Goal: Transaction & Acquisition: Book appointment/travel/reservation

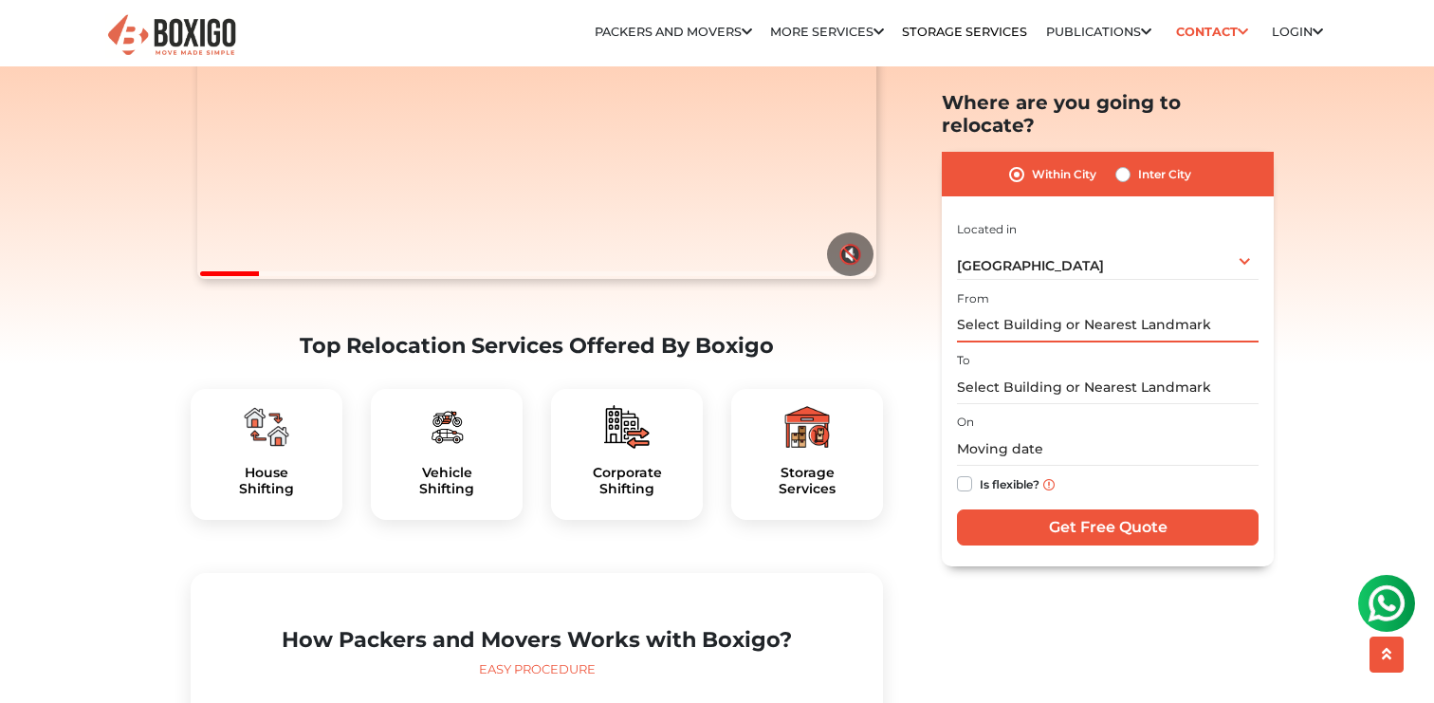
click at [1025, 309] on input "text" at bounding box center [1108, 325] width 302 height 33
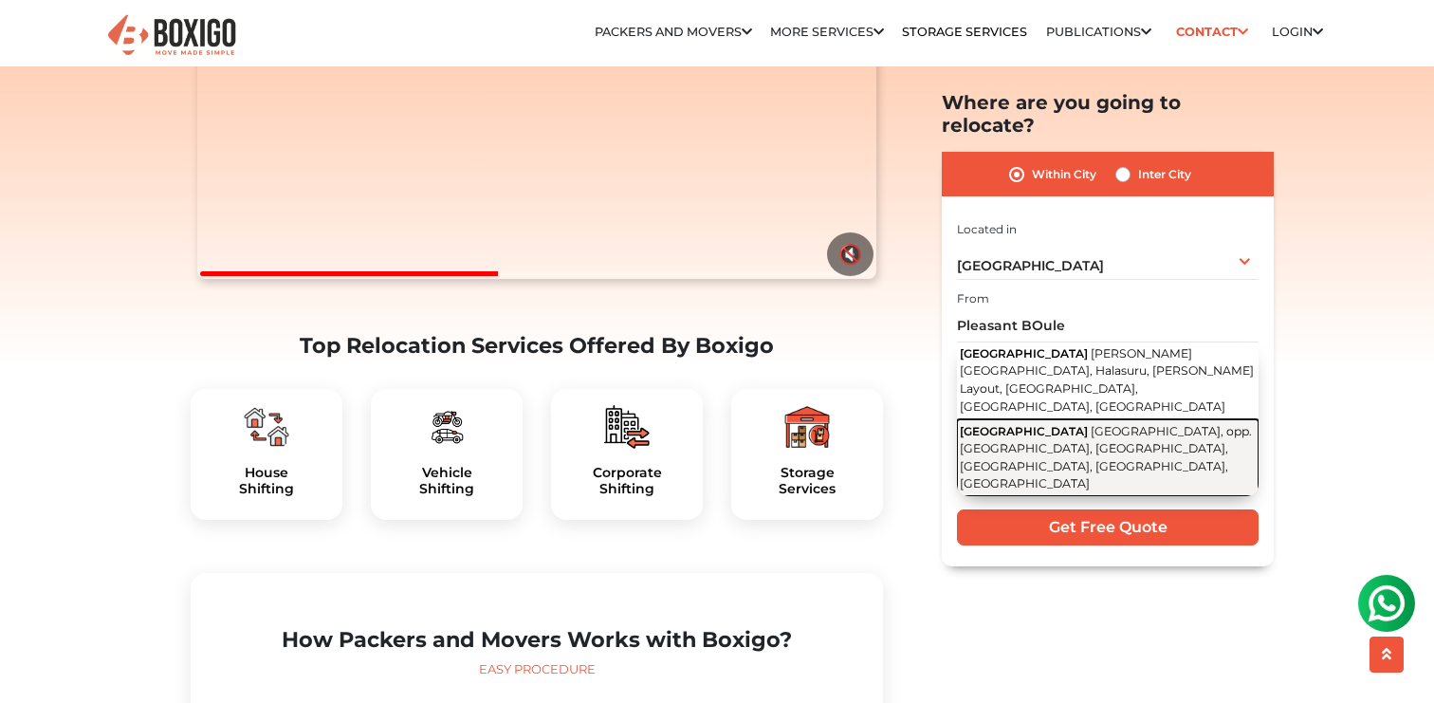
click at [1033, 424] on span "[GEOGRAPHIC_DATA], opp. [GEOGRAPHIC_DATA], [GEOGRAPHIC_DATA], [GEOGRAPHIC_DATA]…" at bounding box center [1106, 457] width 292 height 67
type input "[GEOGRAPHIC_DATA], opp. [GEOGRAPHIC_DATA], [GEOGRAPHIC_DATA], [GEOGRAPHIC_DATA]…"
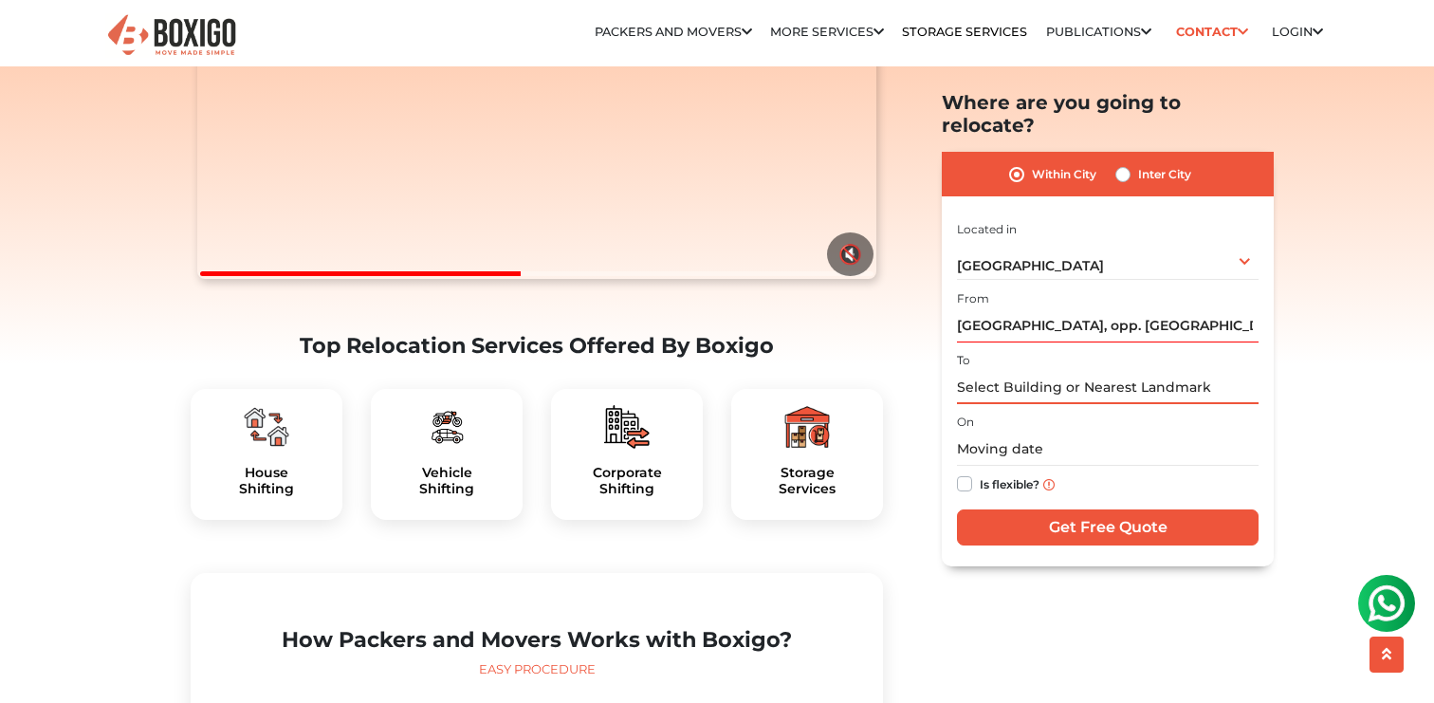
click at [1050, 374] on input "text" at bounding box center [1108, 387] width 302 height 33
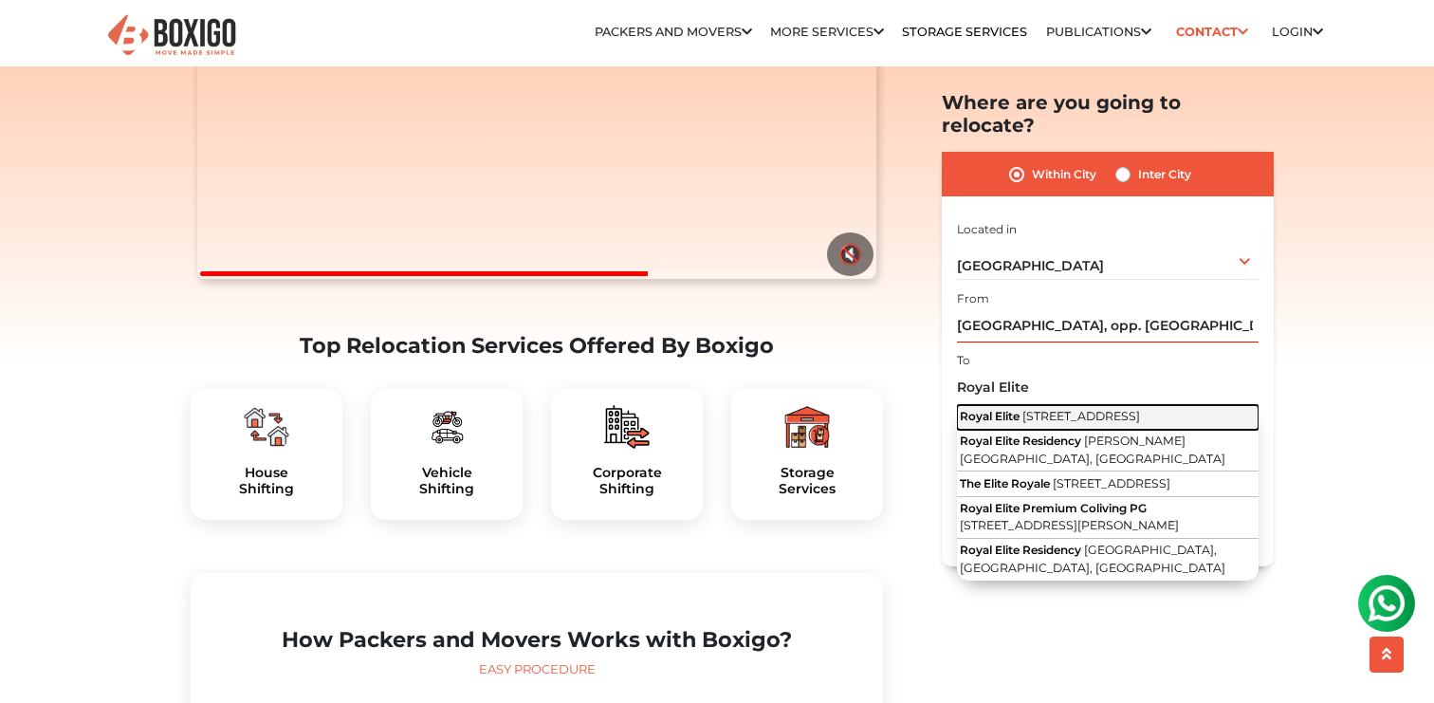
click at [1060, 409] on span "[STREET_ADDRESS]" at bounding box center [1082, 416] width 118 height 14
type input "Royal Elite, [STREET_ADDRESS]"
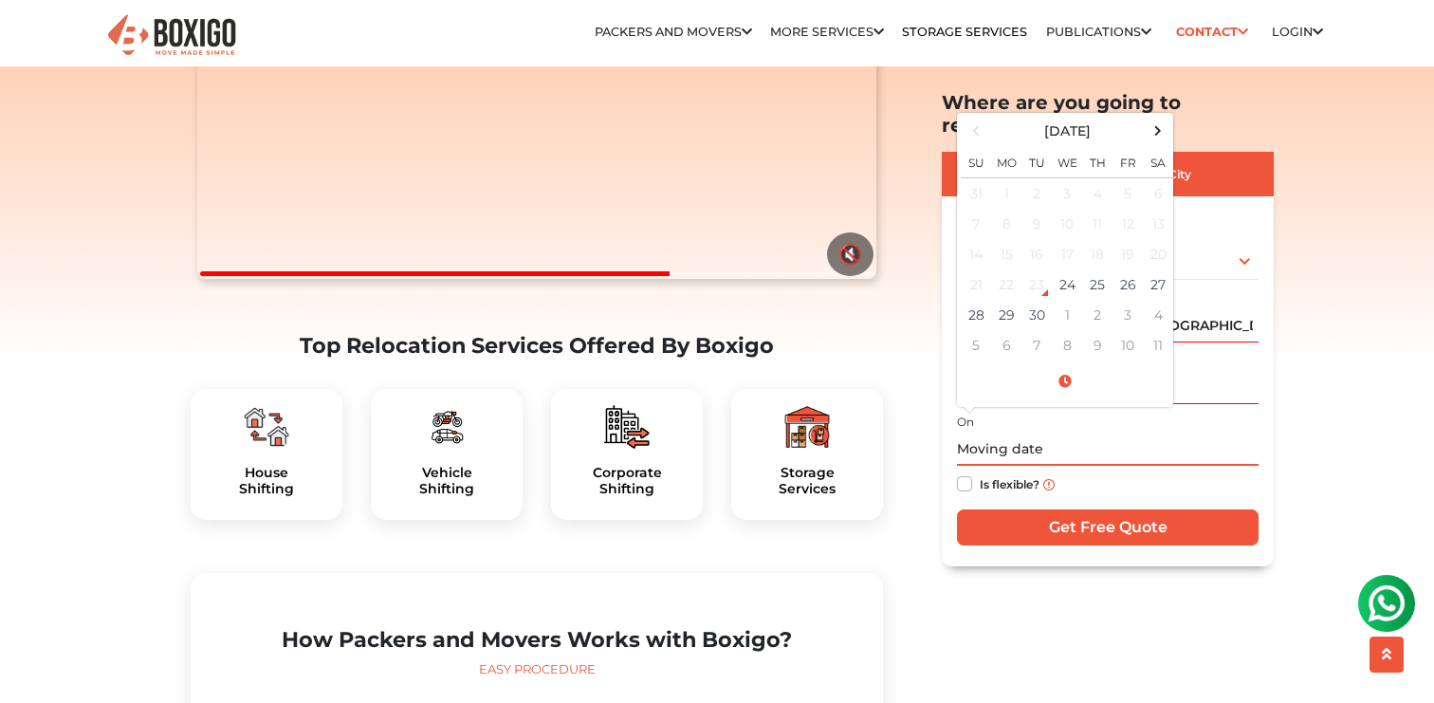
click at [1056, 434] on input "text" at bounding box center [1108, 450] width 302 height 33
click at [975, 301] on td "28" at bounding box center [976, 316] width 30 height 30
type input "[DATE] 12:00 AM"
click at [1112, 467] on div "Is flexible?" at bounding box center [1108, 485] width 302 height 37
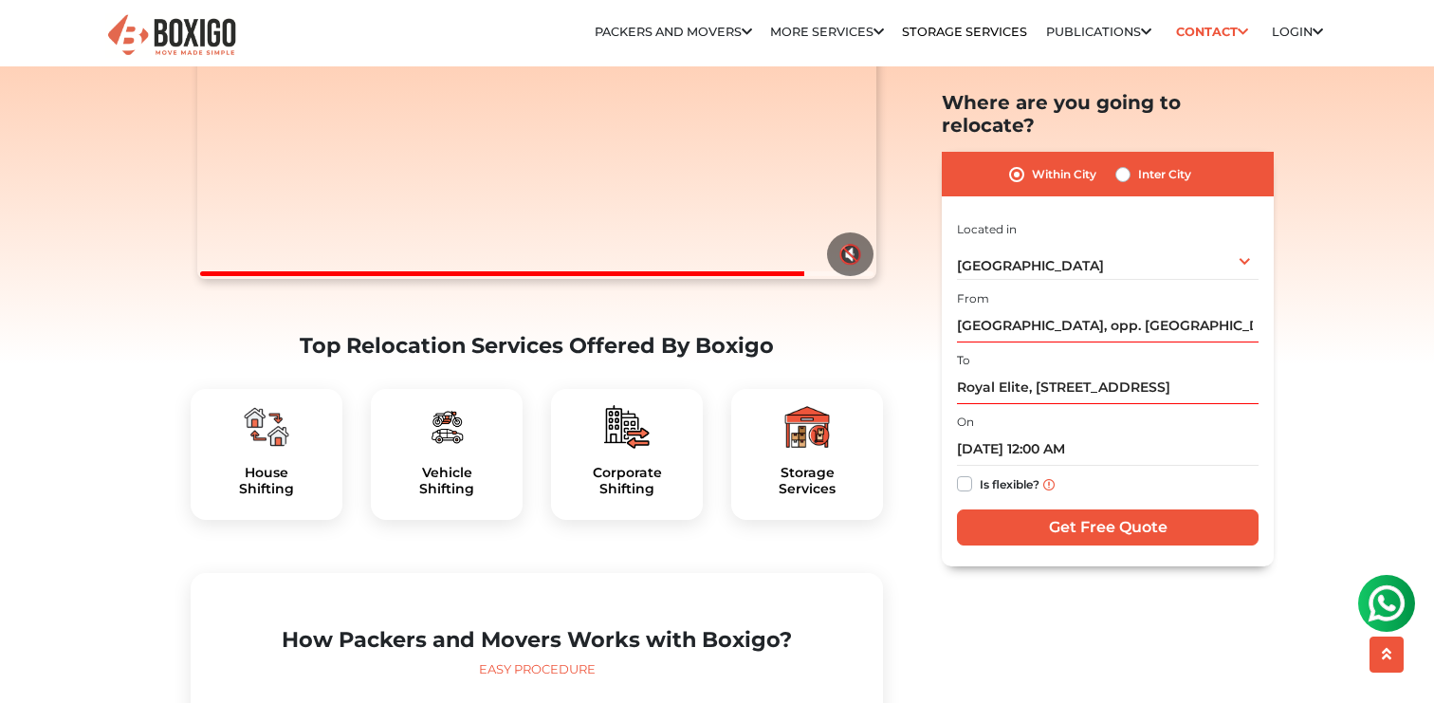
click at [980, 473] on label "Is flexible?" at bounding box center [1010, 483] width 60 height 20
click at [966, 473] on input "Is flexible?" at bounding box center [964, 482] width 15 height 19
click at [980, 473] on label "Is flexible?" at bounding box center [1010, 483] width 60 height 20
click at [966, 473] on input "Is flexible?" at bounding box center [964, 482] width 15 height 19
checkbox input "false"
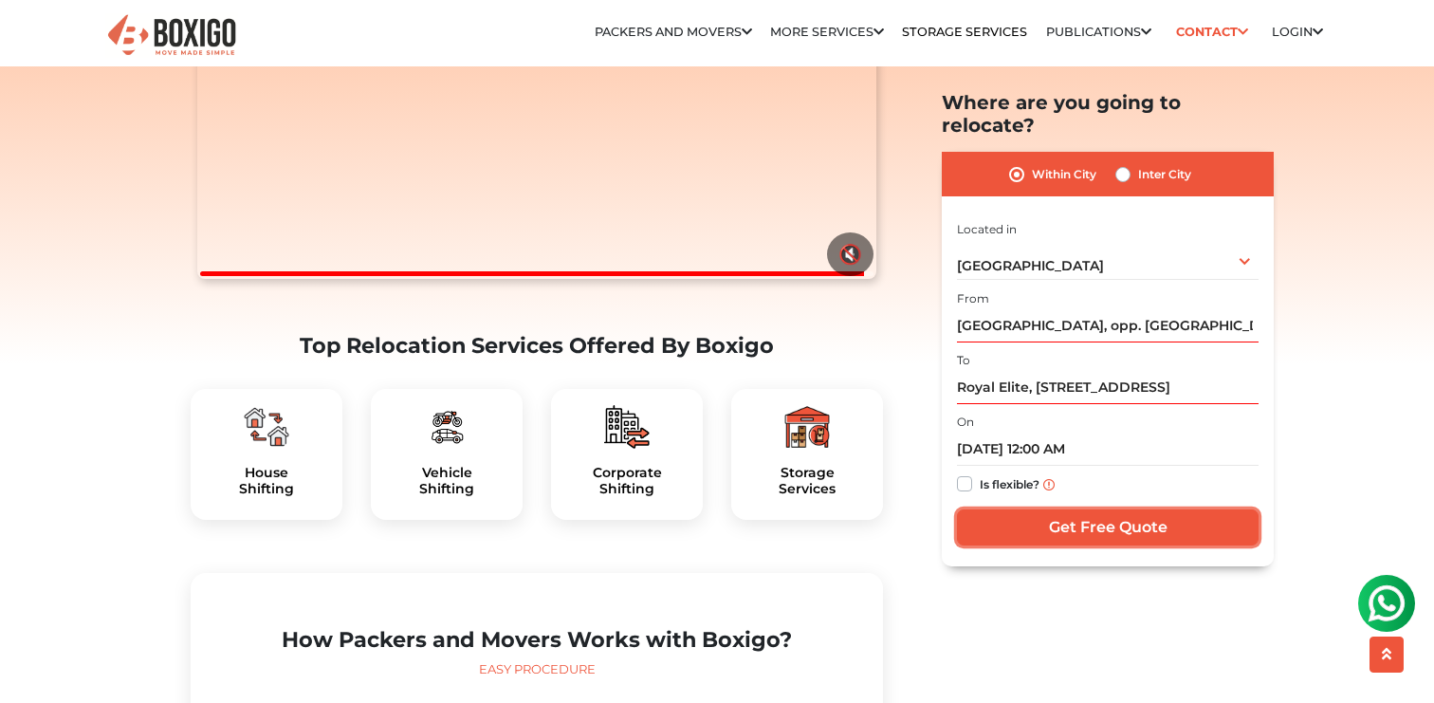
click at [1007, 509] on input "Get Free Quote" at bounding box center [1108, 527] width 302 height 36
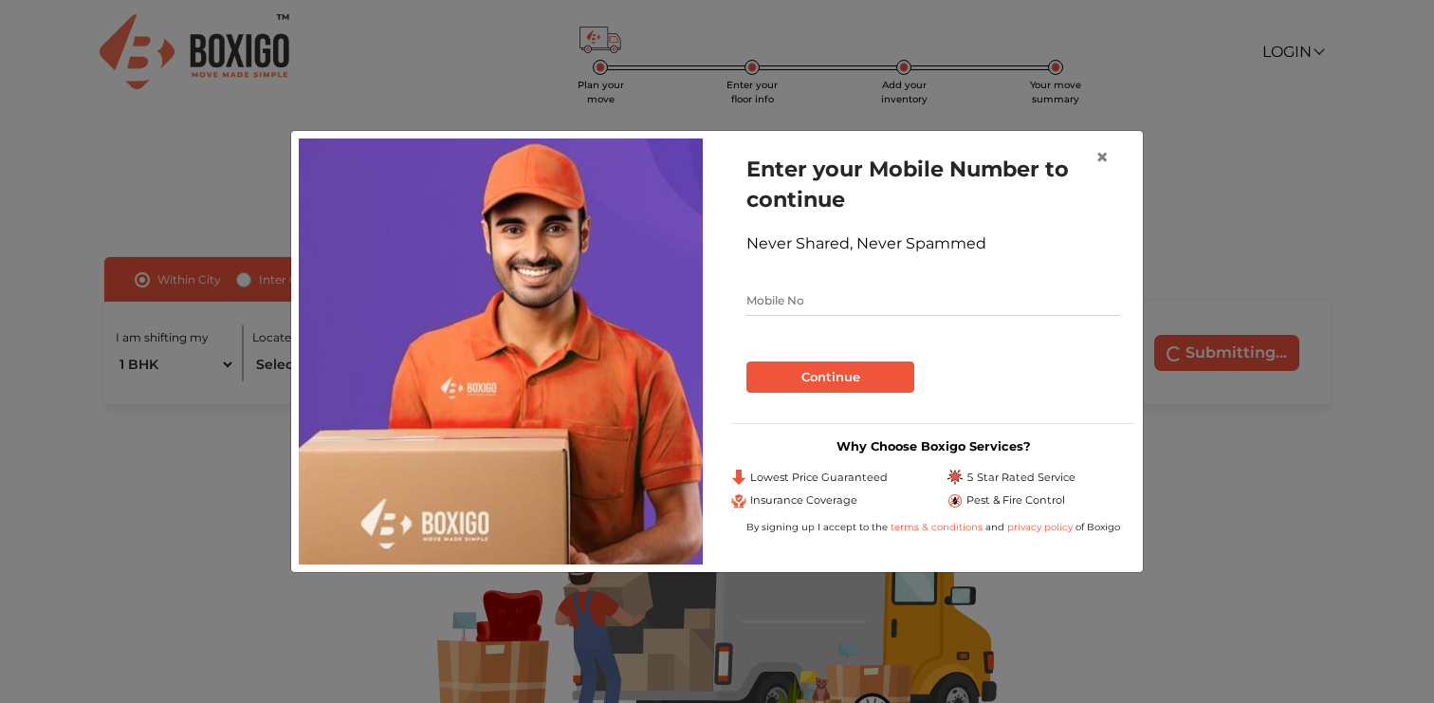
click at [892, 308] on input "text" at bounding box center [934, 301] width 374 height 30
type input "79786"
click at [1106, 158] on span "×" at bounding box center [1102, 157] width 13 height 28
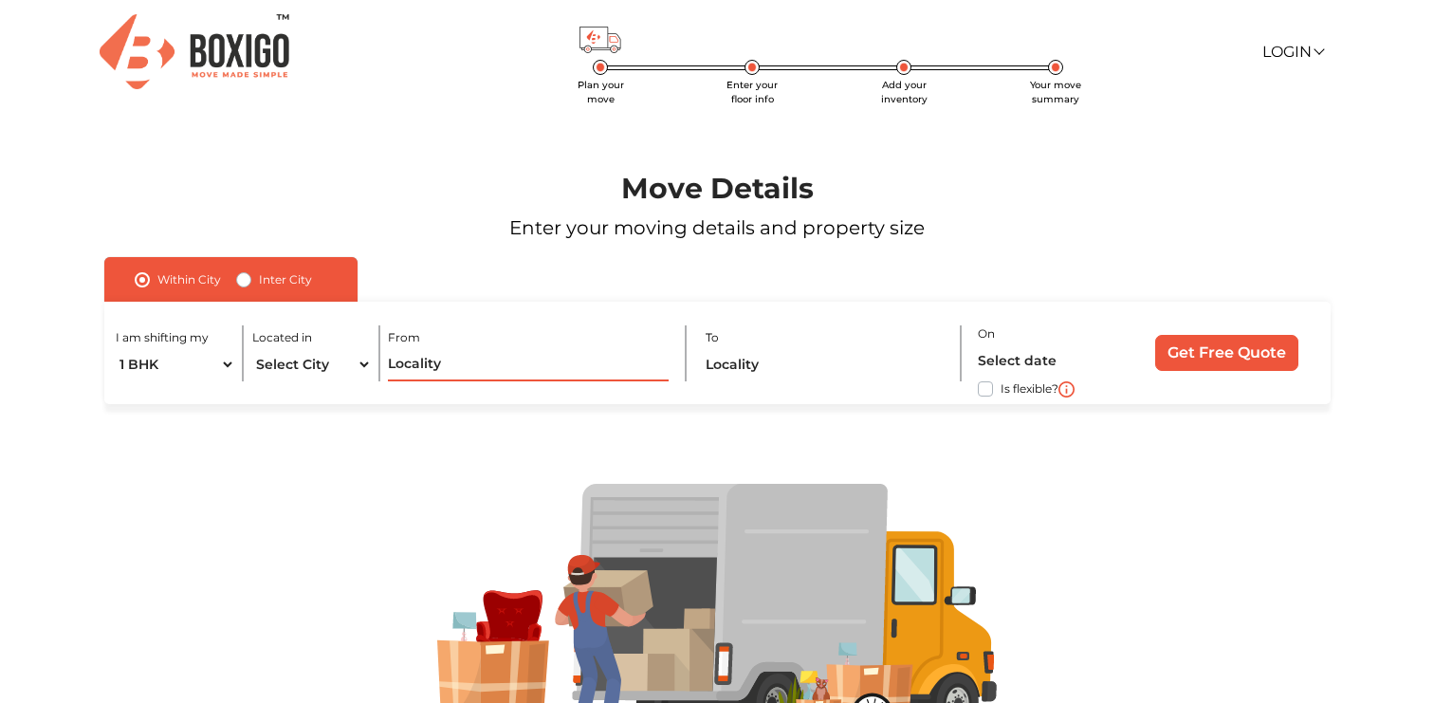
click at [446, 375] on input "text" at bounding box center [528, 364] width 281 height 33
click at [307, 376] on select "Select City [GEOGRAPHIC_DATA] [GEOGRAPHIC_DATA] [GEOGRAPHIC_DATA] [GEOGRAPHIC_D…" at bounding box center [312, 364] width 120 height 33
select select "[GEOGRAPHIC_DATA]"
click at [252, 348] on select "Select City [GEOGRAPHIC_DATA] [GEOGRAPHIC_DATA] [GEOGRAPHIC_DATA] [GEOGRAPHIC_D…" at bounding box center [312, 364] width 120 height 33
click at [451, 366] on input "text" at bounding box center [528, 364] width 281 height 33
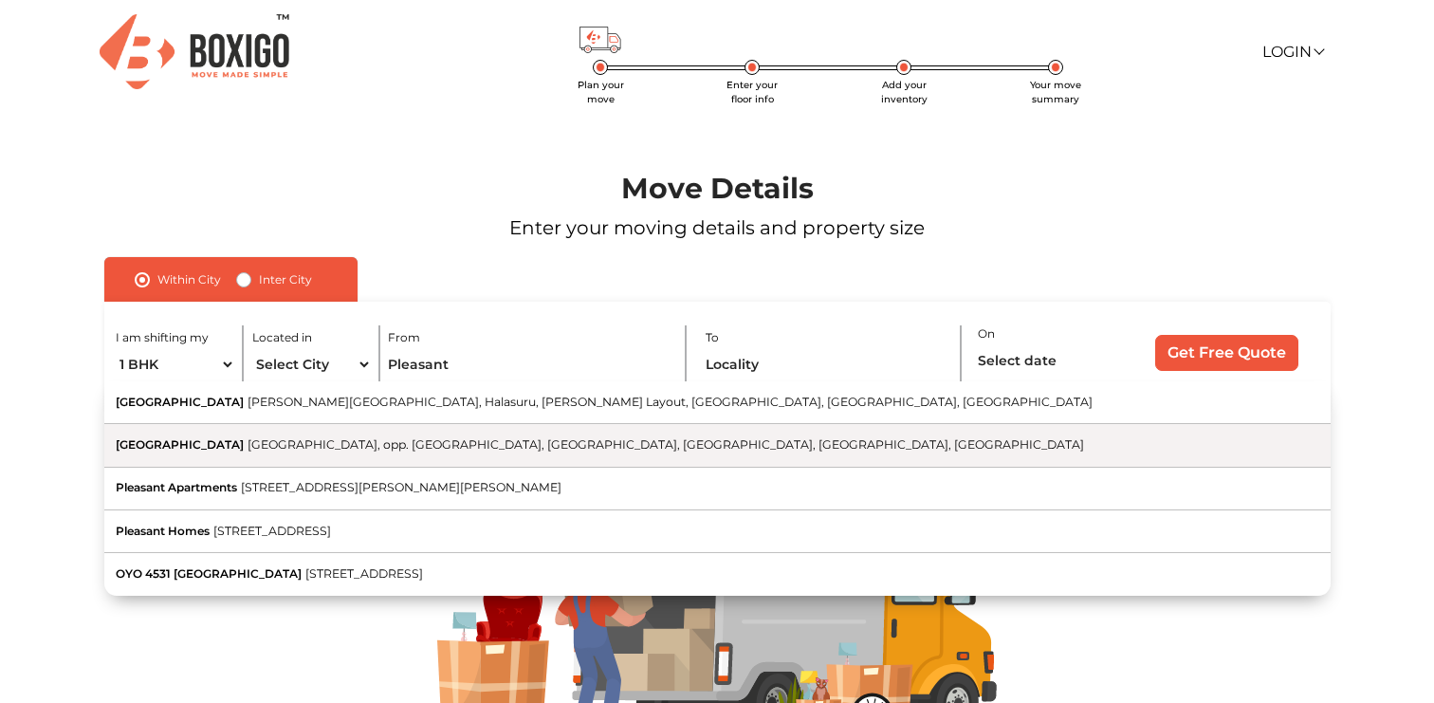
click at [440, 434] on button "[GEOGRAPHIC_DATA], opp. [GEOGRAPHIC_DATA], [GEOGRAPHIC_DATA], [GEOGRAPHIC_DATA]…" at bounding box center [717, 445] width 1227 height 43
type input "[GEOGRAPHIC_DATA], opp. [GEOGRAPHIC_DATA], [GEOGRAPHIC_DATA], [GEOGRAPHIC_DATA]…"
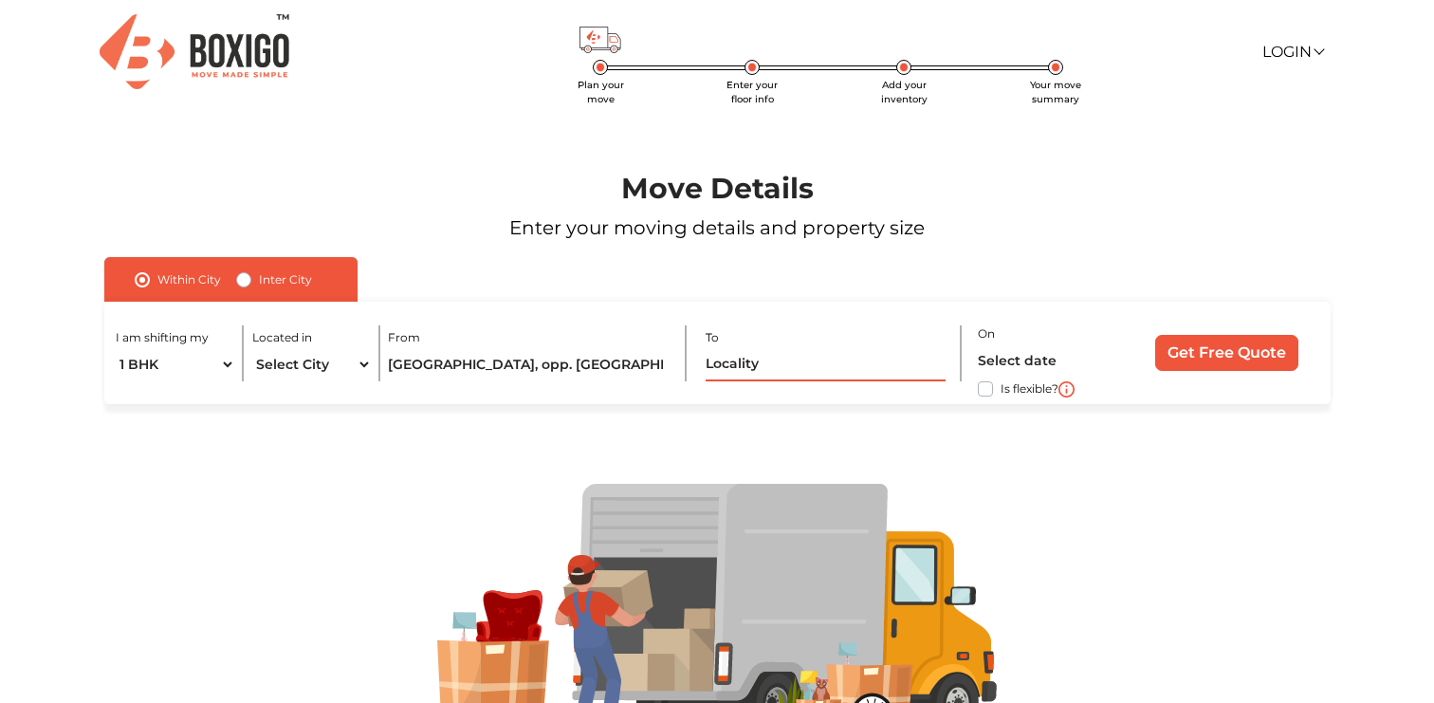
click at [831, 358] on input "text" at bounding box center [826, 364] width 240 height 33
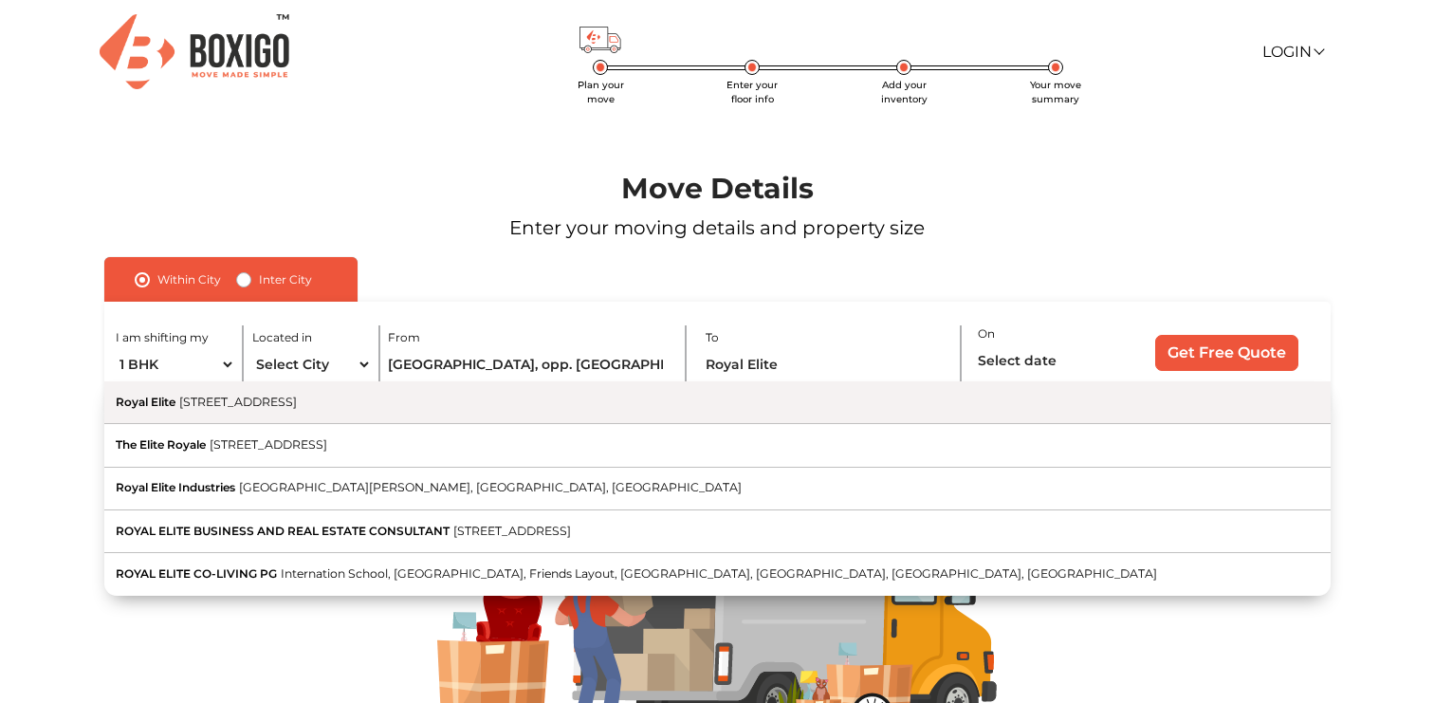
click at [772, 394] on button "[GEOGRAPHIC_DATA], [GEOGRAPHIC_DATA], [GEOGRAPHIC_DATA], [GEOGRAPHIC_DATA], [GE…" at bounding box center [717, 402] width 1227 height 43
type input "Royal Elite, [STREET_ADDRESS]"
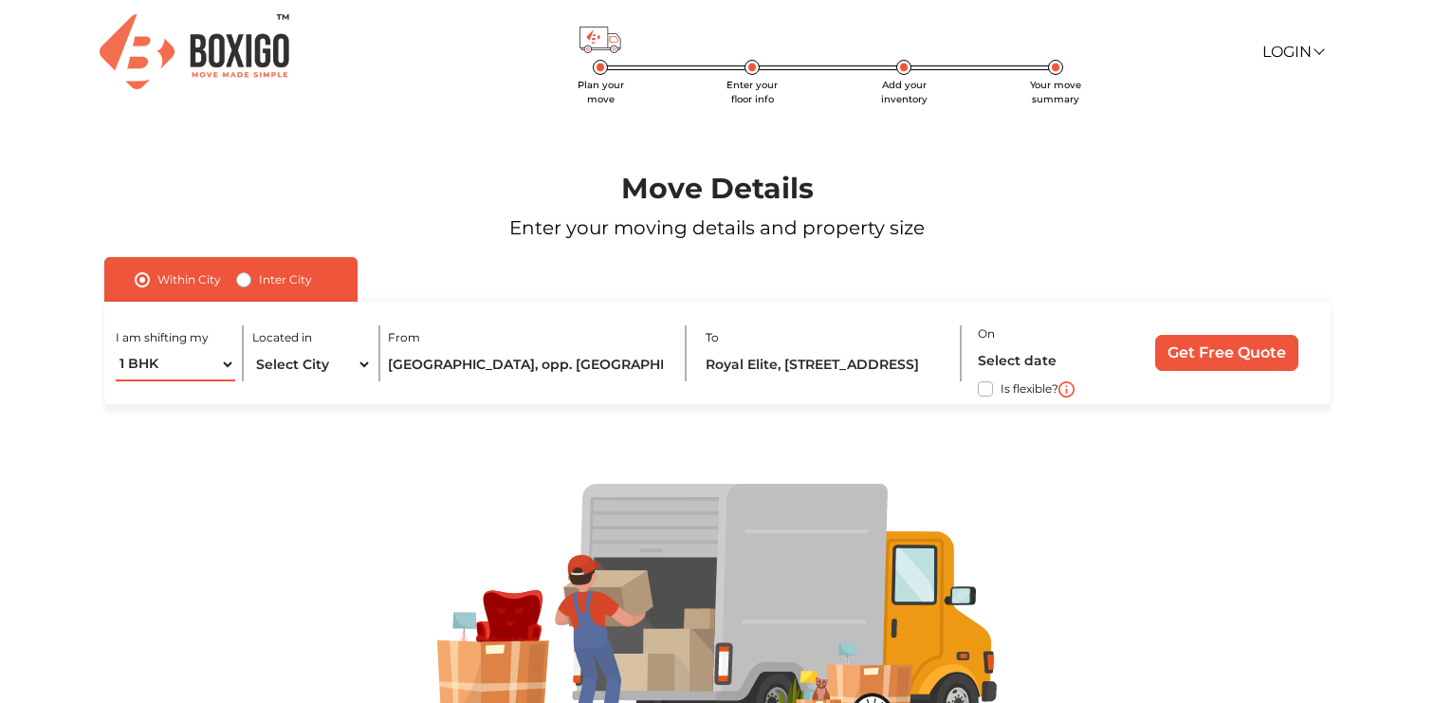
click at [204, 369] on select "1 BHK 2 BHK 3 BHK 3 + BHK FEW ITEMS" at bounding box center [176, 364] width 120 height 33
click at [1025, 337] on div "On Is flexible?" at bounding box center [1052, 354] width 149 height 64
click at [1024, 351] on input "text" at bounding box center [1048, 360] width 141 height 33
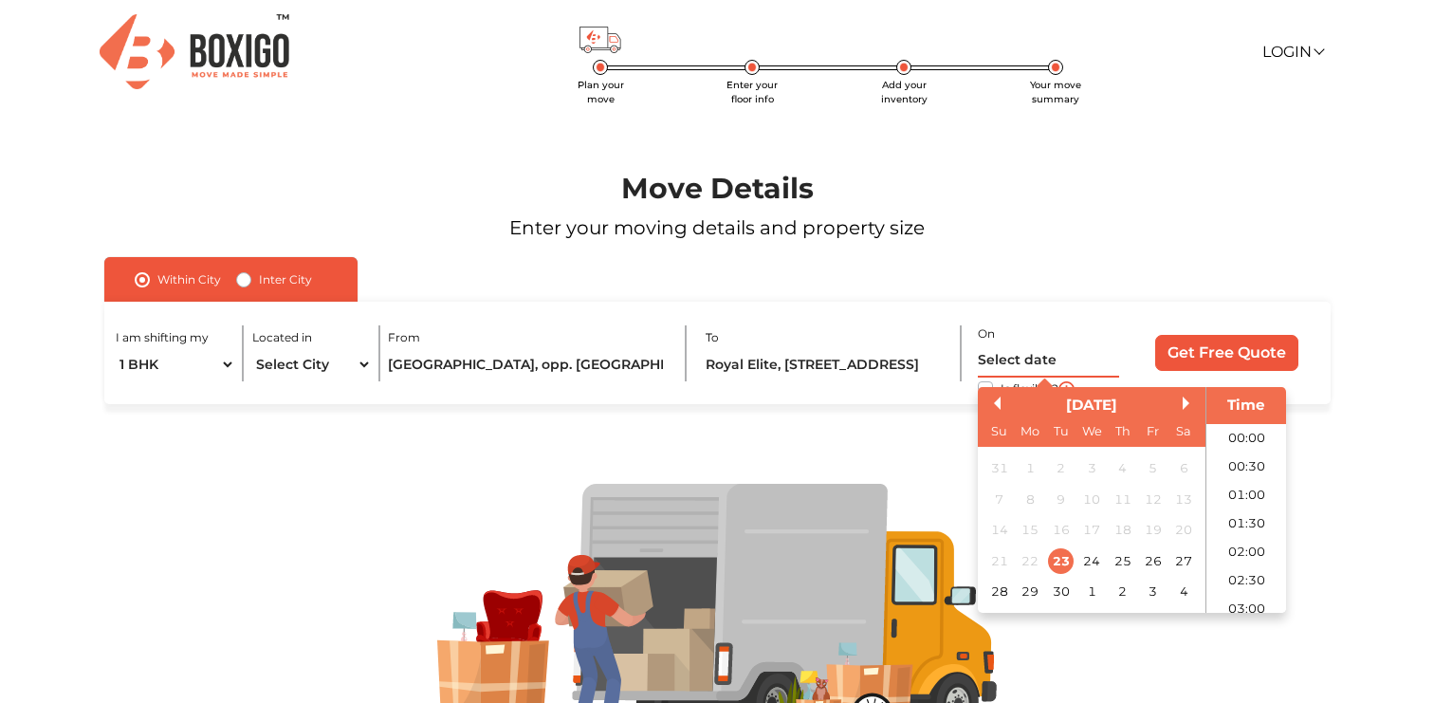
scroll to position [659, 0]
click at [1012, 593] on div "28 29 30 1 2 3 4" at bounding box center [1091, 591] width 215 height 30
click at [1004, 593] on div "28" at bounding box center [1000, 592] width 26 height 26
type input "28/09/2025 12:00 AM"
click at [1250, 274] on div "Within City Inter City I am shifting my 1 BHK 2 BHK 3 BHK 3 + BHK FEW ITEMS Loc…" at bounding box center [717, 331] width 1227 height 148
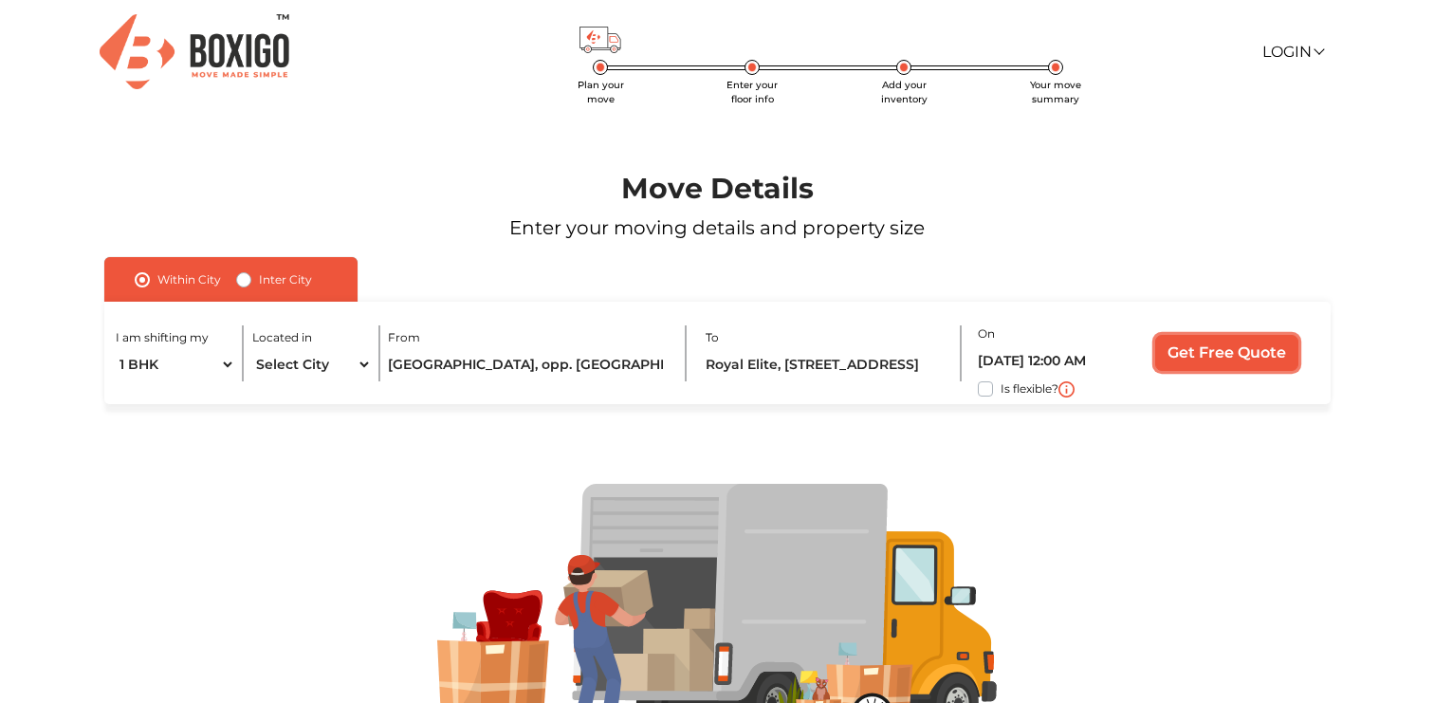
click at [1220, 349] on input "Get Free Quote" at bounding box center [1226, 353] width 143 height 36
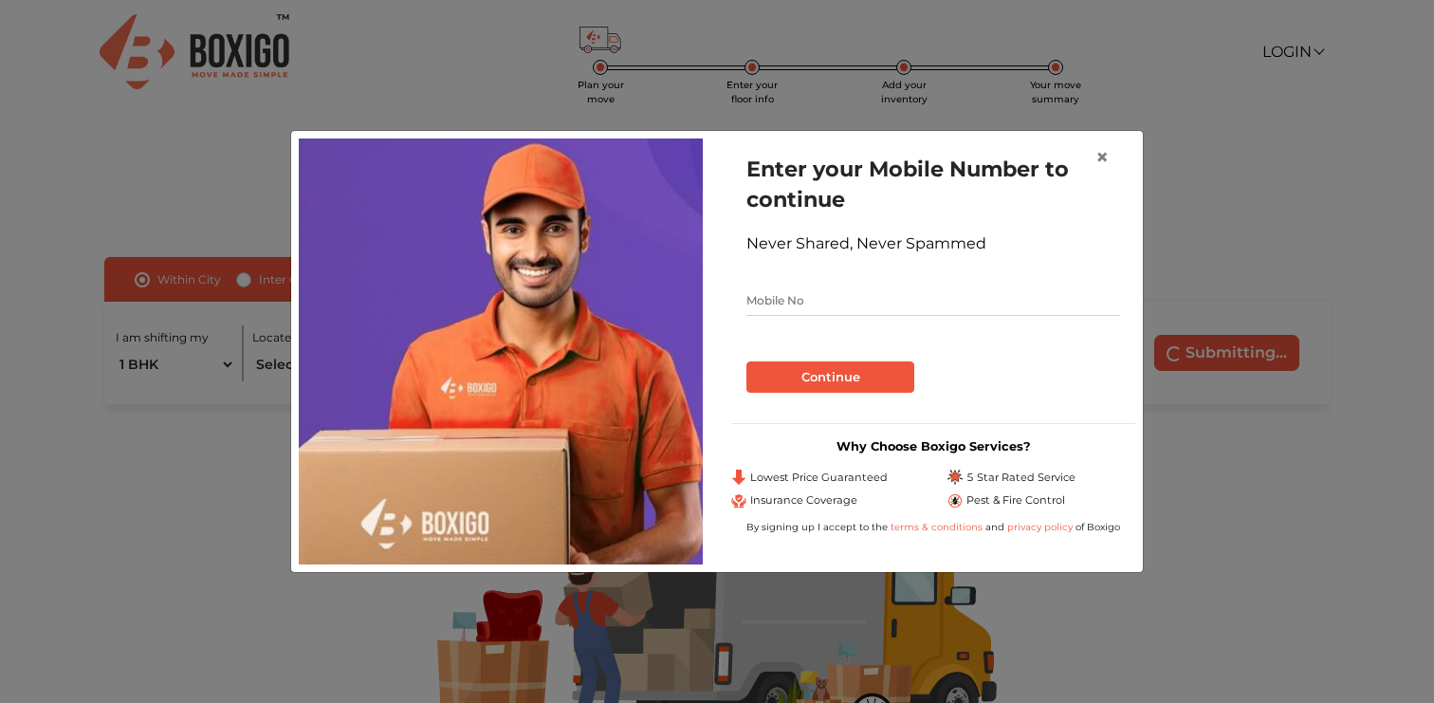
click at [903, 320] on form "Enter your Mobile Number to continue Never Shared, Never Spammed Continue" at bounding box center [934, 273] width 374 height 239
click at [903, 303] on input "text" at bounding box center [934, 301] width 374 height 30
type input "7978641780"
click at [866, 378] on button "Continue" at bounding box center [831, 377] width 168 height 32
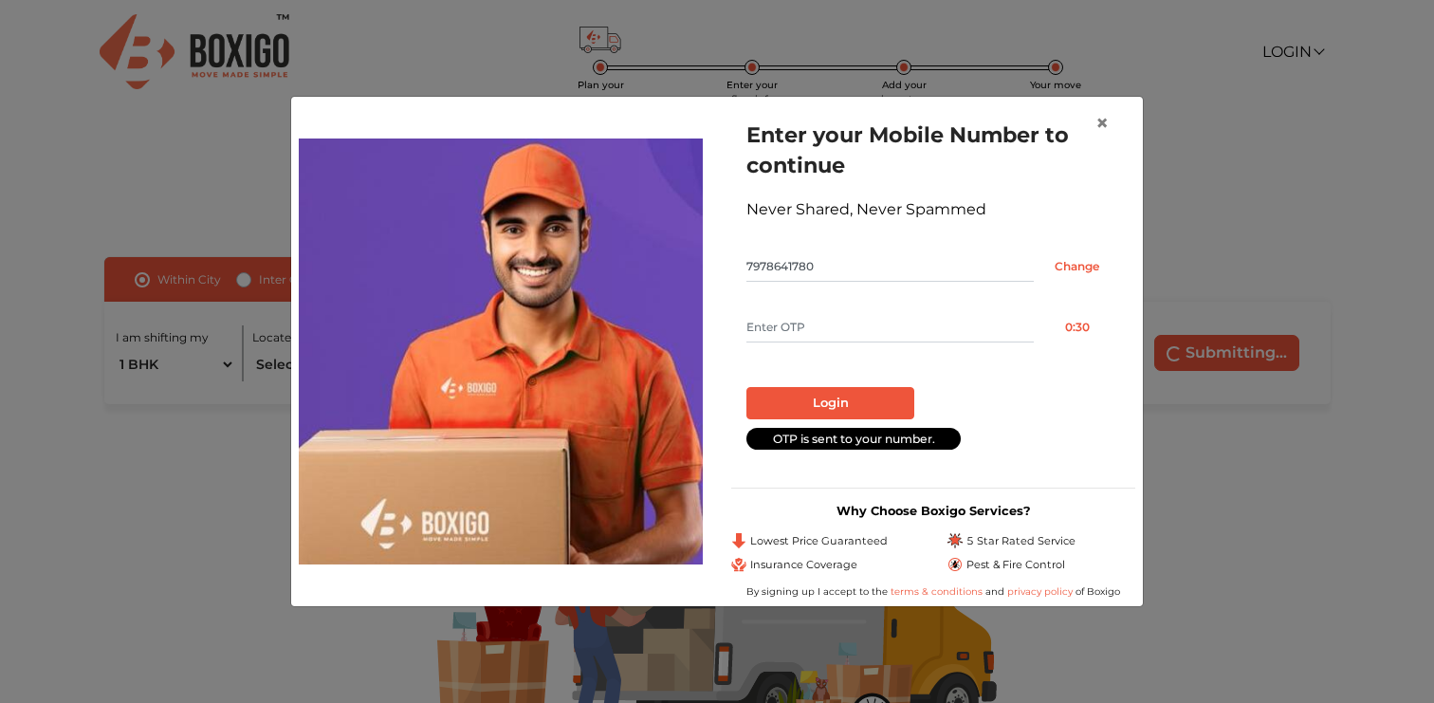
click at [847, 328] on input "text" at bounding box center [890, 327] width 287 height 30
click at [864, 315] on input "text" at bounding box center [890, 327] width 287 height 30
click at [1079, 317] on button "Resend OTP" at bounding box center [1077, 327] width 86 height 30
click at [905, 324] on input "text" at bounding box center [890, 327] width 287 height 30
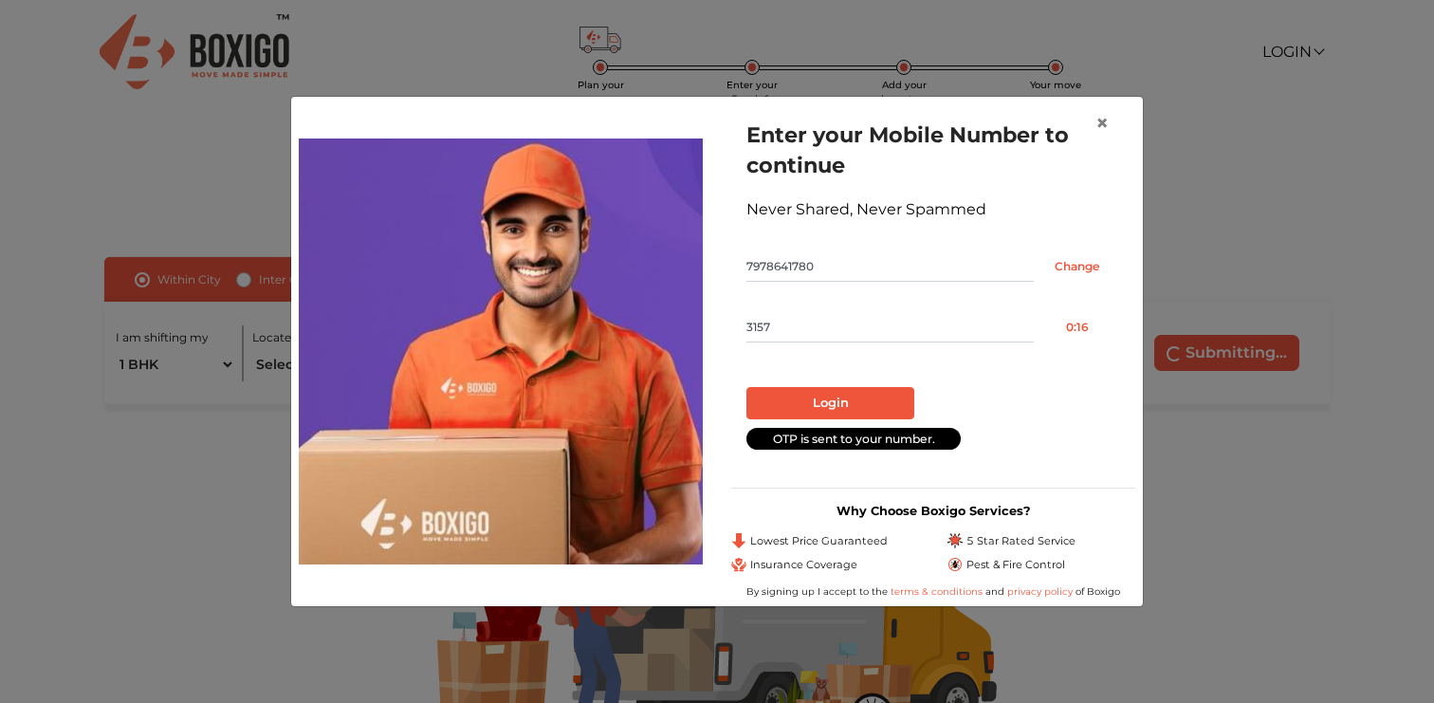
type input "3157"
click at [857, 388] on button "Login" at bounding box center [831, 403] width 168 height 32
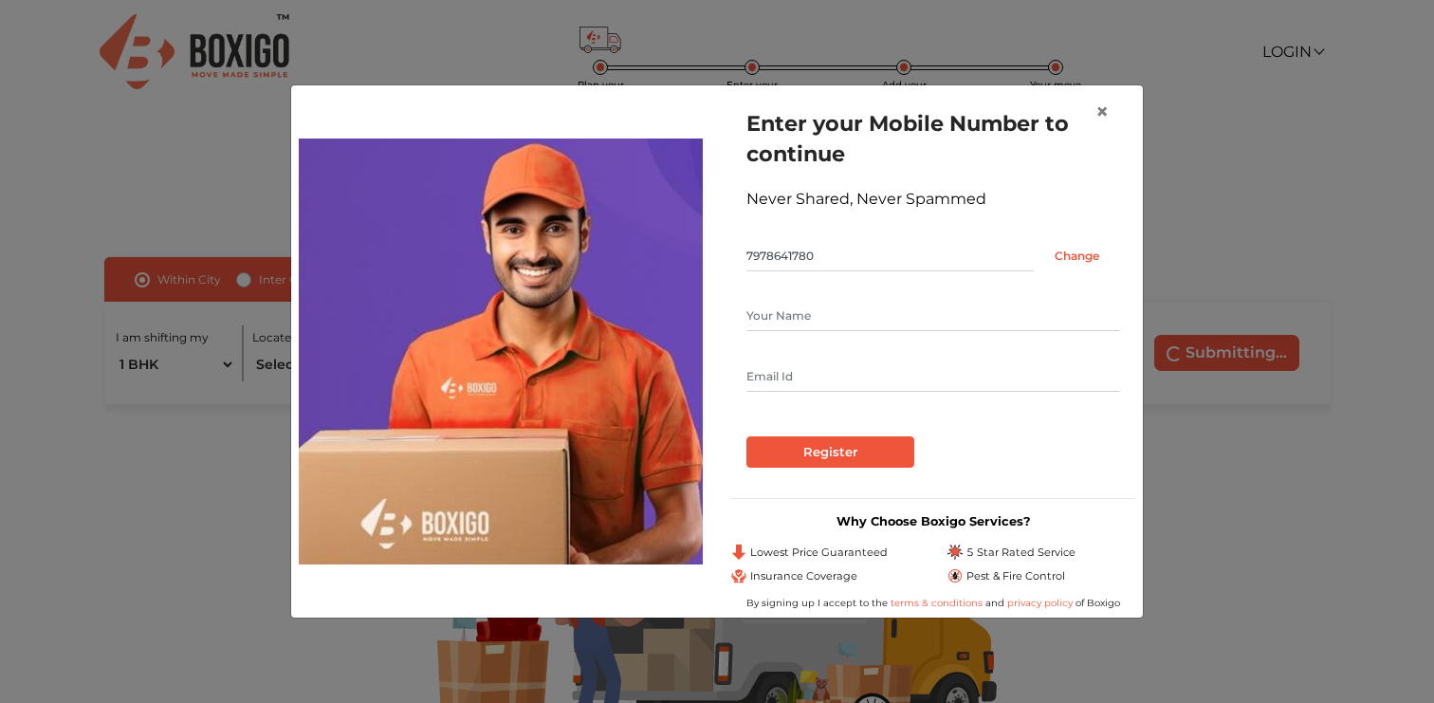
click at [830, 306] on input "text" at bounding box center [934, 316] width 374 height 30
type input "Gourav"
click at [803, 395] on form "Enter your Mobile Number to continue Never Shared, Never Spammed 7978641780 Cha…" at bounding box center [934, 288] width 374 height 360
click at [803, 380] on input "text" at bounding box center [934, 376] width 374 height 30
type input "gouravdidwania@yahoo.com"
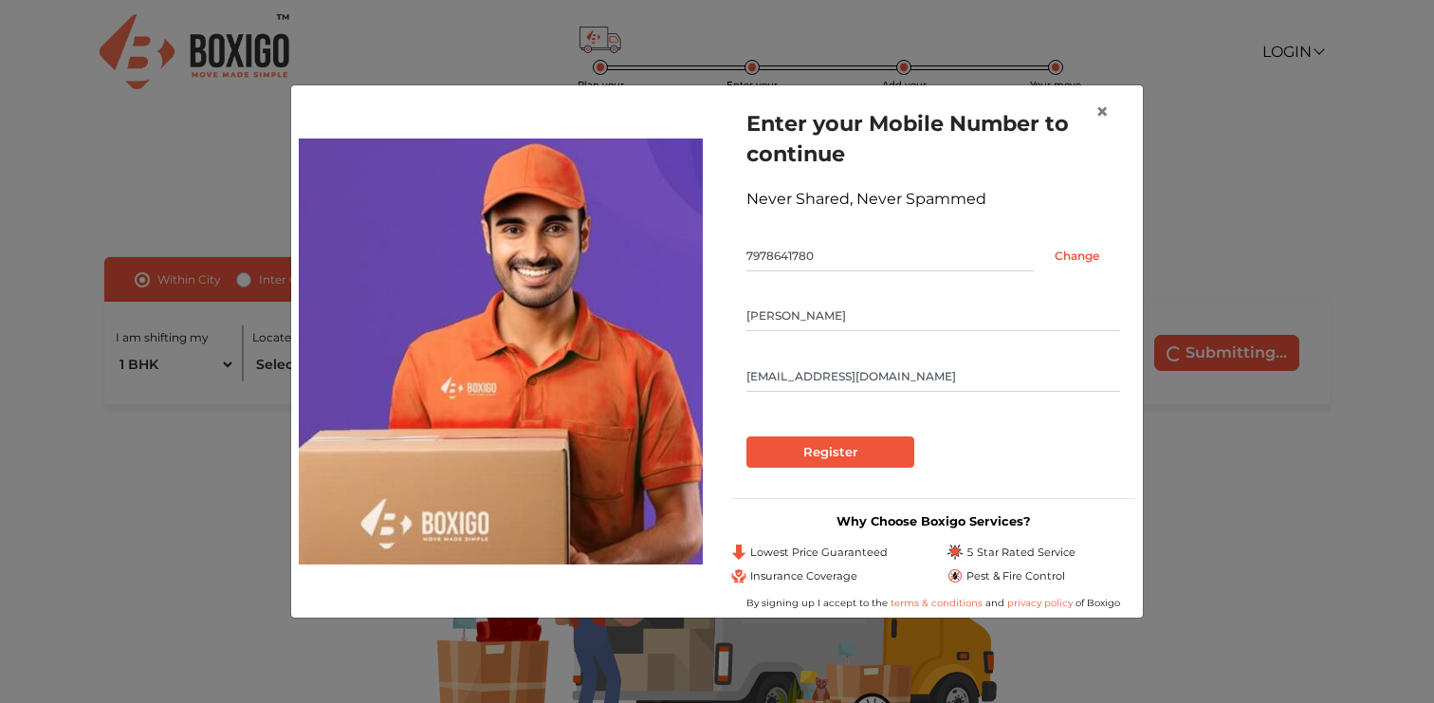
click at [819, 472] on div "Enter your Mobile Number to continue Never Shared, Never Spammed 7978641780 Cha…" at bounding box center [933, 288] width 404 height 390
click at [820, 441] on input "Register" at bounding box center [831, 452] width 168 height 32
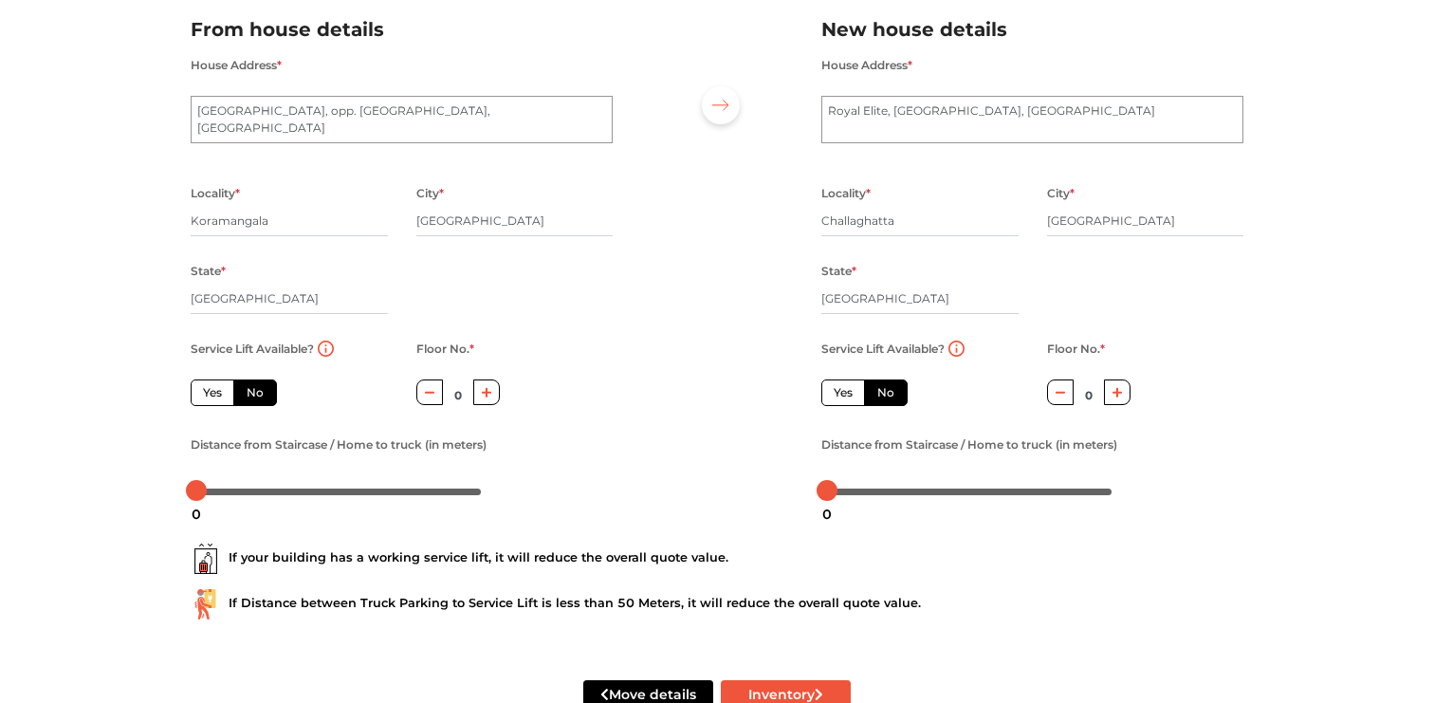
scroll to position [154, 0]
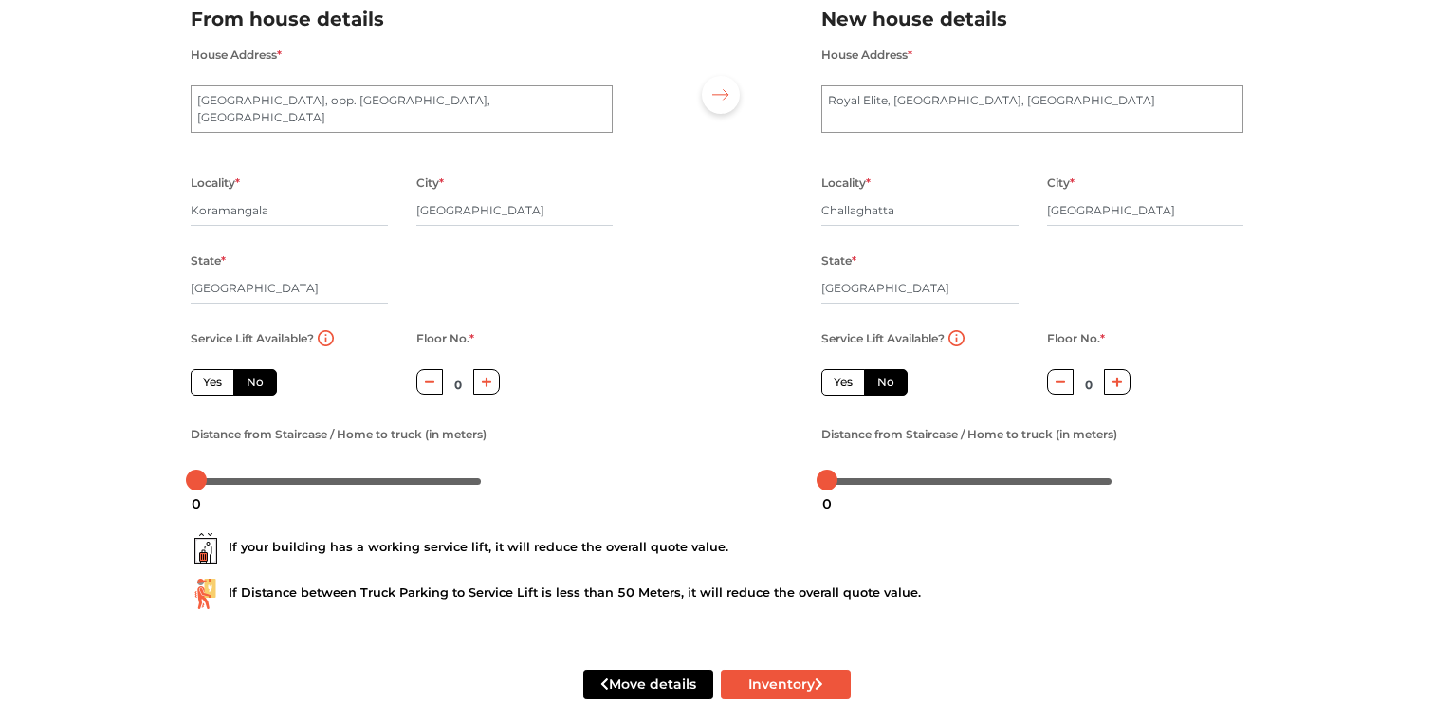
click at [213, 384] on label "Yes" at bounding box center [213, 382] width 44 height 27
click at [213, 384] on input "Yes" at bounding box center [209, 380] width 12 height 12
radio input "true"
click at [1112, 398] on div at bounding box center [1118, 384] width 28 height 30
click at [1114, 395] on button "button" at bounding box center [1118, 382] width 28 height 26
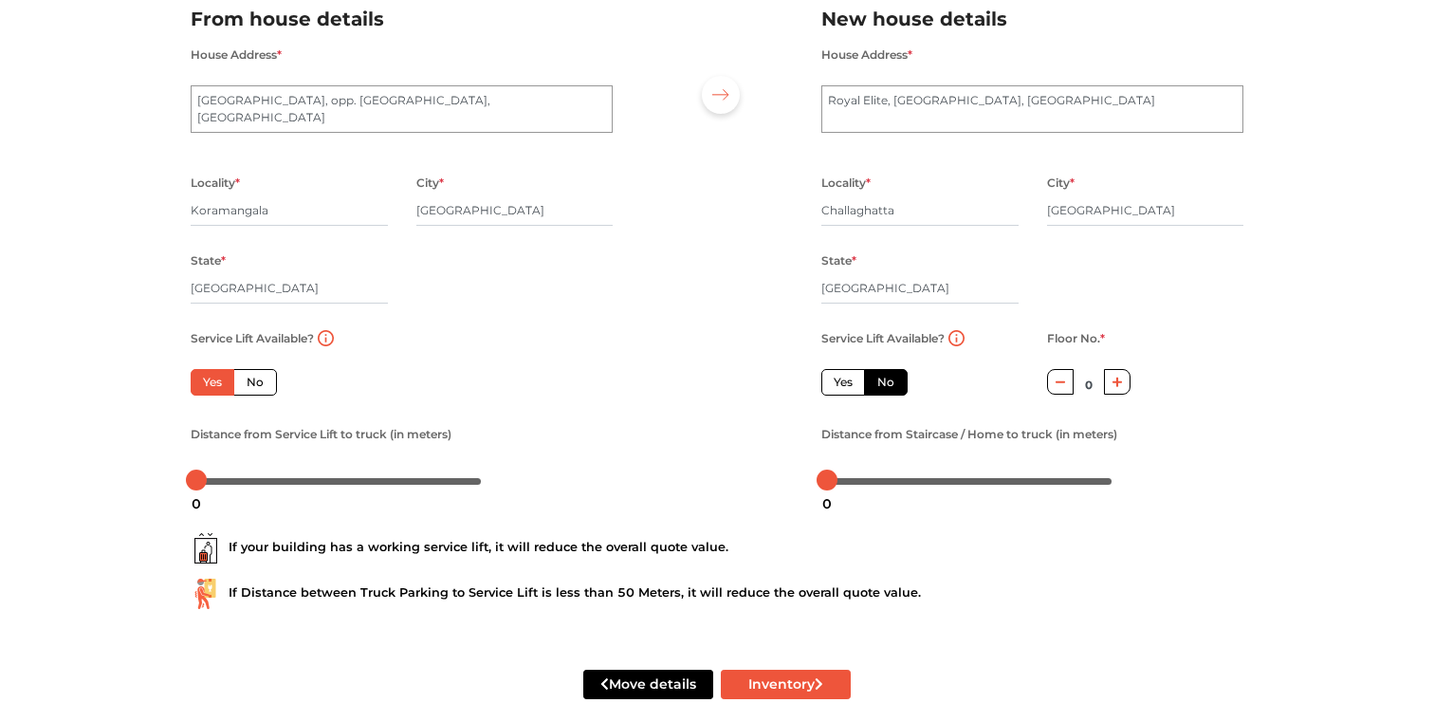
type input "1"
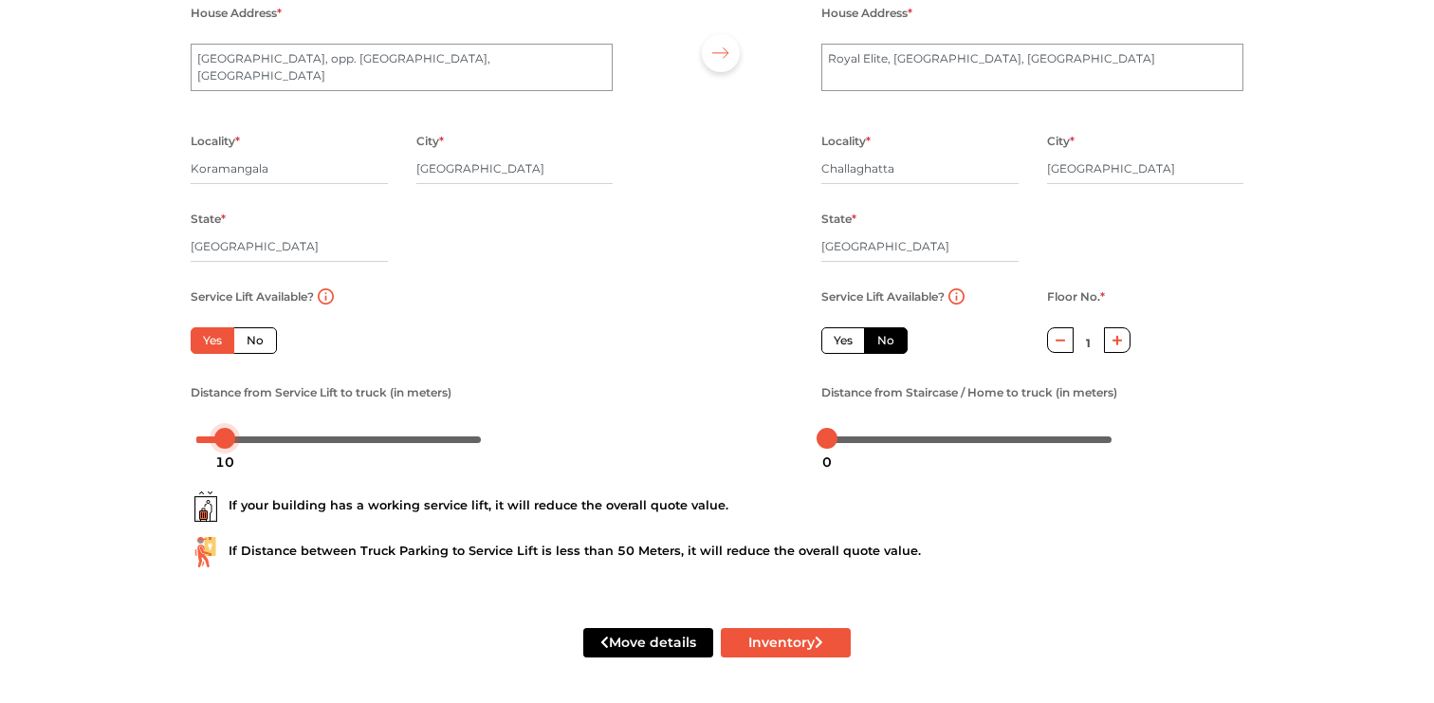
drag, startPoint x: 191, startPoint y: 435, endPoint x: 219, endPoint y: 435, distance: 28.5
click at [219, 435] on div at bounding box center [224, 438] width 21 height 21
drag, startPoint x: 839, startPoint y: 440, endPoint x: 884, endPoint y: 440, distance: 45.5
click at [884, 440] on div at bounding box center [969, 438] width 285 height 11
click at [630, 458] on div at bounding box center [717, 200] width 180 height 523
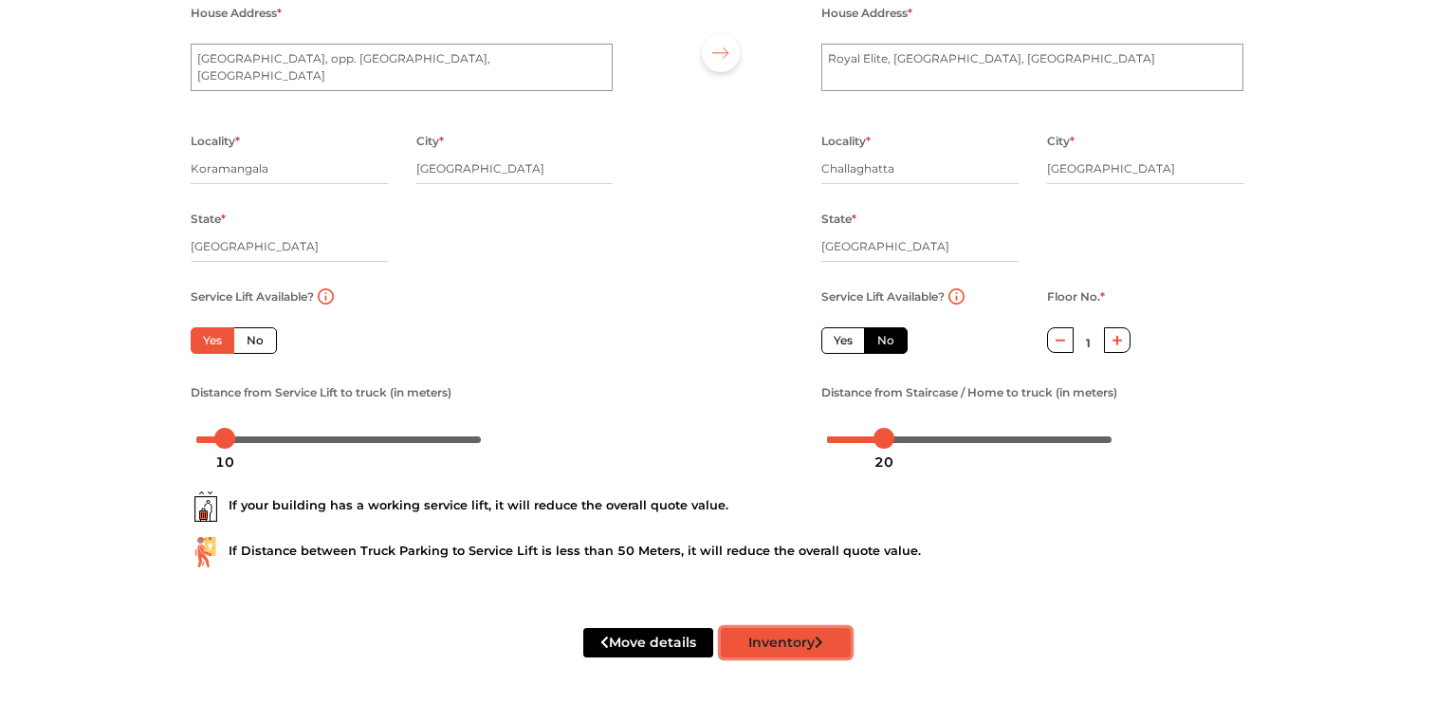
click at [776, 649] on button "Inventory" at bounding box center [786, 642] width 130 height 29
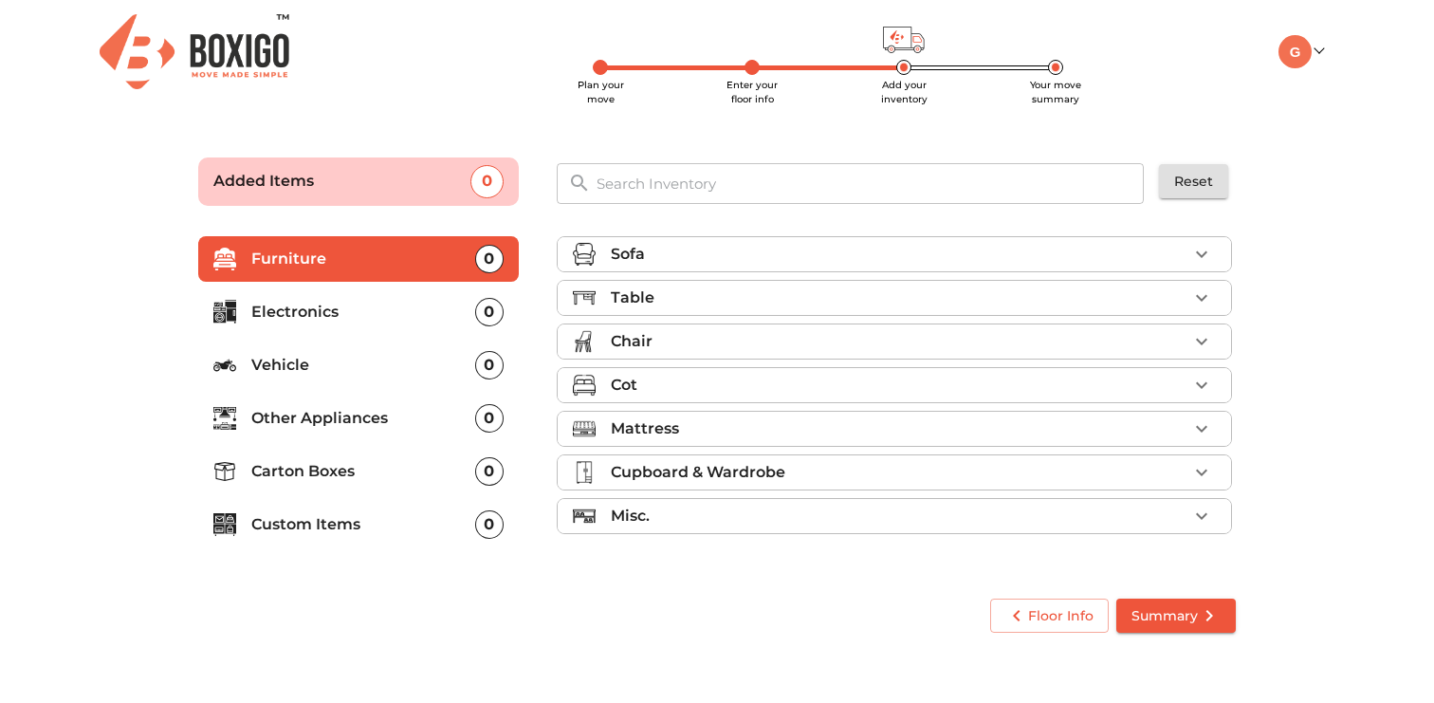
click at [828, 292] on div "Table" at bounding box center [899, 297] width 577 height 23
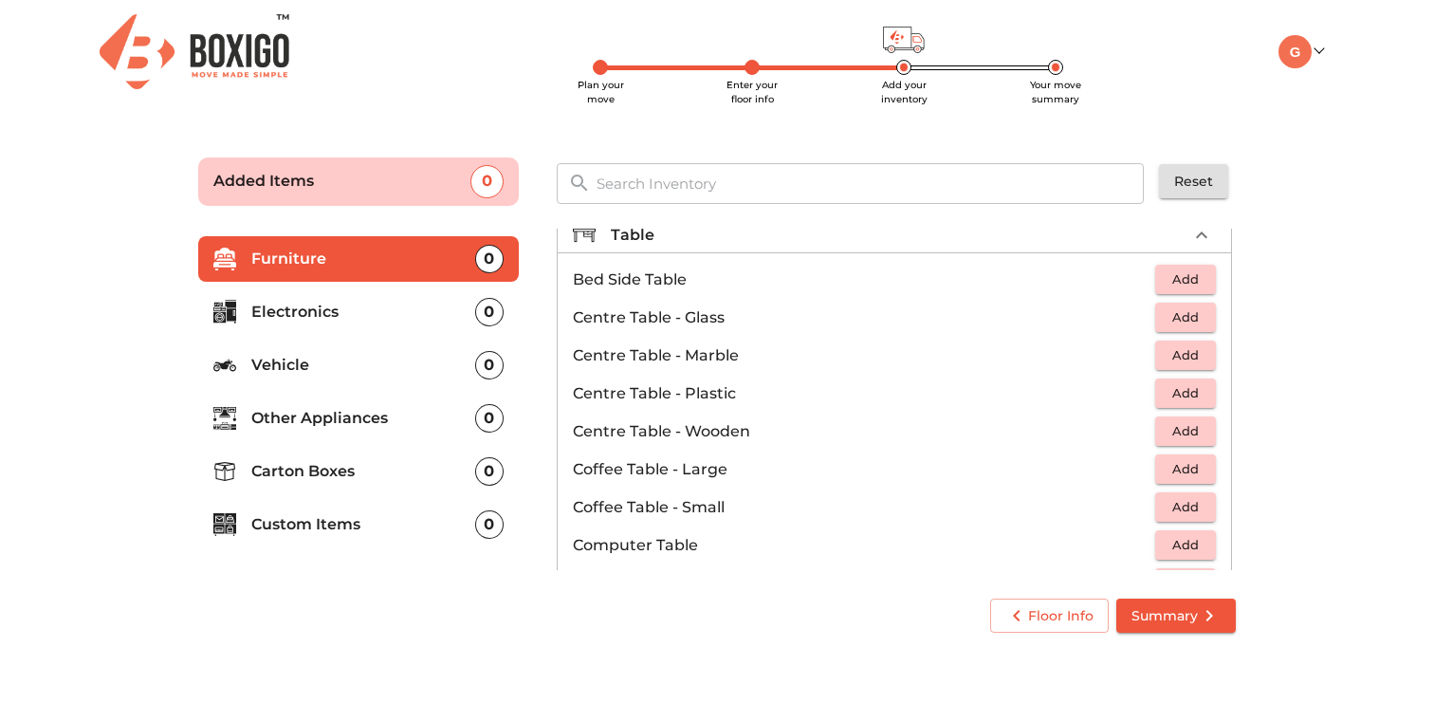
scroll to position [67, 0]
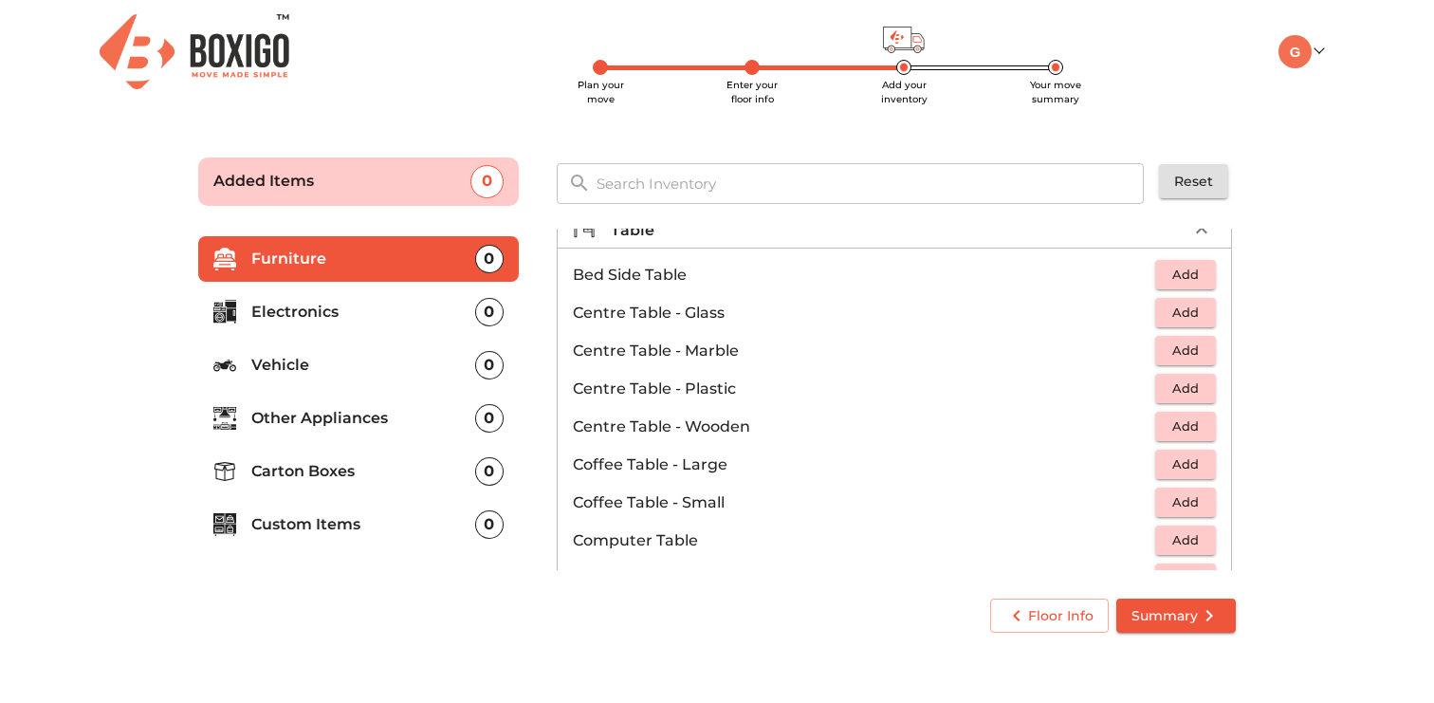
click at [1182, 426] on span "Add" at bounding box center [1186, 426] width 42 height 22
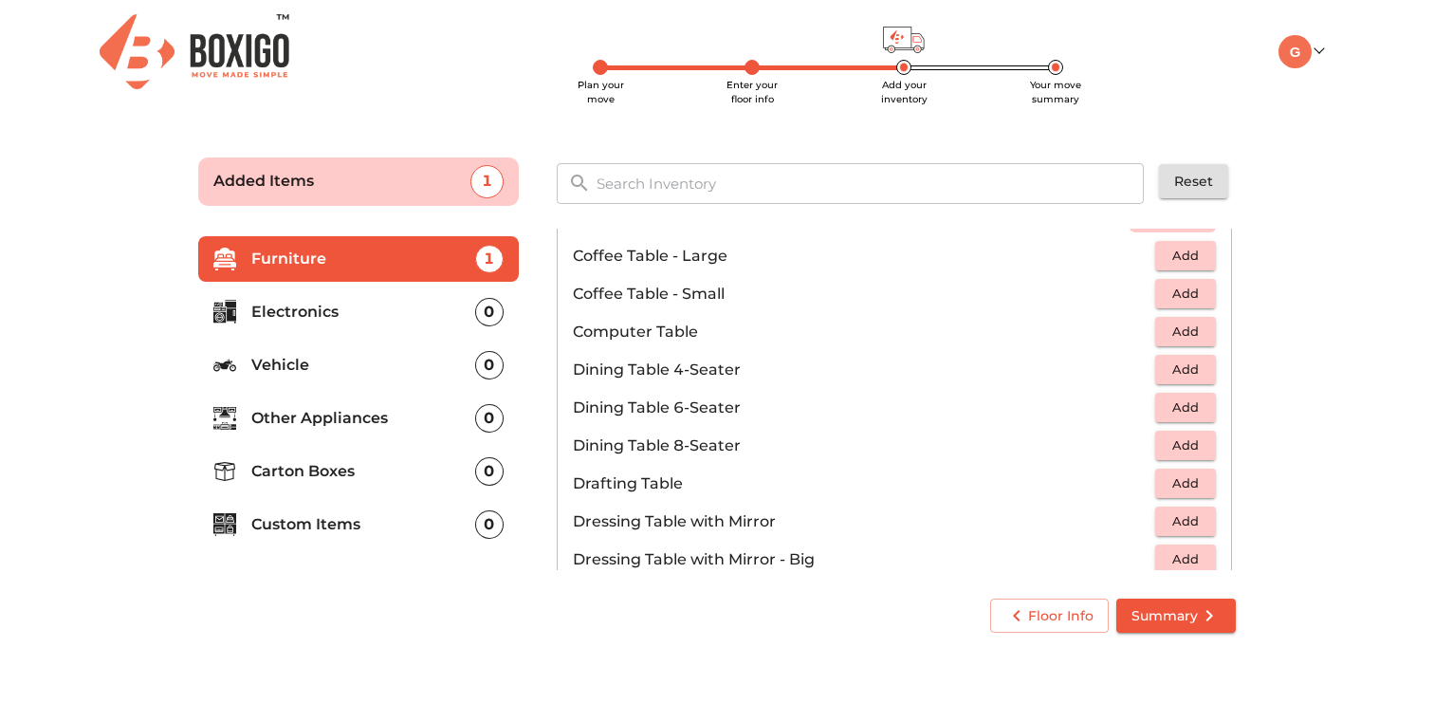
scroll to position [281, 0]
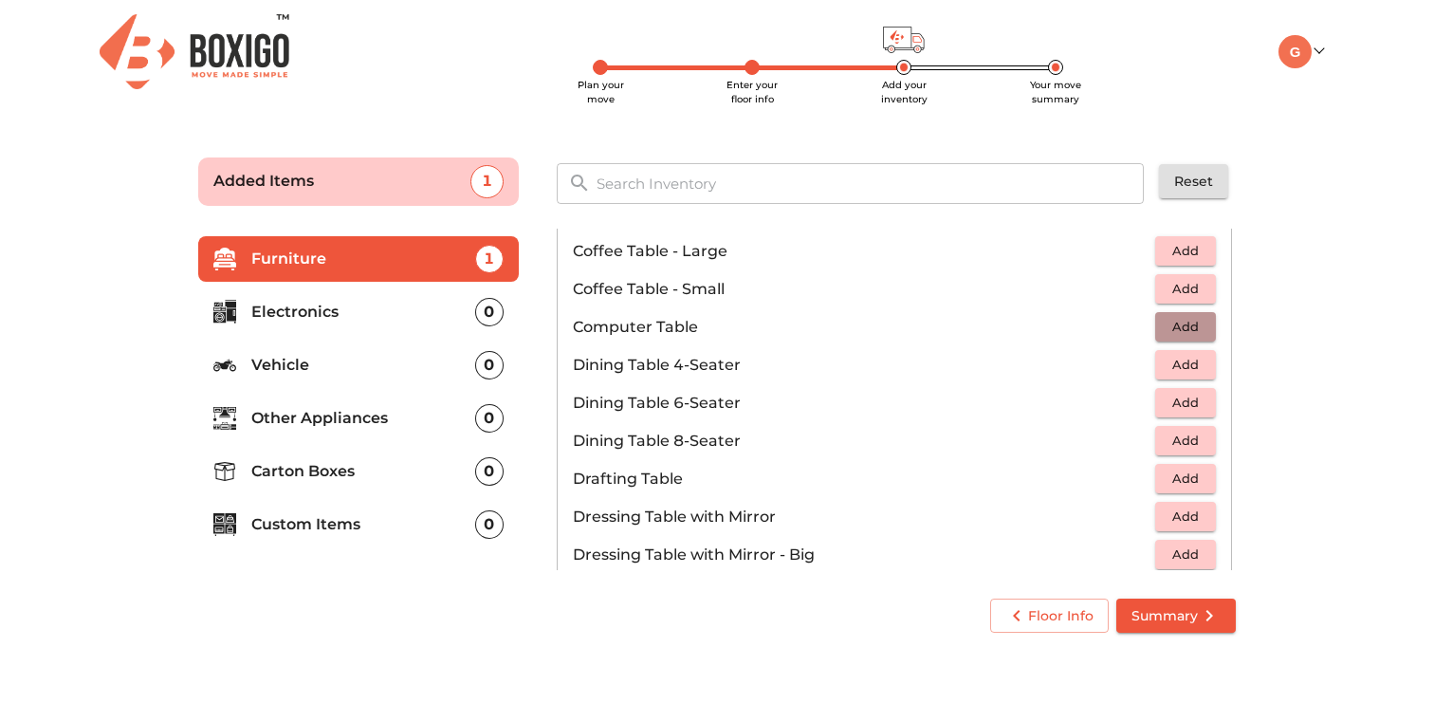
click at [1184, 326] on span "Add" at bounding box center [1186, 327] width 42 height 22
click at [1210, 326] on icon "button" at bounding box center [1202, 327] width 23 height 23
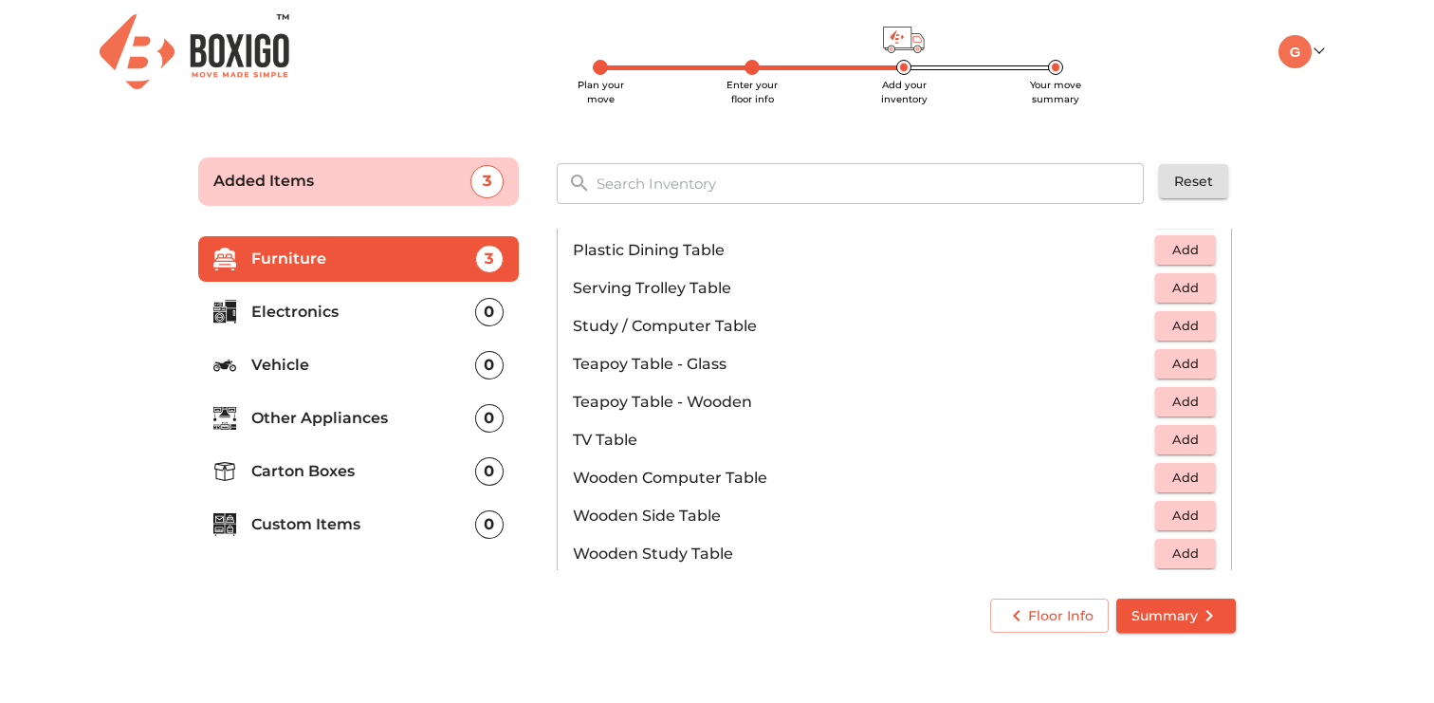
scroll to position [1043, 0]
click at [1196, 323] on span "Add" at bounding box center [1186, 324] width 42 height 22
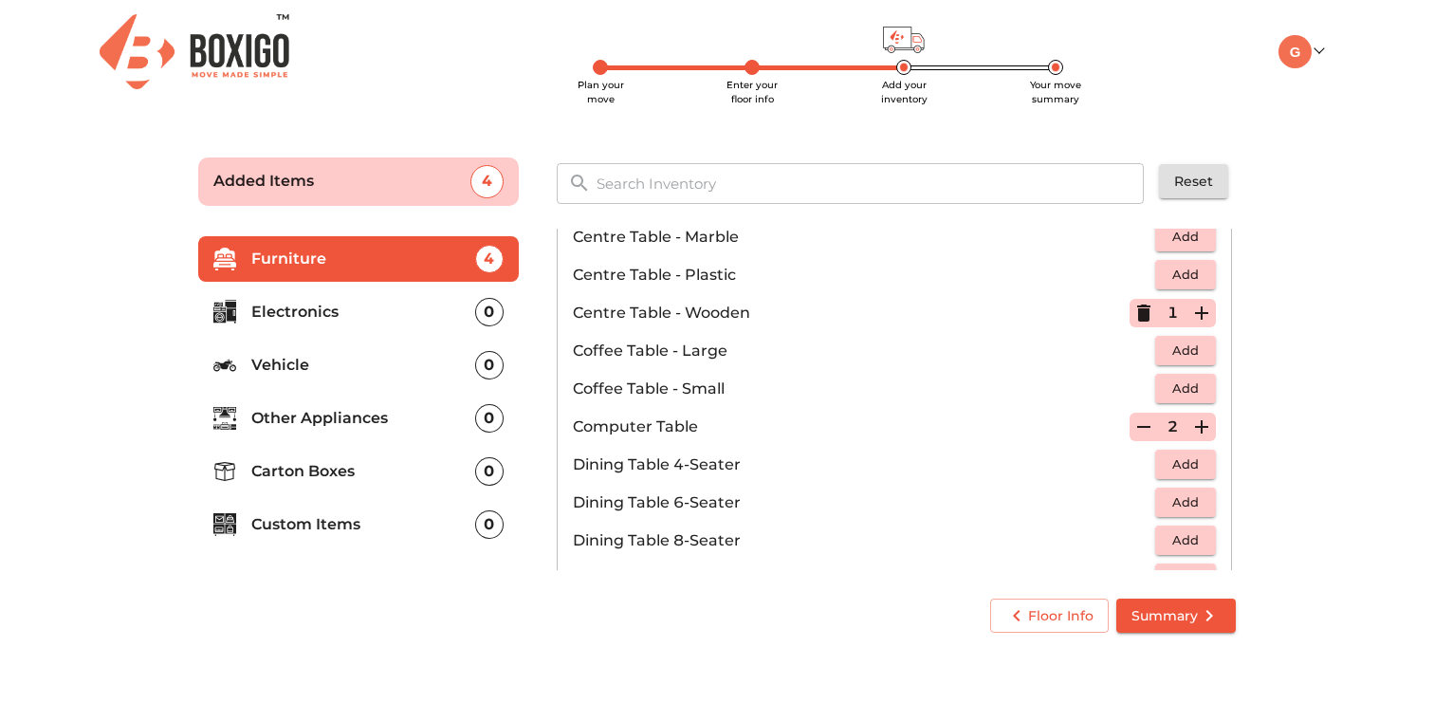
scroll to position [178, 0]
click at [1143, 425] on icon "button" at bounding box center [1144, 429] width 23 height 23
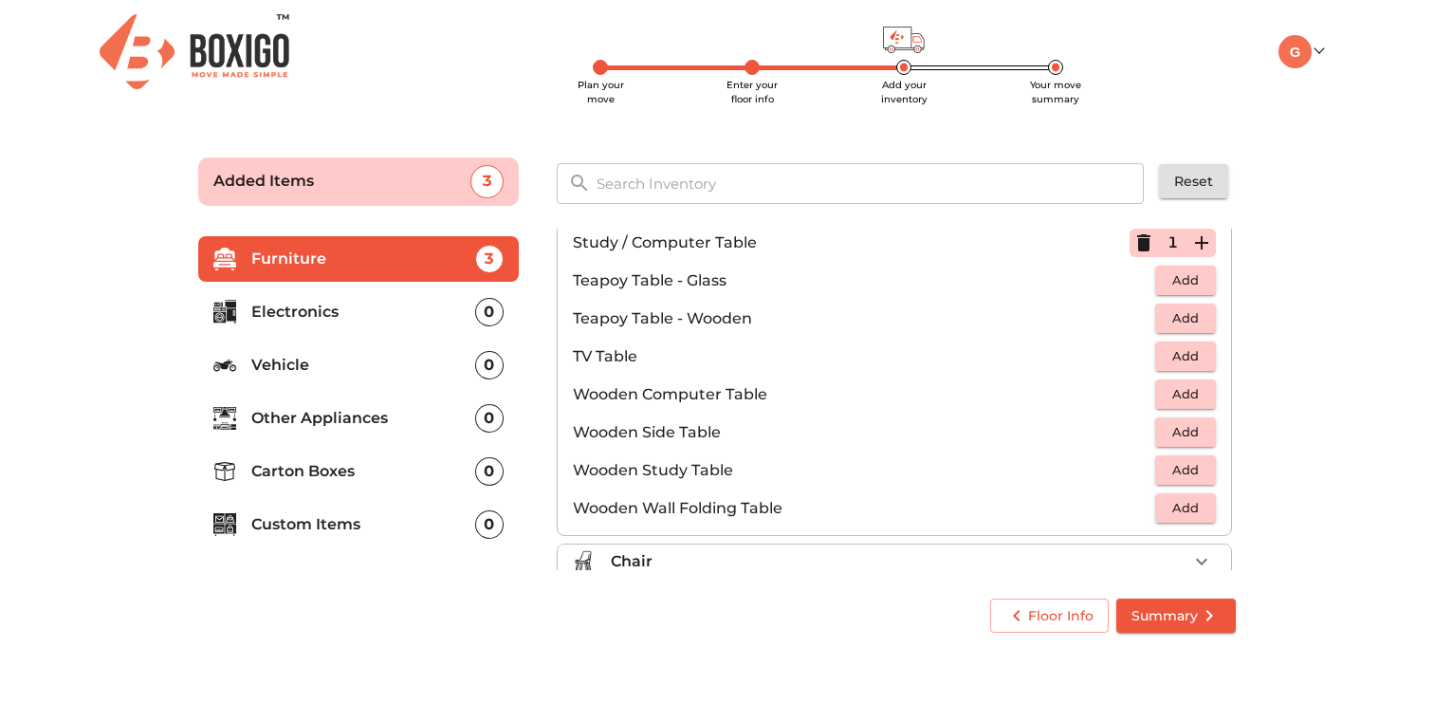
scroll to position [1090, 0]
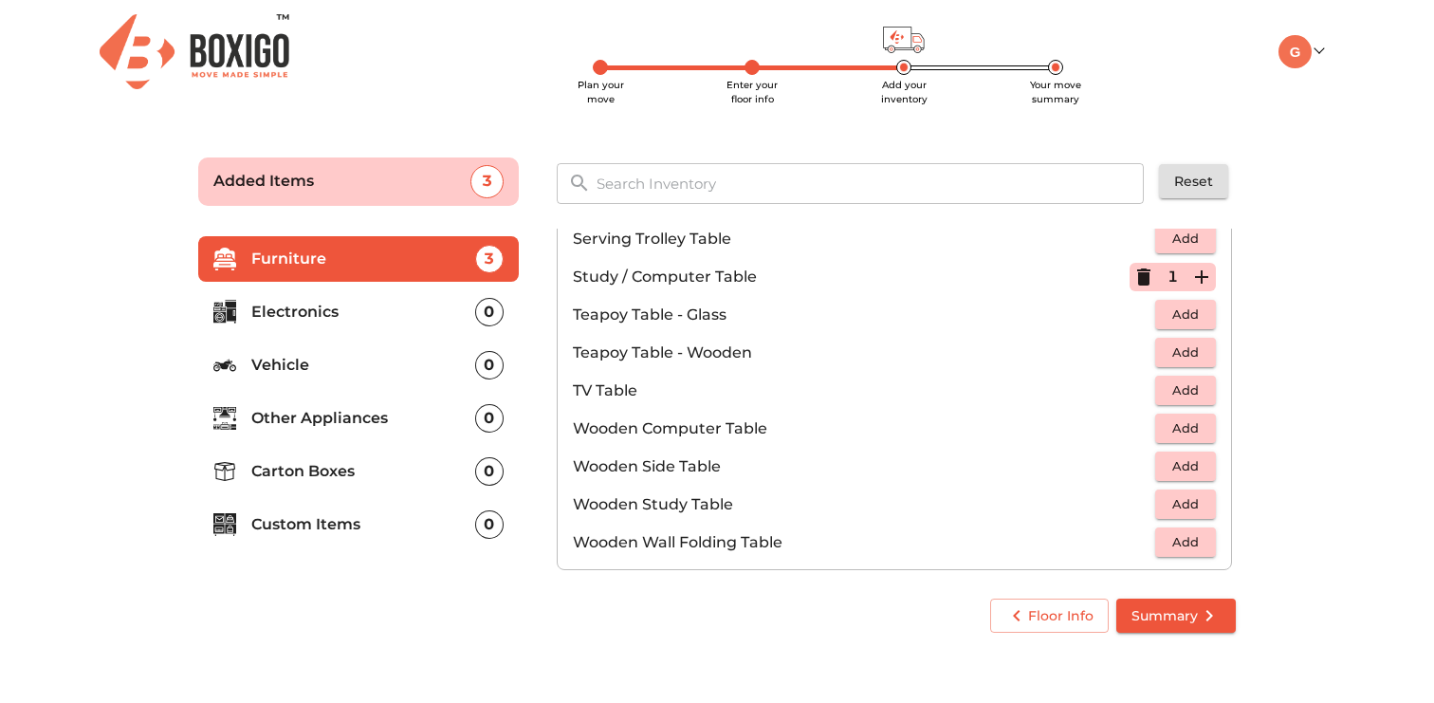
click at [1197, 498] on span "Add" at bounding box center [1186, 504] width 42 height 22
click at [1149, 279] on icon "button" at bounding box center [1143, 276] width 13 height 17
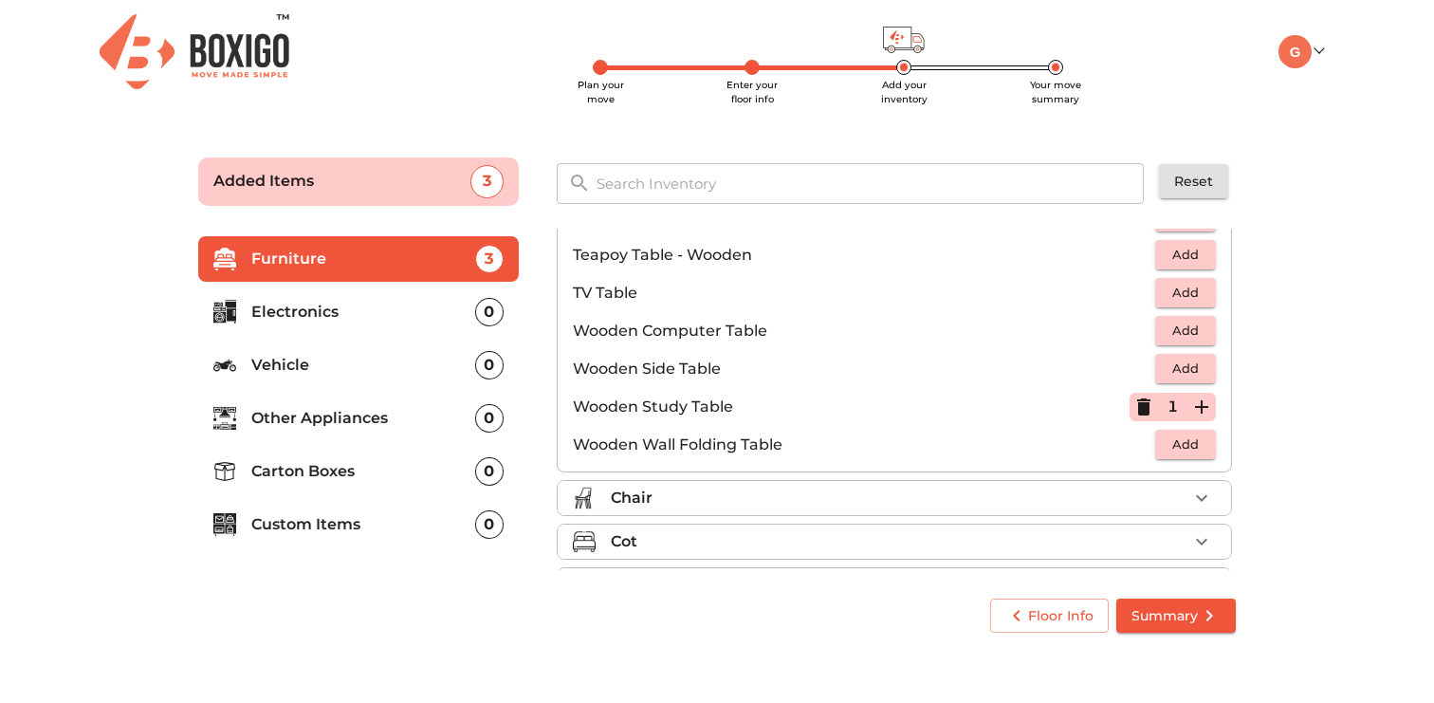
scroll to position [1159, 0]
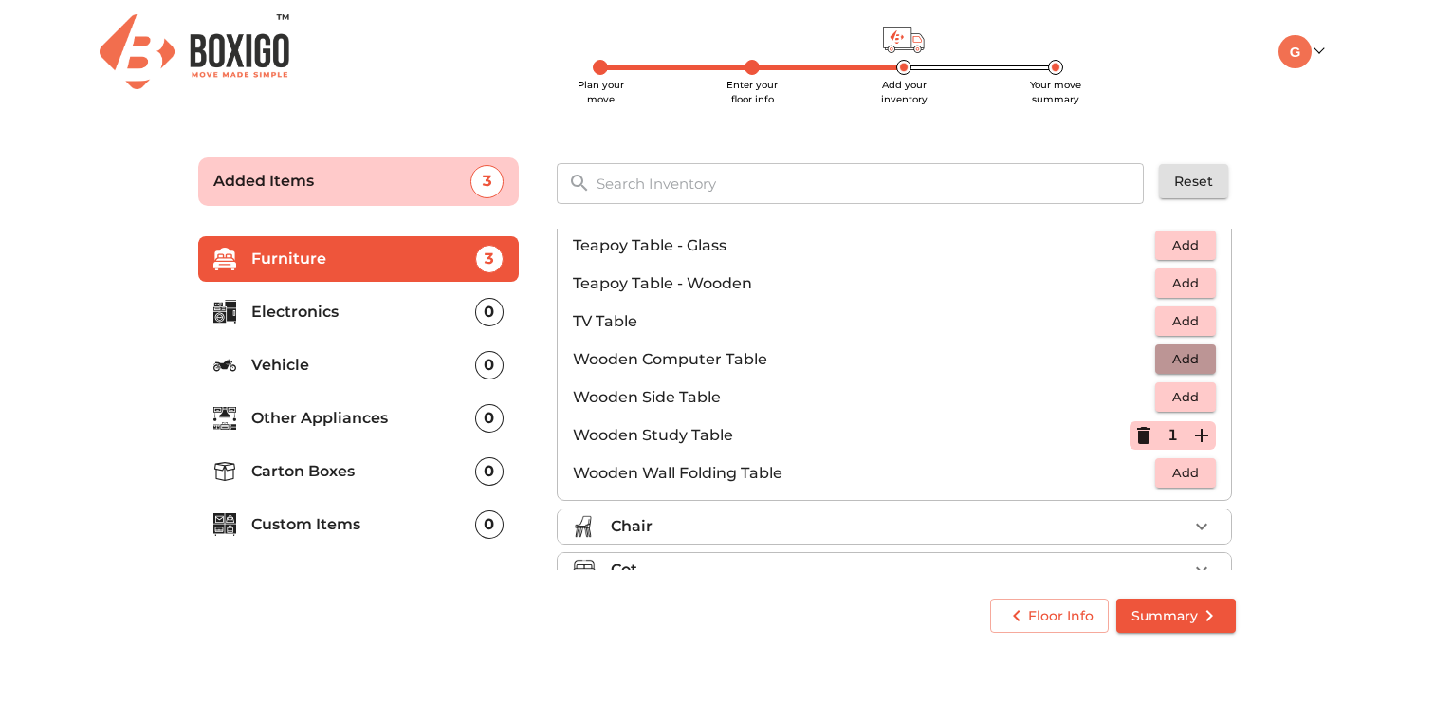
click at [1177, 357] on span "Add" at bounding box center [1186, 359] width 42 height 22
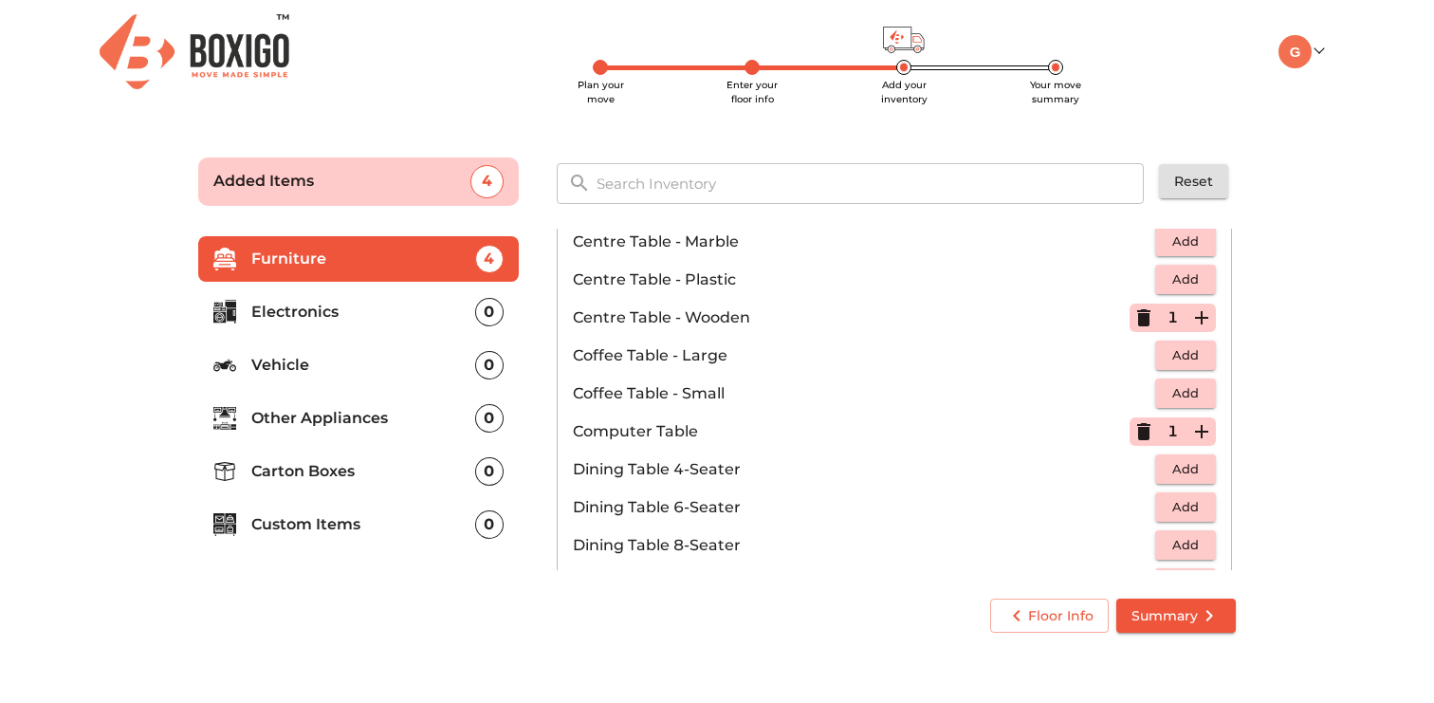
scroll to position [188, 0]
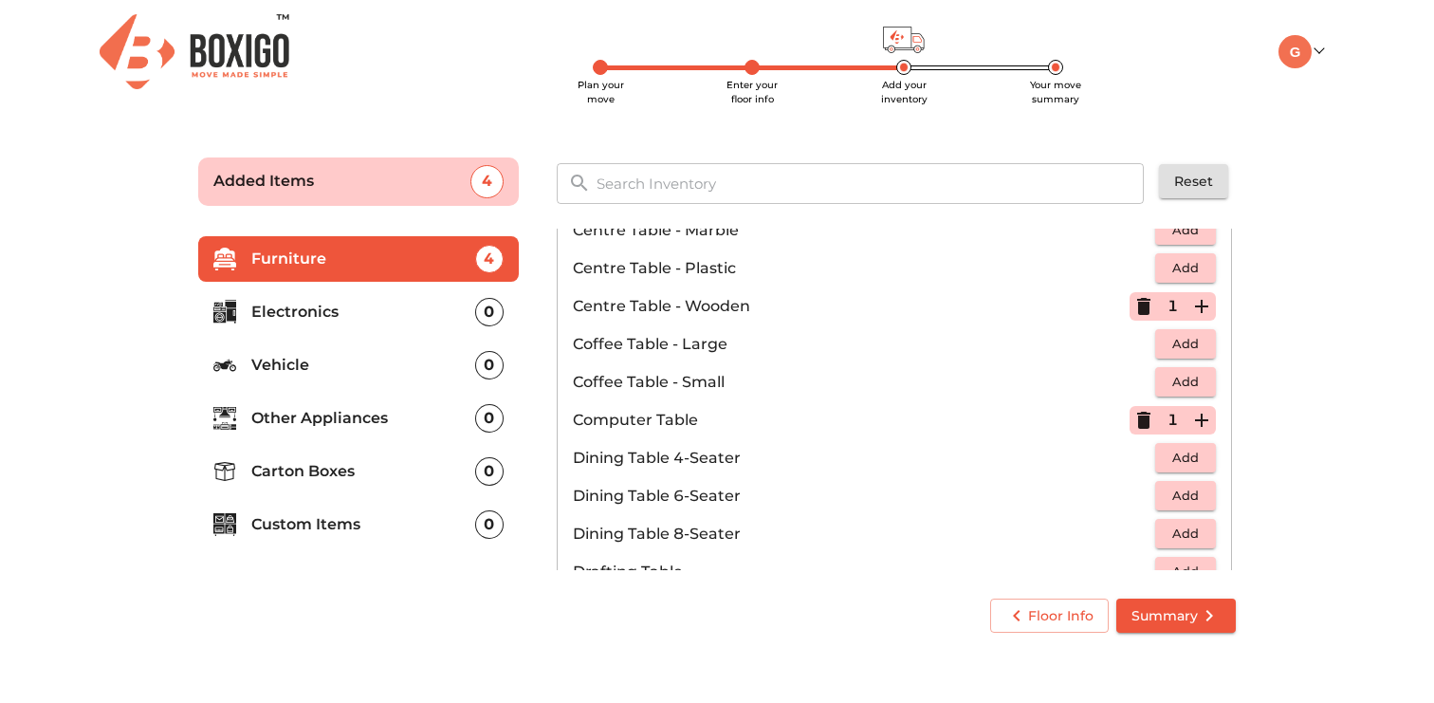
click at [1146, 419] on icon "button" at bounding box center [1143, 420] width 13 height 17
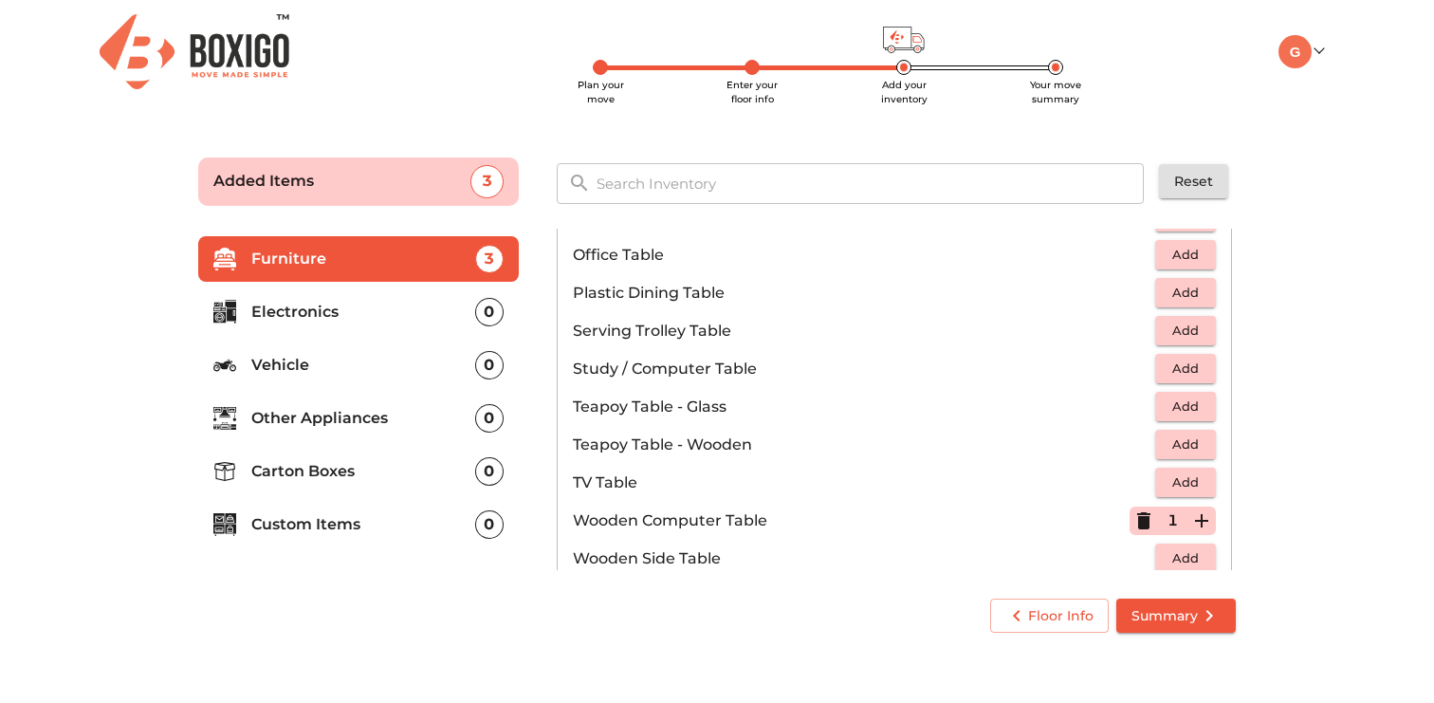
scroll to position [1323, 0]
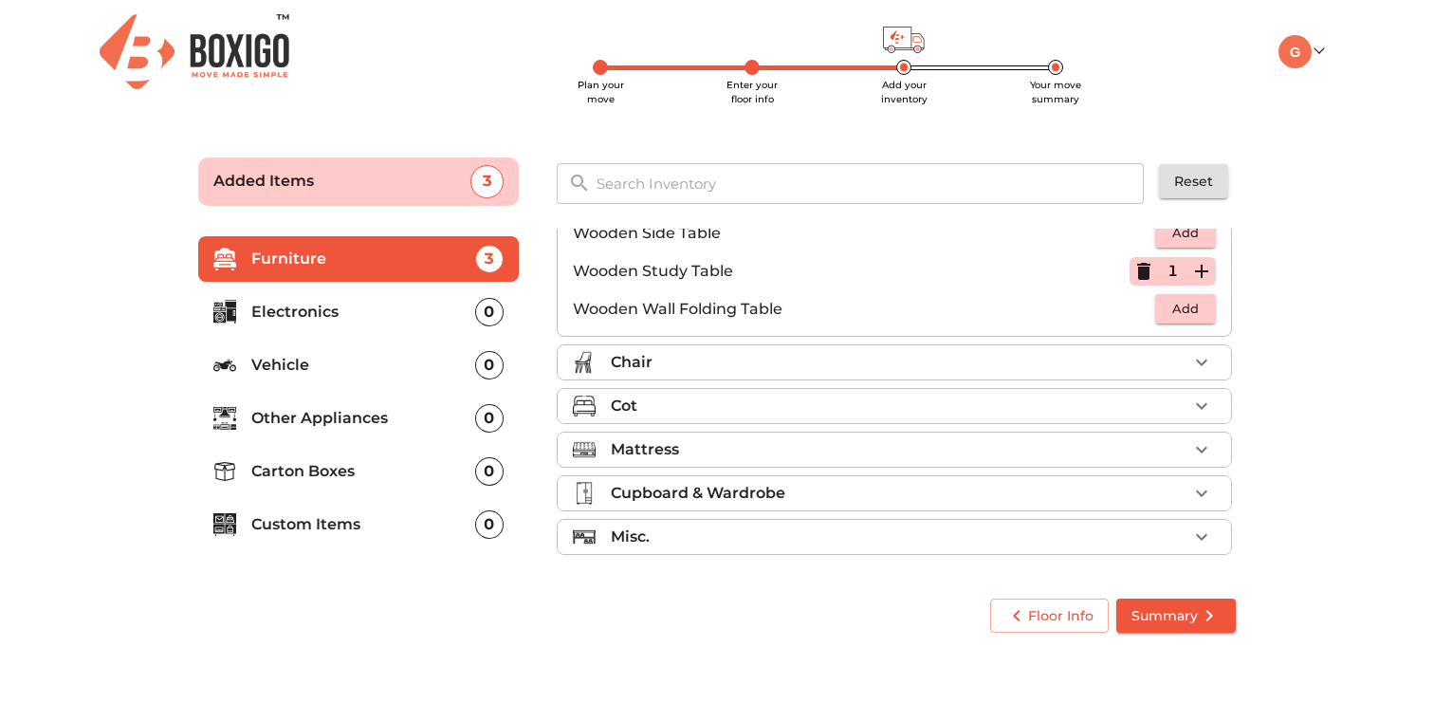
click at [1175, 371] on div "Chair" at bounding box center [899, 362] width 577 height 23
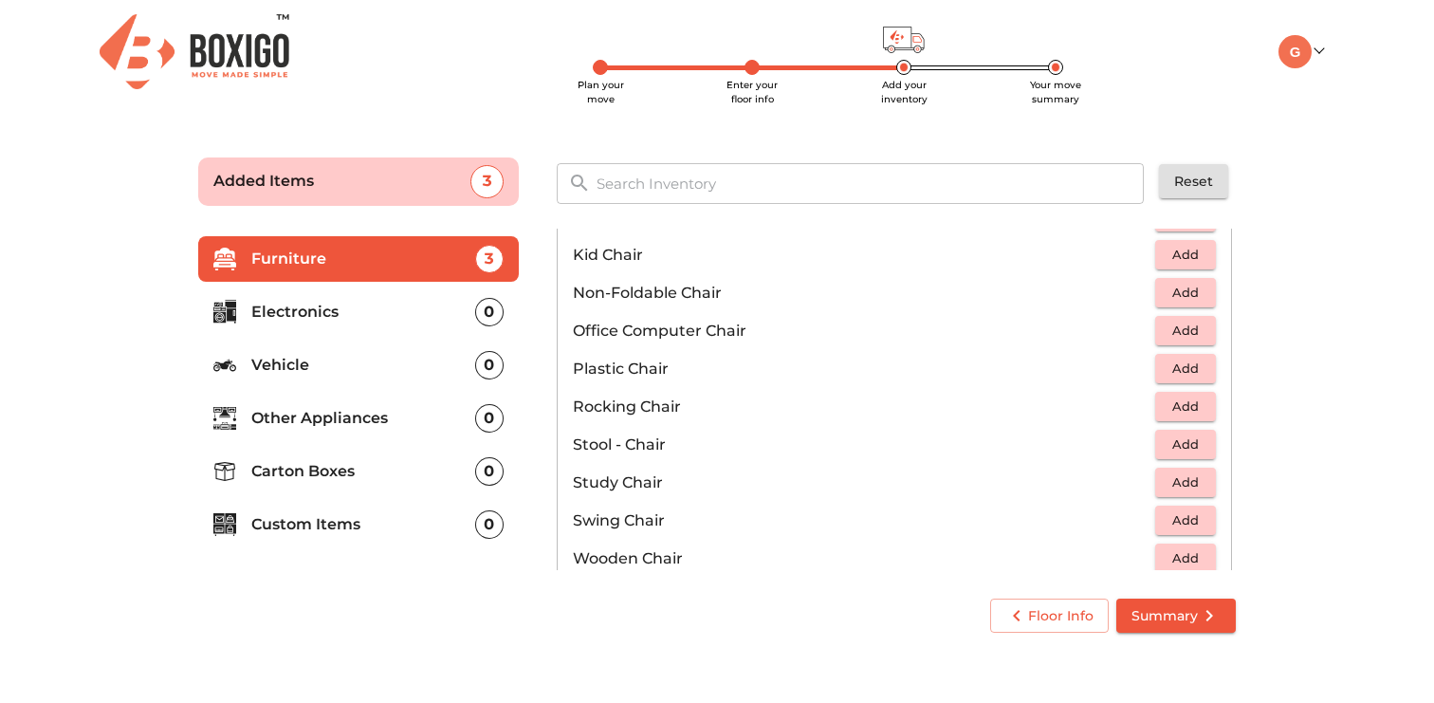
scroll to position [592, 0]
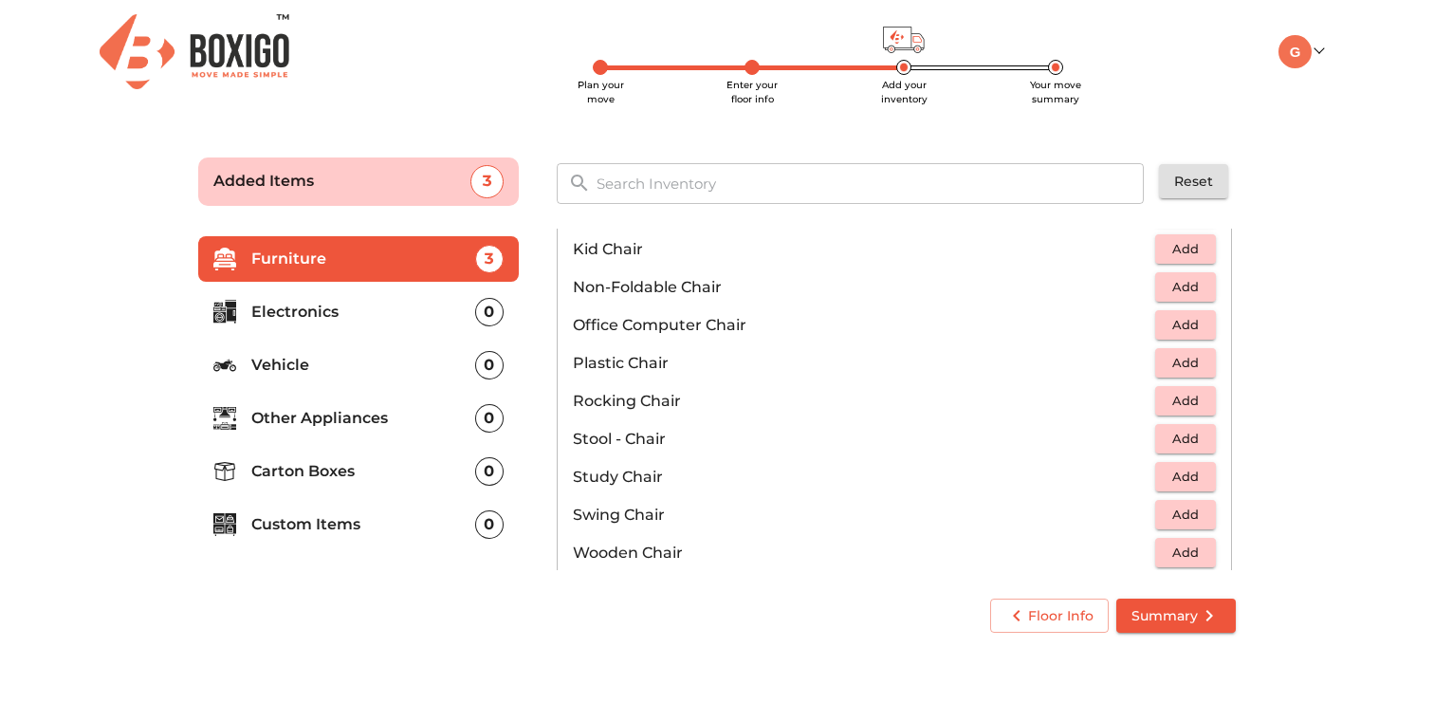
click at [1191, 310] on button "Add" at bounding box center [1185, 324] width 61 height 29
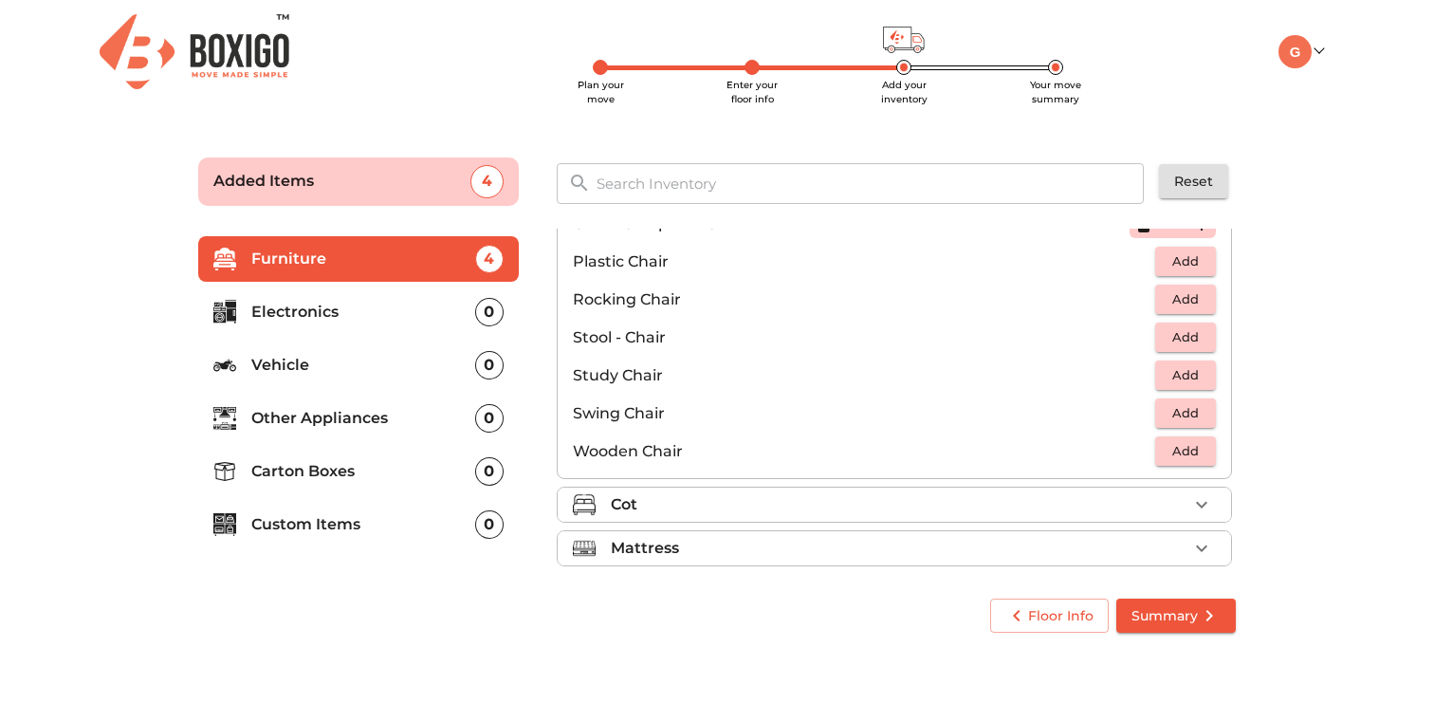
scroll to position [792, 0]
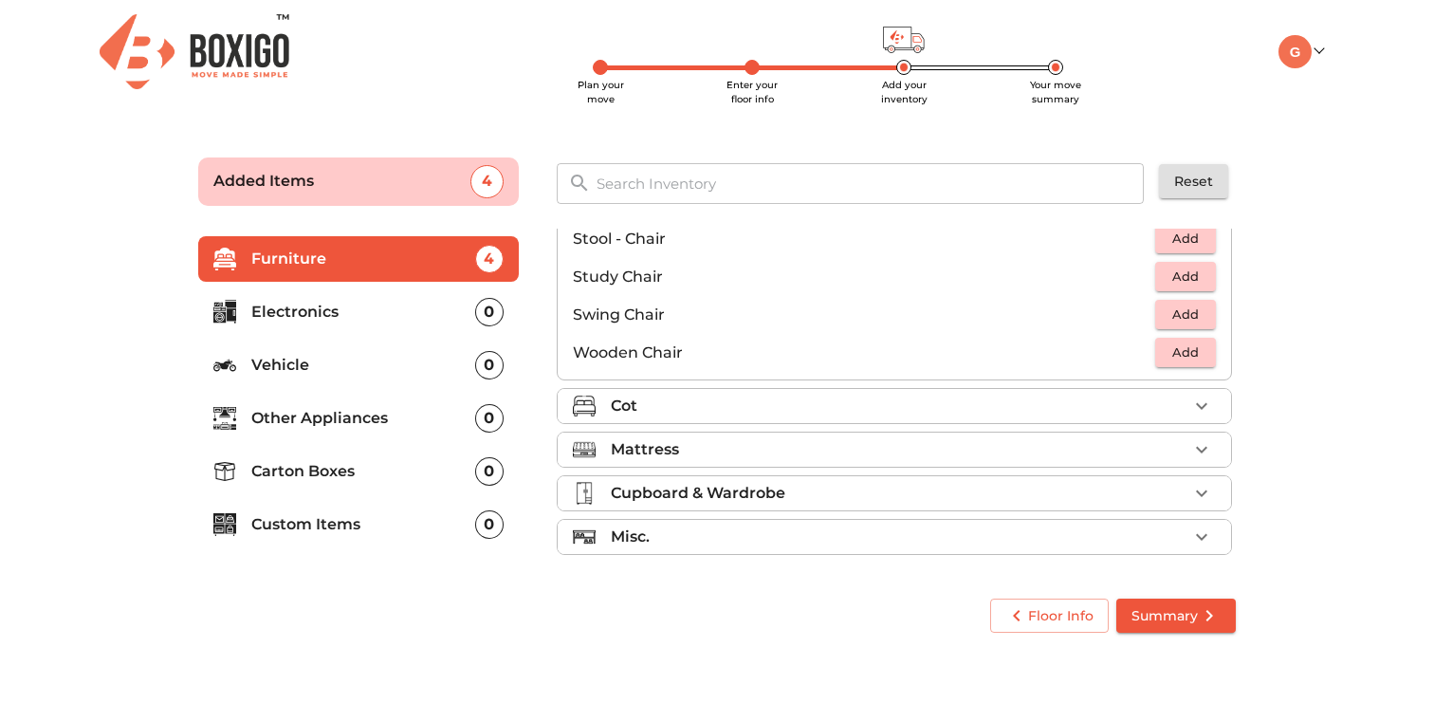
click at [1192, 414] on icon "button" at bounding box center [1202, 406] width 23 height 23
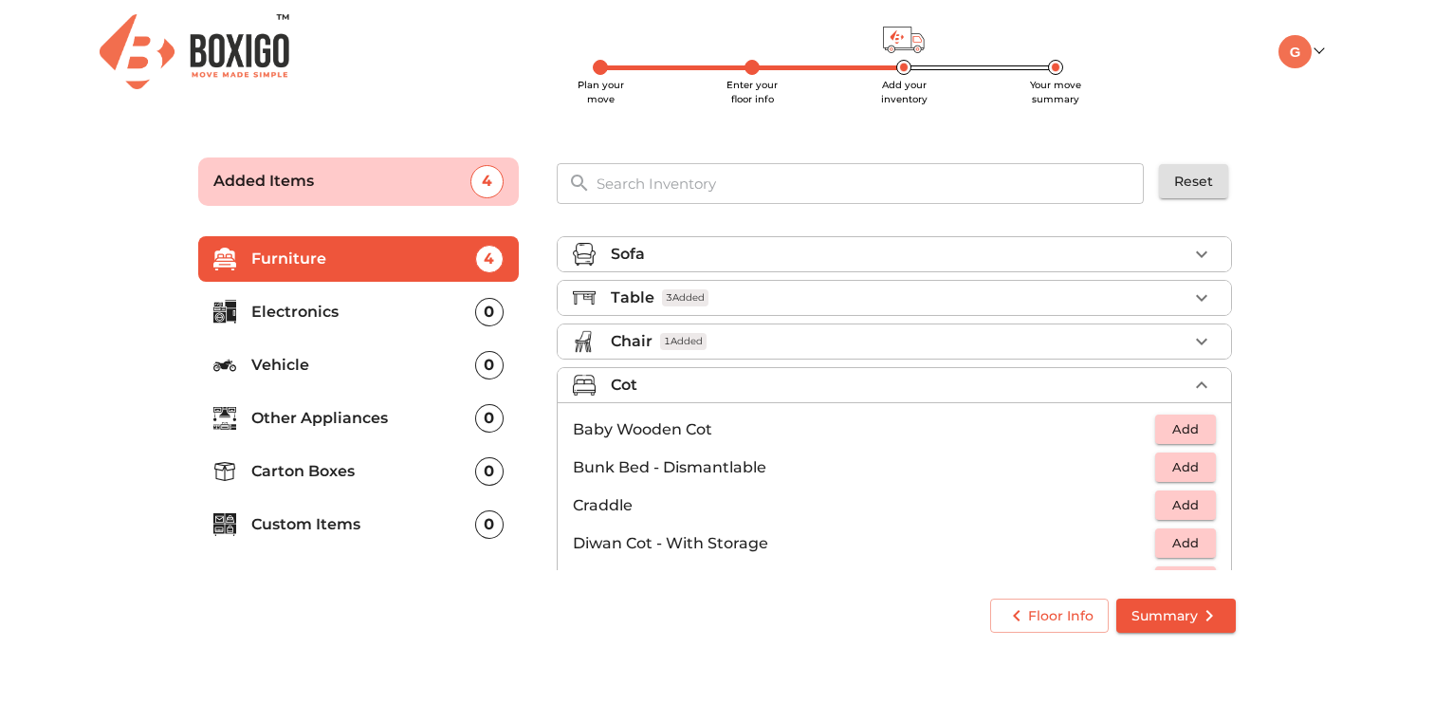
scroll to position [9, 0]
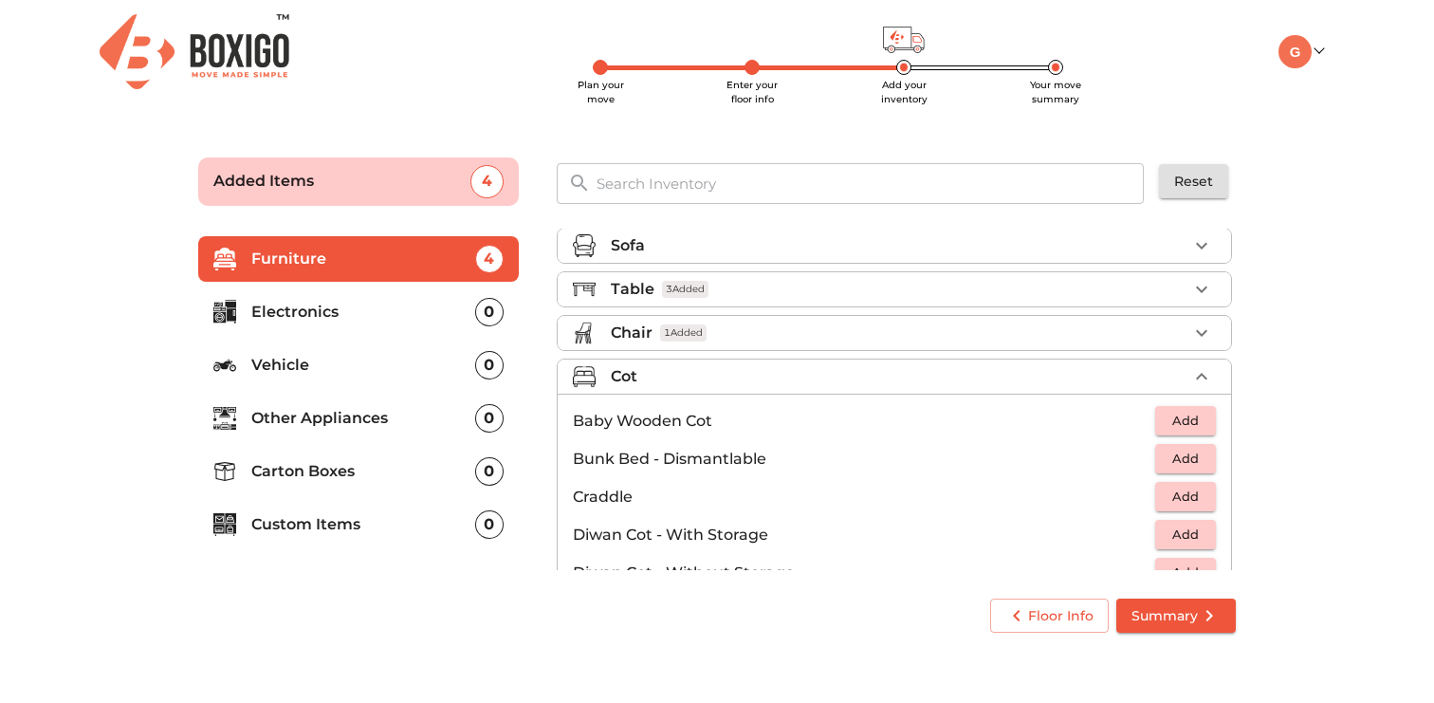
click at [1047, 376] on div "Cot" at bounding box center [899, 376] width 577 height 23
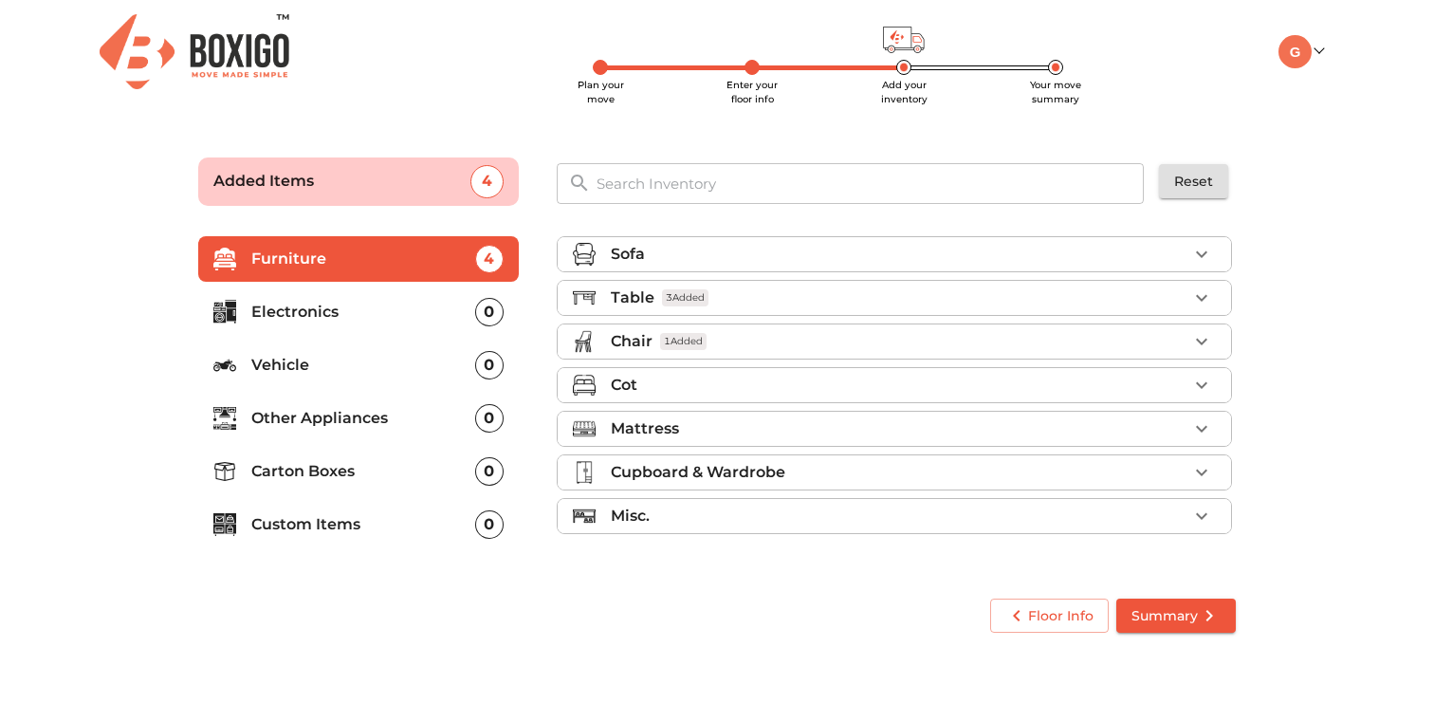
scroll to position [0, 0]
click at [1047, 434] on div "Mattress" at bounding box center [899, 428] width 577 height 23
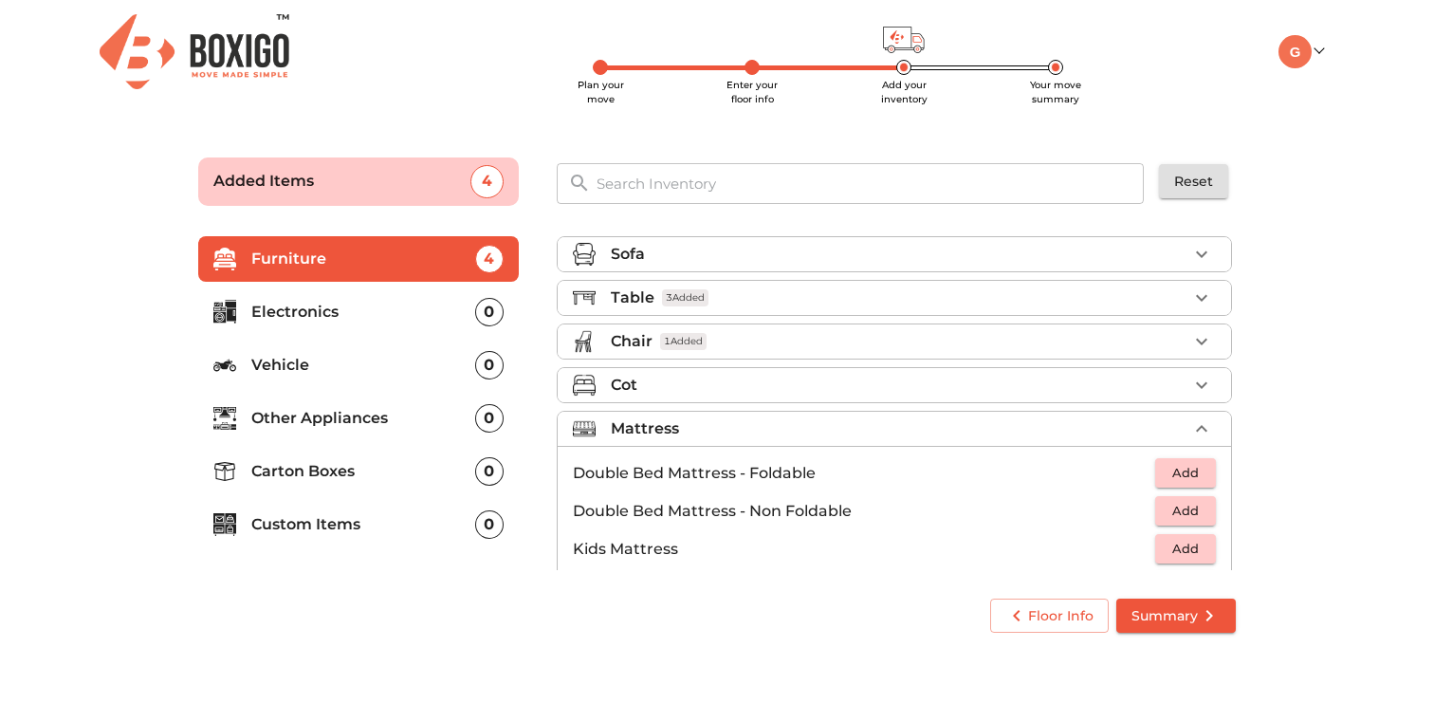
click at [1047, 434] on div "Mattress" at bounding box center [899, 428] width 577 height 23
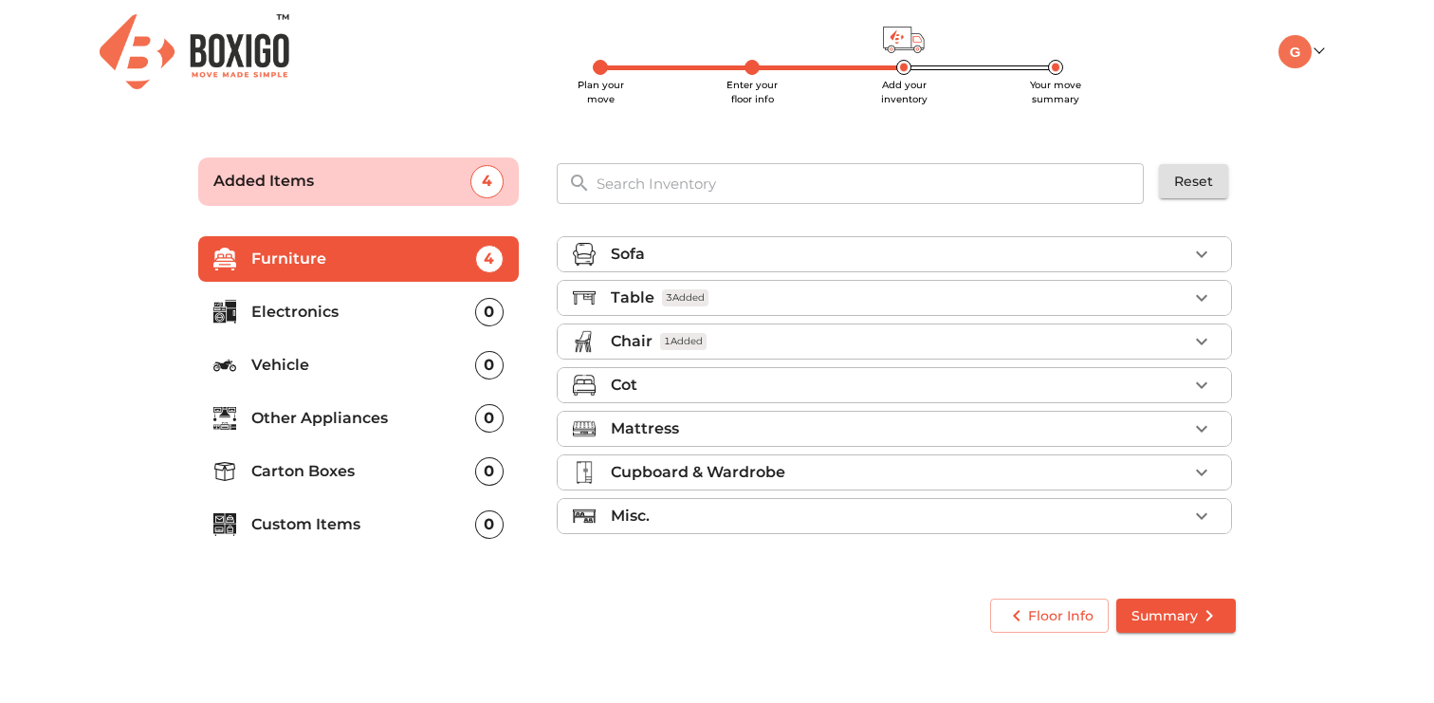
click at [1047, 434] on div "Mattress" at bounding box center [899, 428] width 577 height 23
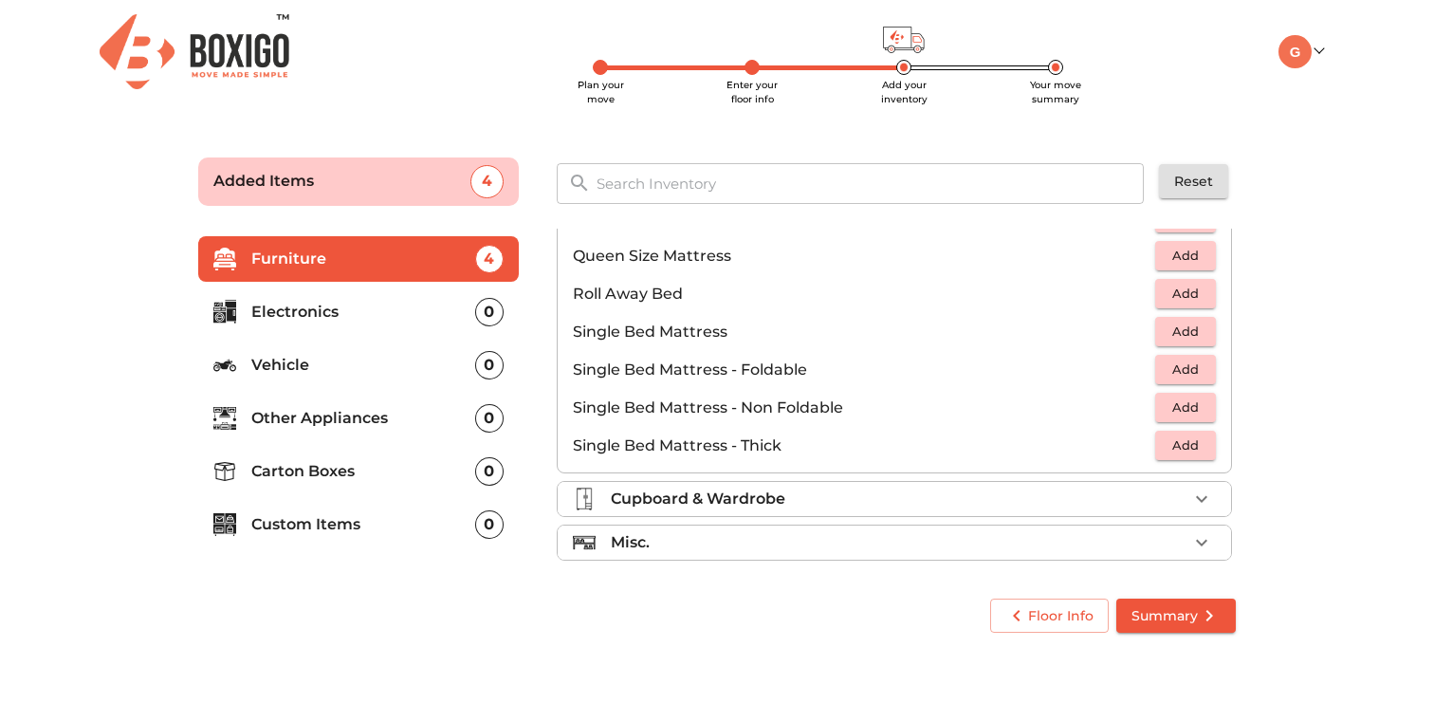
scroll to position [375, 0]
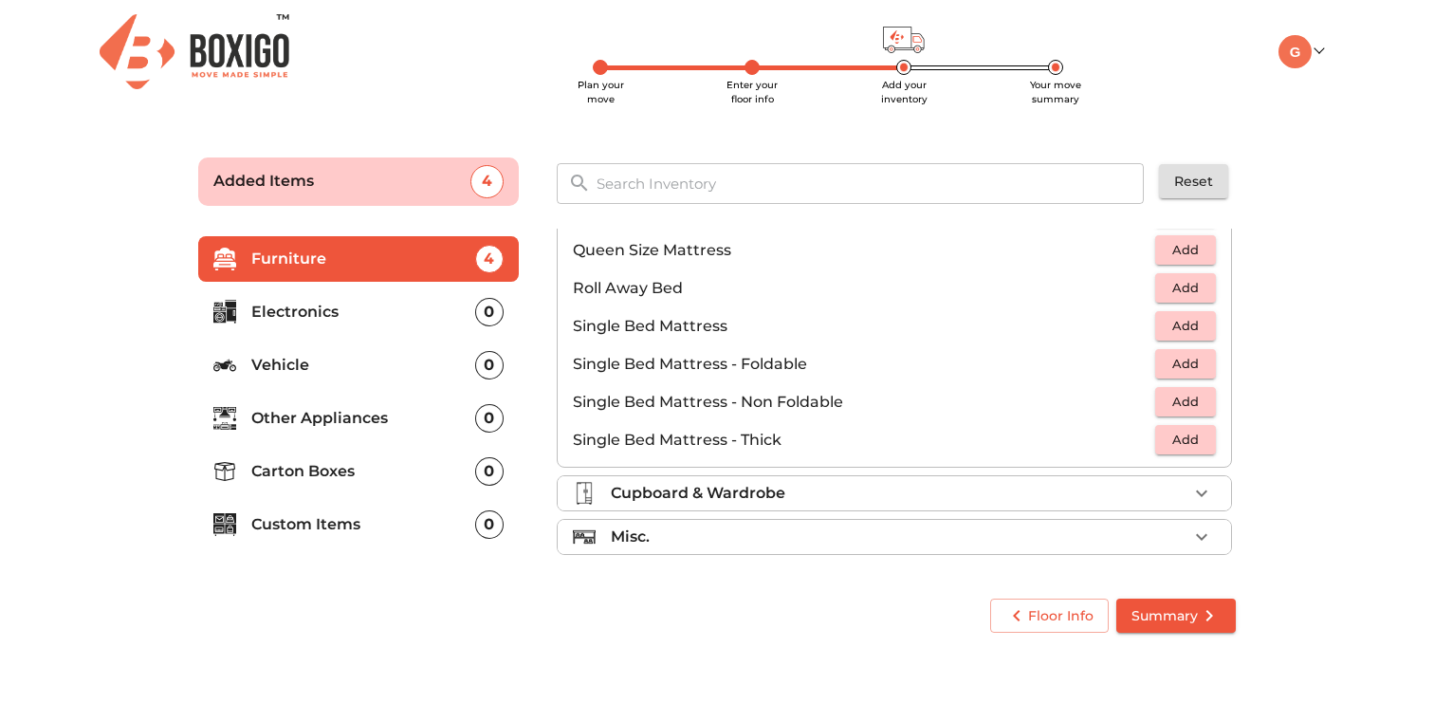
click at [1041, 485] on div "Cupboard & Wardrobe" at bounding box center [899, 493] width 577 height 23
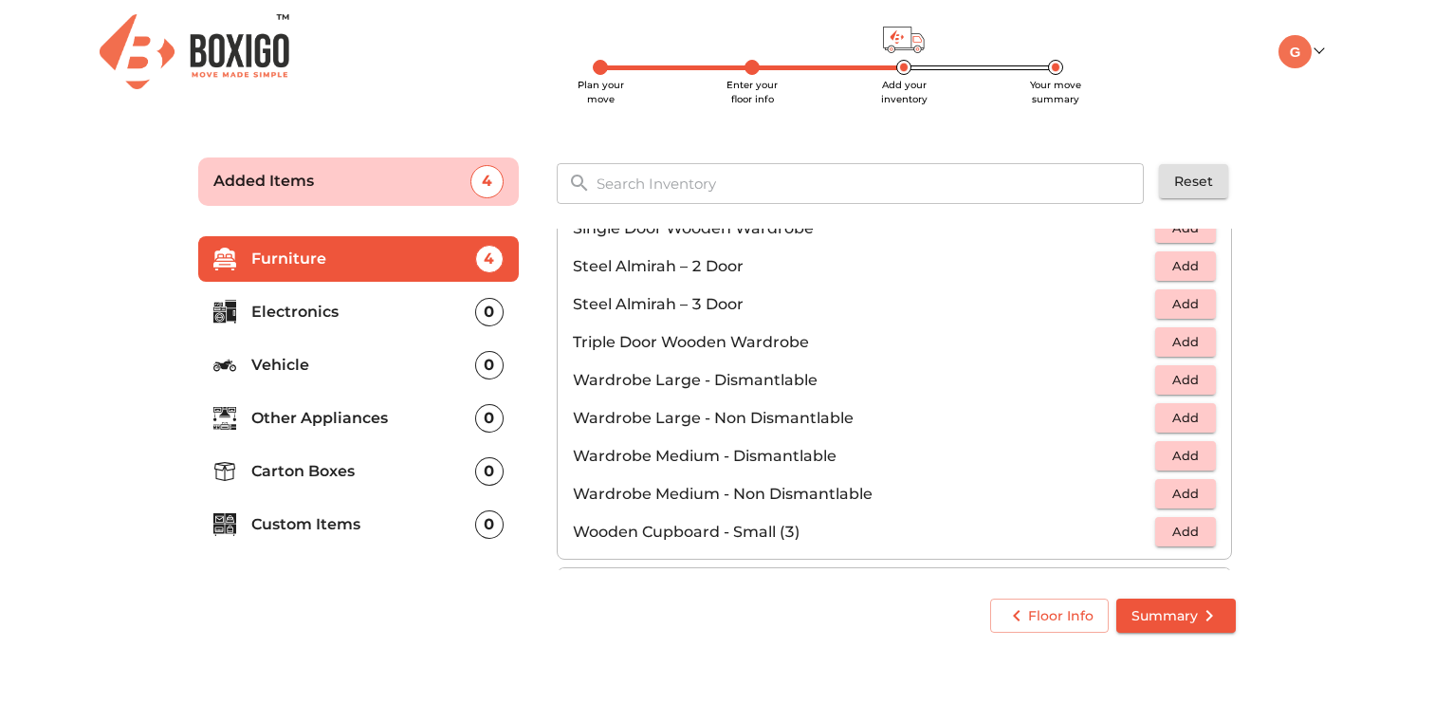
scroll to position [640, 0]
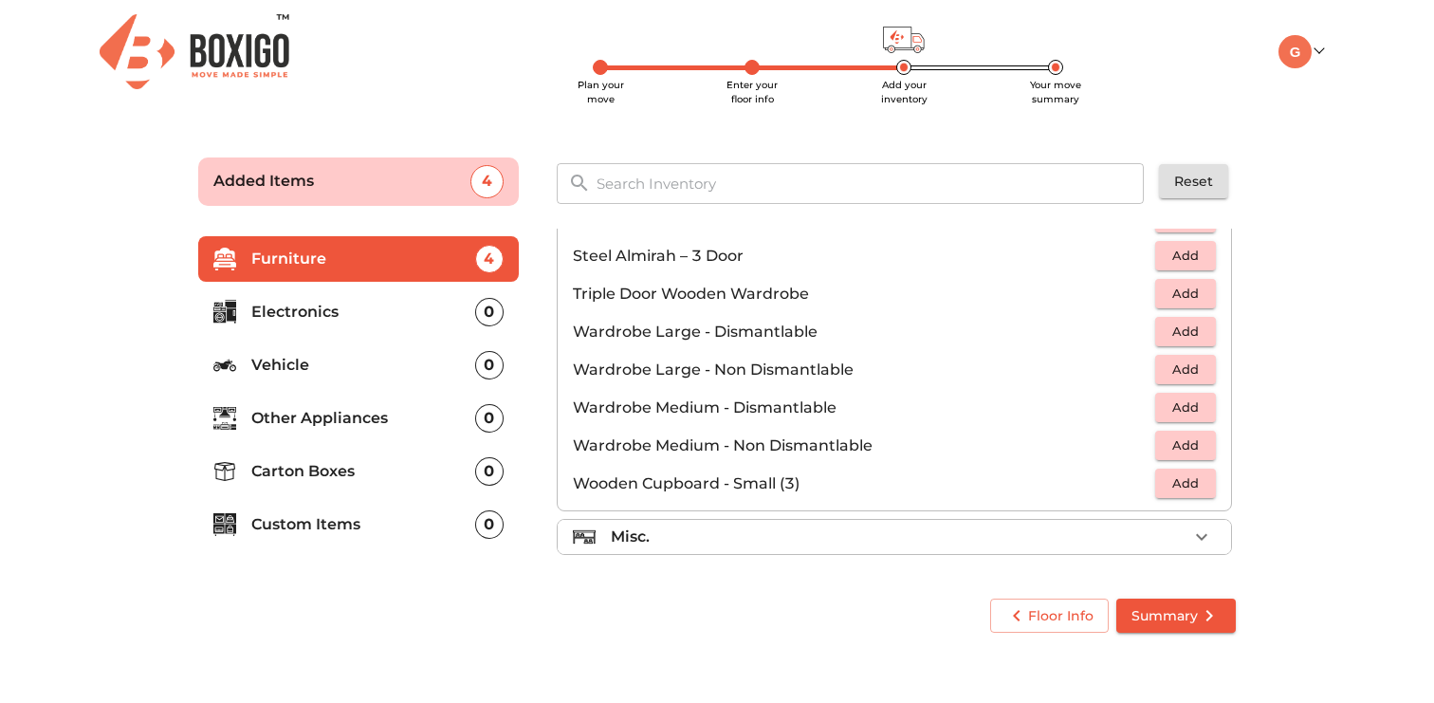
click at [1030, 541] on div "Misc." at bounding box center [899, 537] width 577 height 23
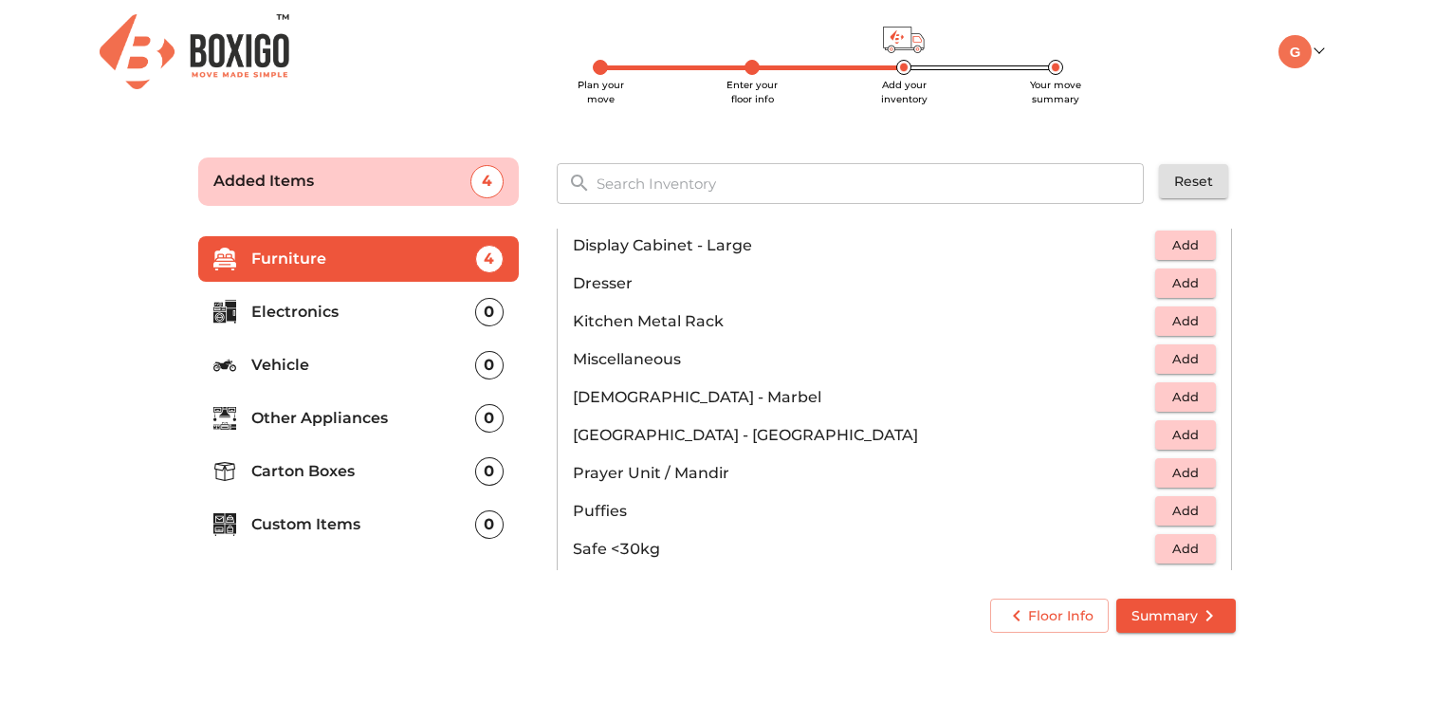
scroll to position [626, 0]
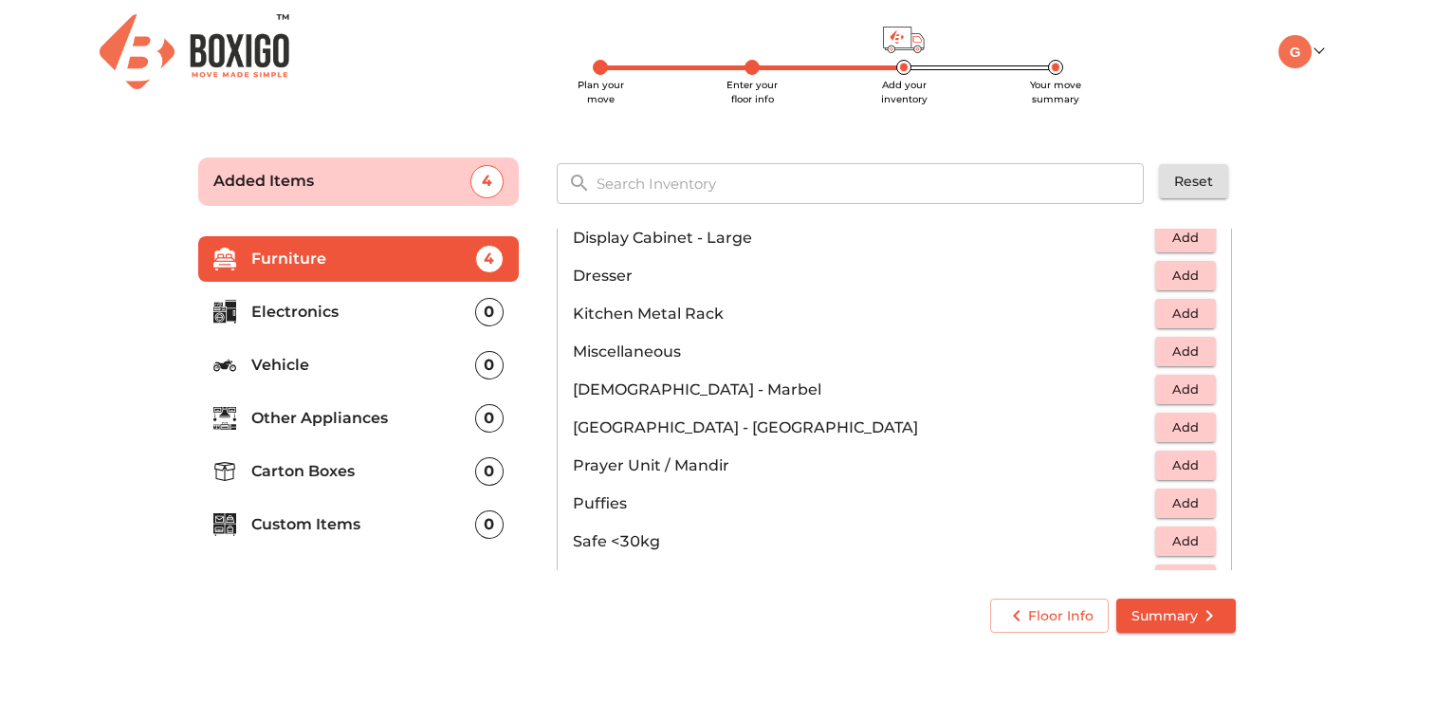
click at [1181, 432] on span "Add" at bounding box center [1186, 427] width 42 height 22
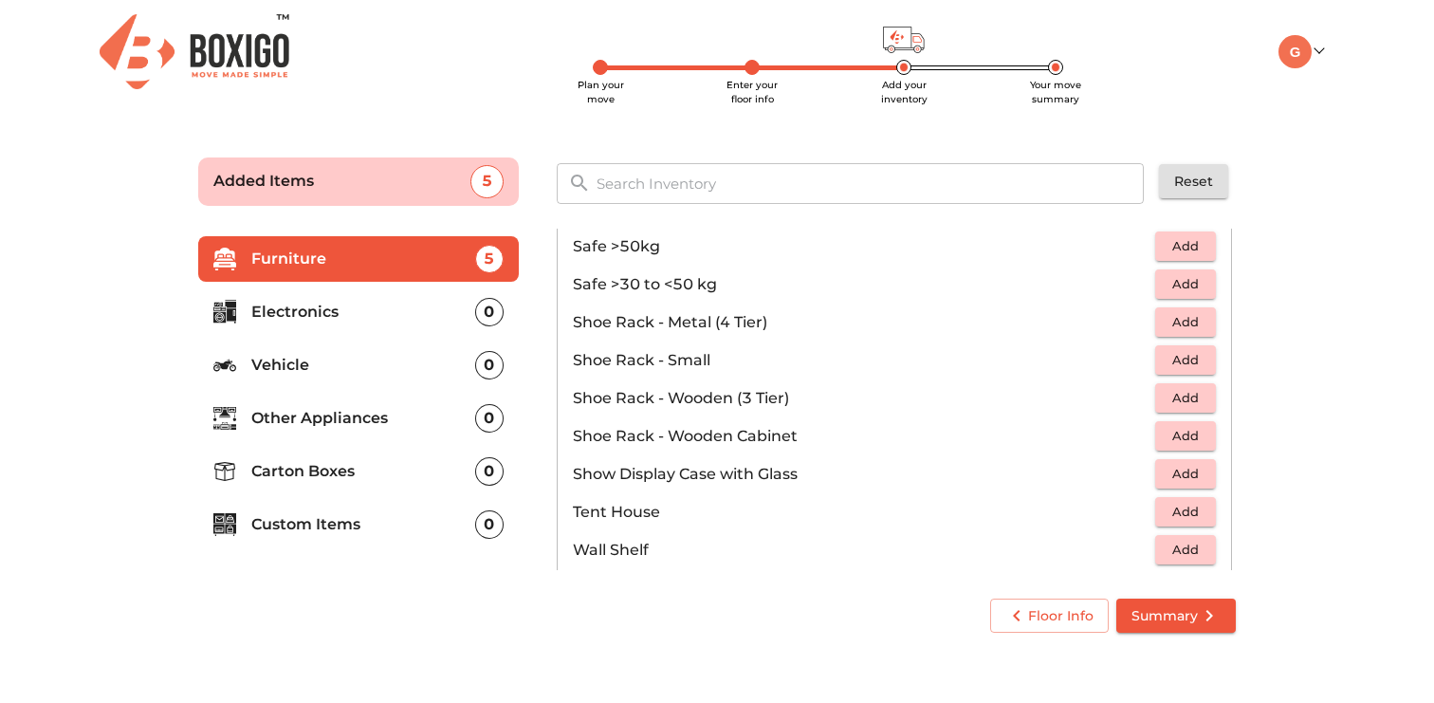
scroll to position [961, 0]
click at [1185, 362] on span "Add" at bounding box center [1186, 358] width 42 height 22
click at [1202, 361] on icon "button" at bounding box center [1201, 358] width 13 height 13
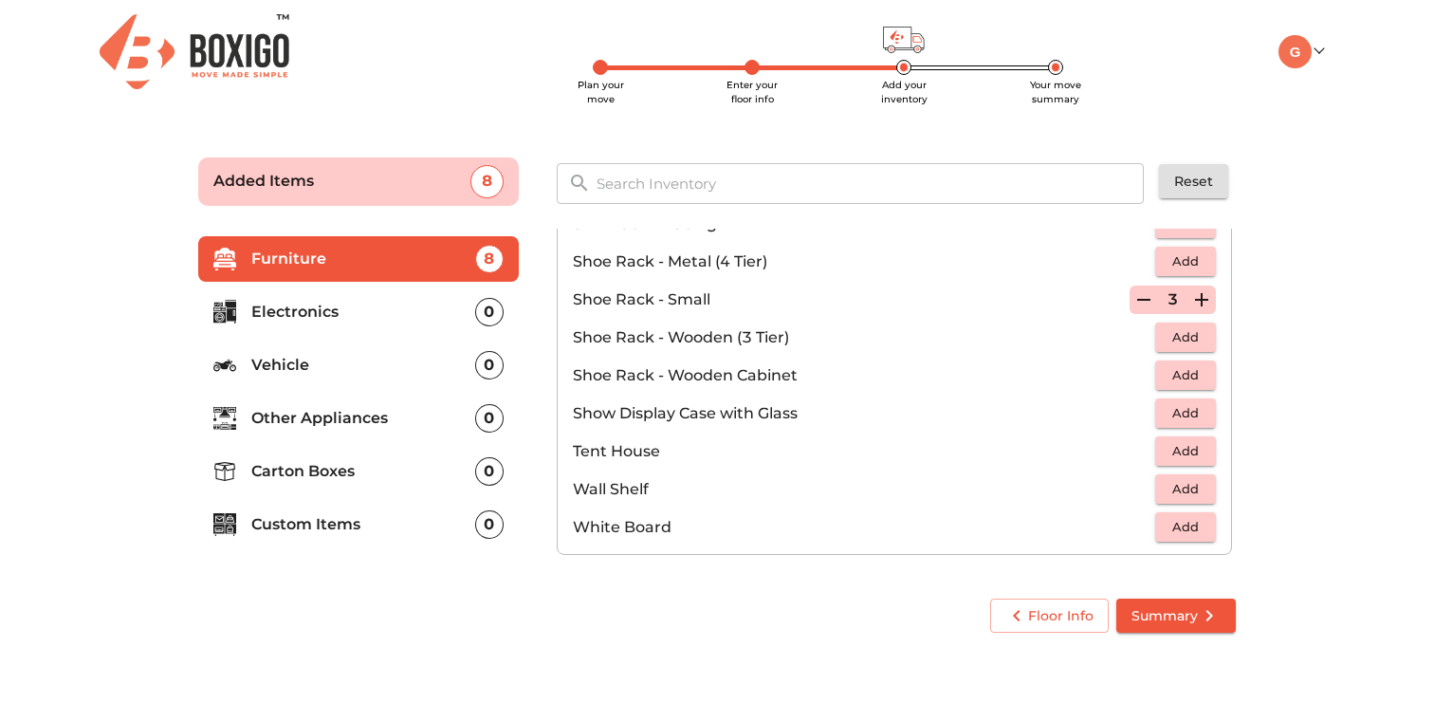
click at [1191, 533] on span "Add" at bounding box center [1186, 527] width 42 height 22
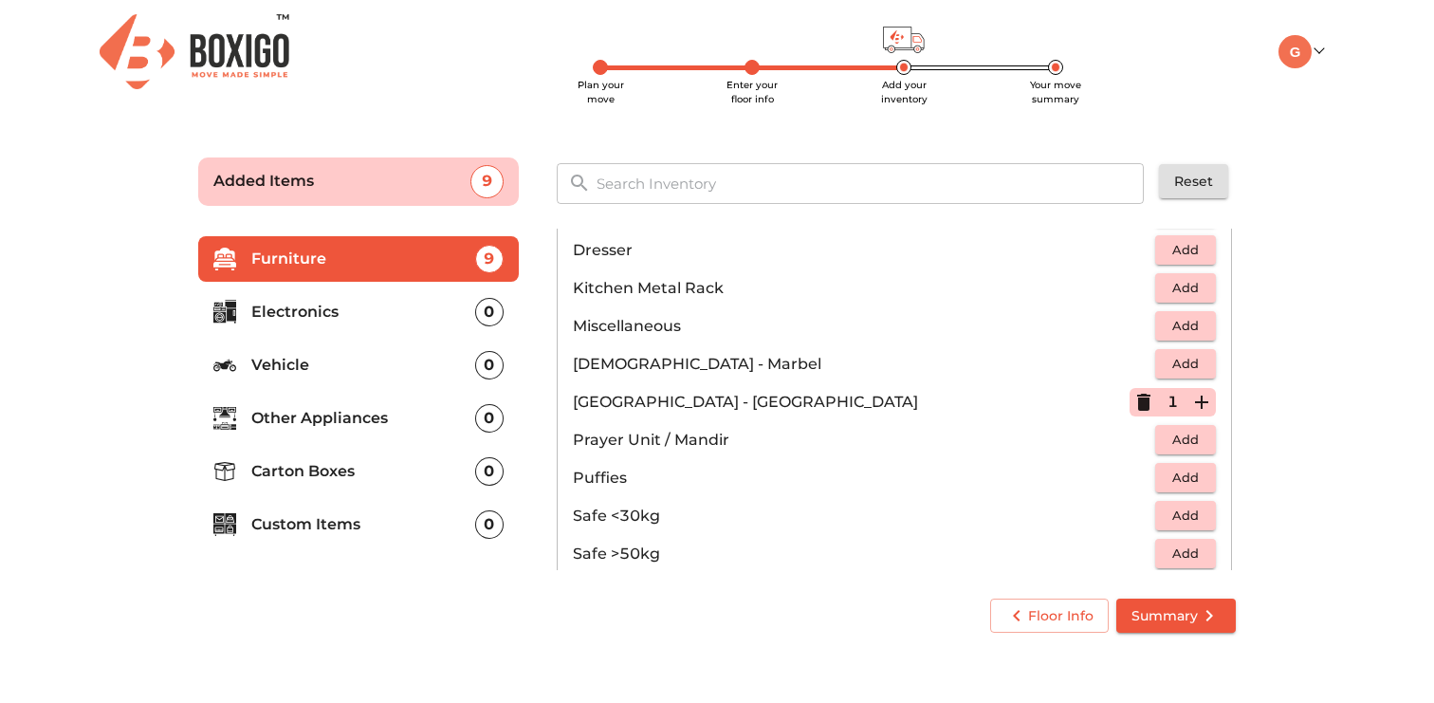
scroll to position [676, 0]
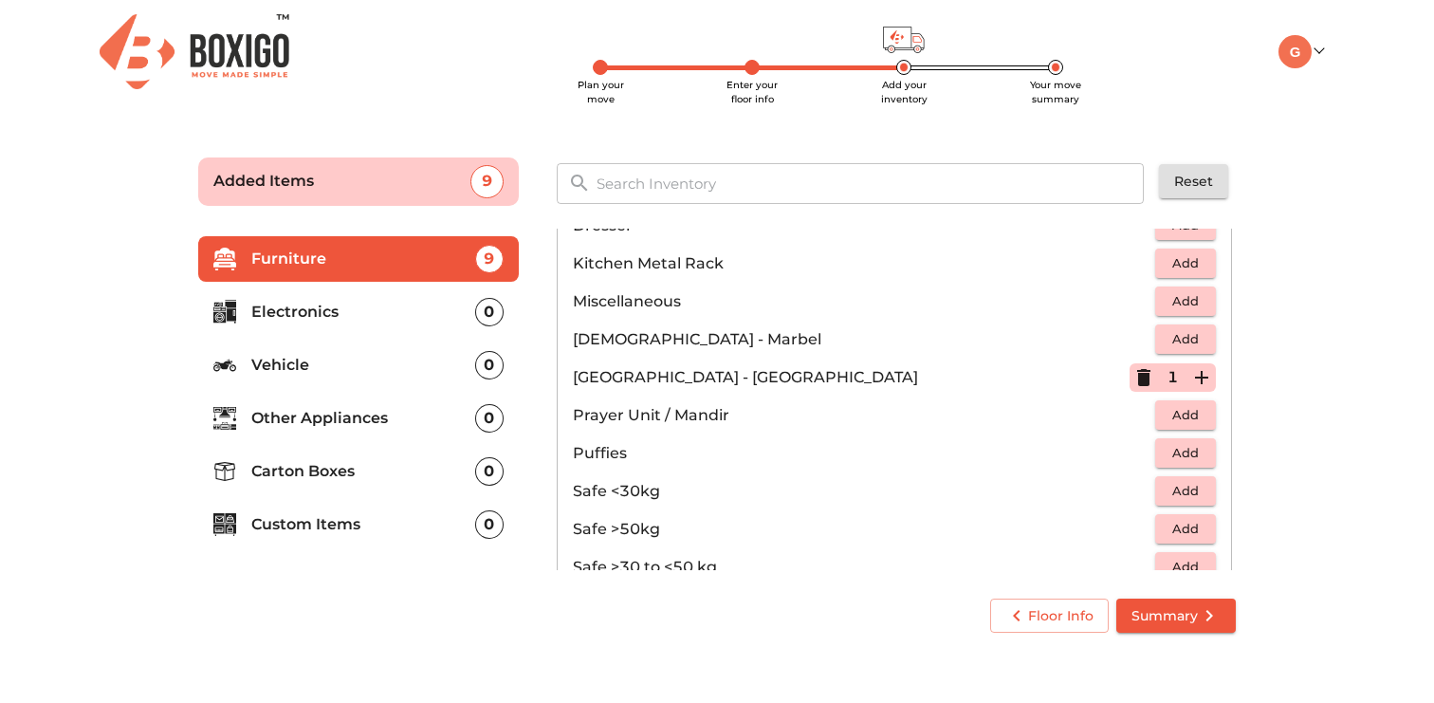
click at [1182, 427] on button "Add" at bounding box center [1185, 414] width 61 height 29
click at [1131, 379] on button "button" at bounding box center [1144, 377] width 28 height 28
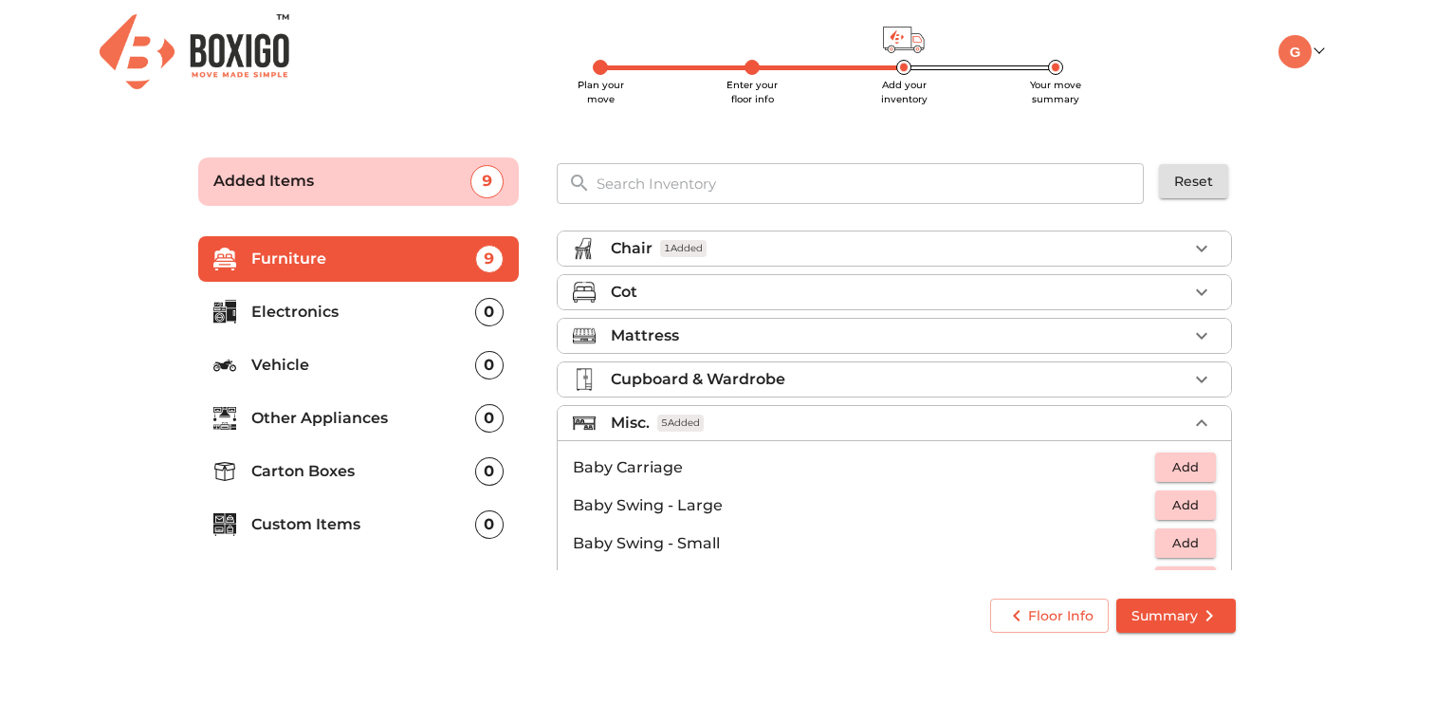
scroll to position [80, 0]
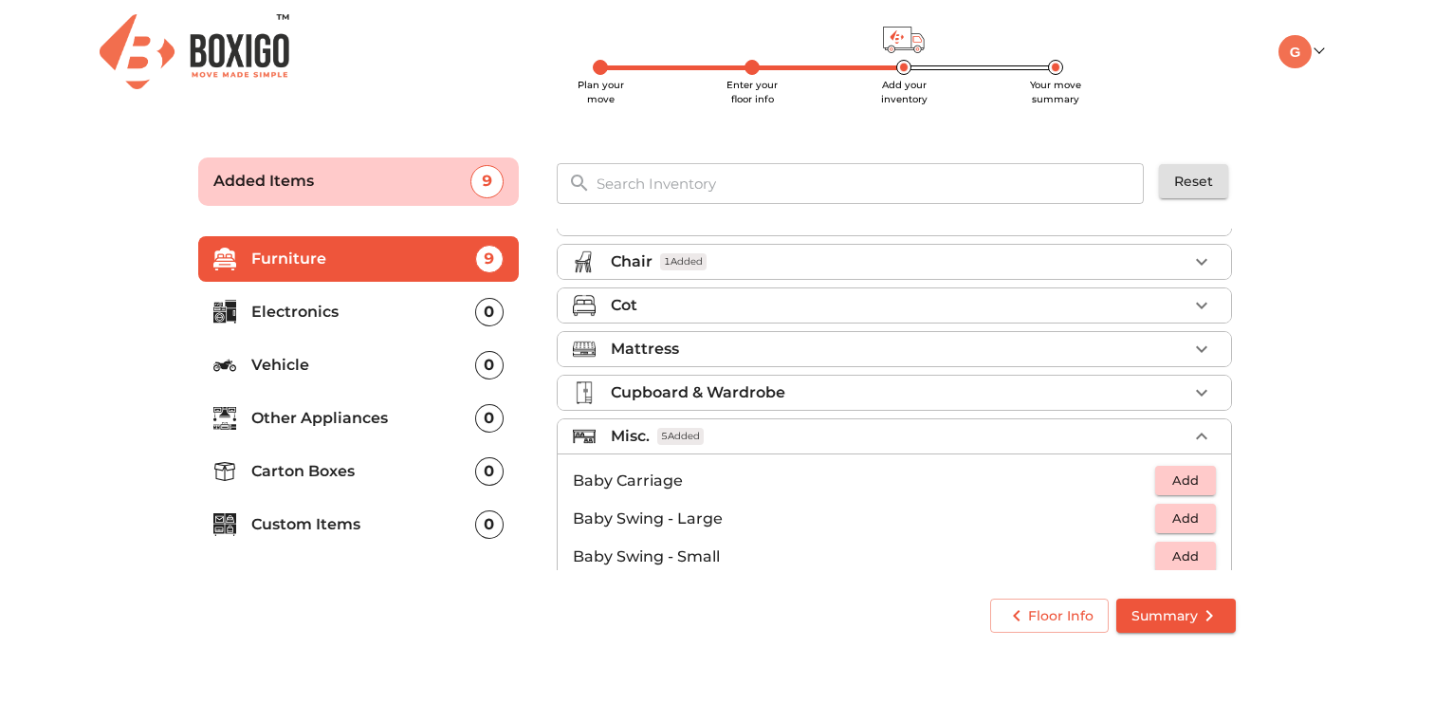
click at [983, 438] on div "Misc. 5 Added" at bounding box center [899, 436] width 577 height 23
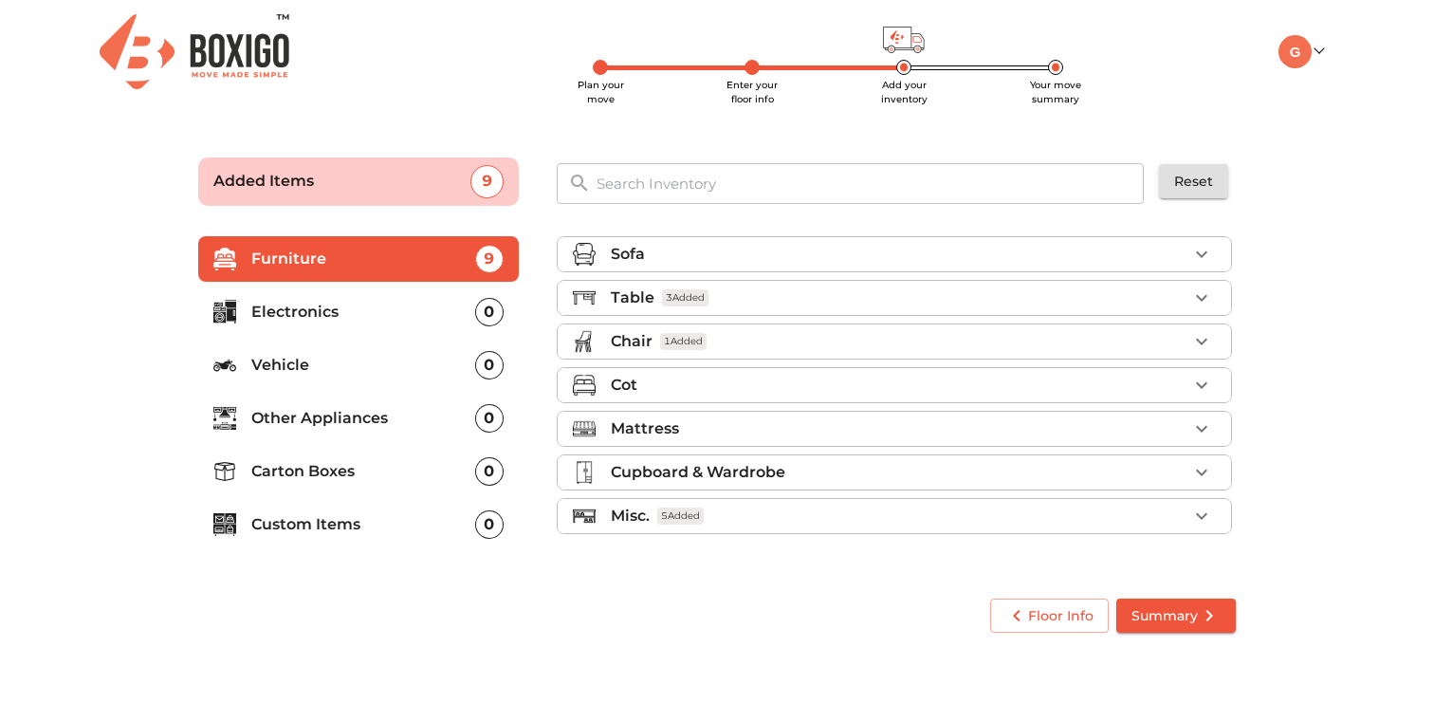
scroll to position [0, 0]
click at [1018, 436] on div "Mattress" at bounding box center [899, 428] width 577 height 23
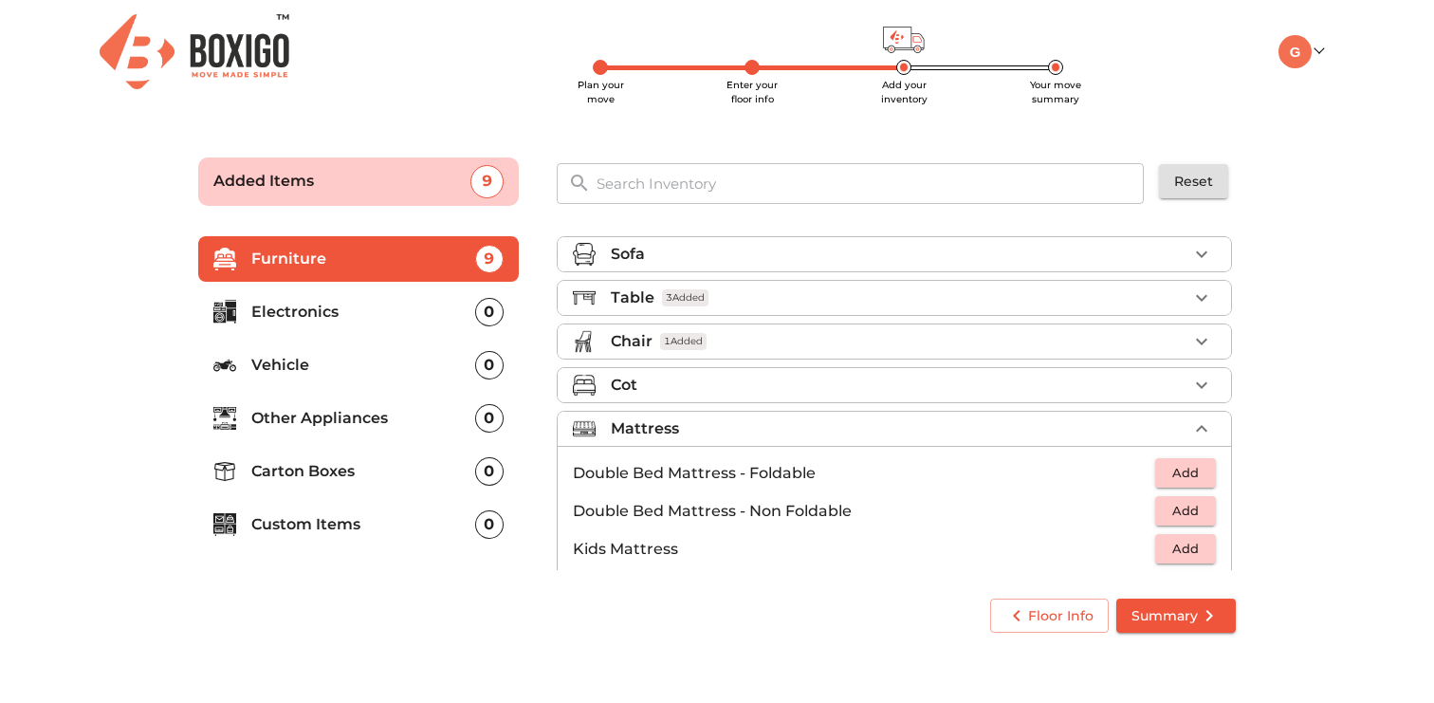
click at [1018, 436] on div "Mattress" at bounding box center [899, 428] width 577 height 23
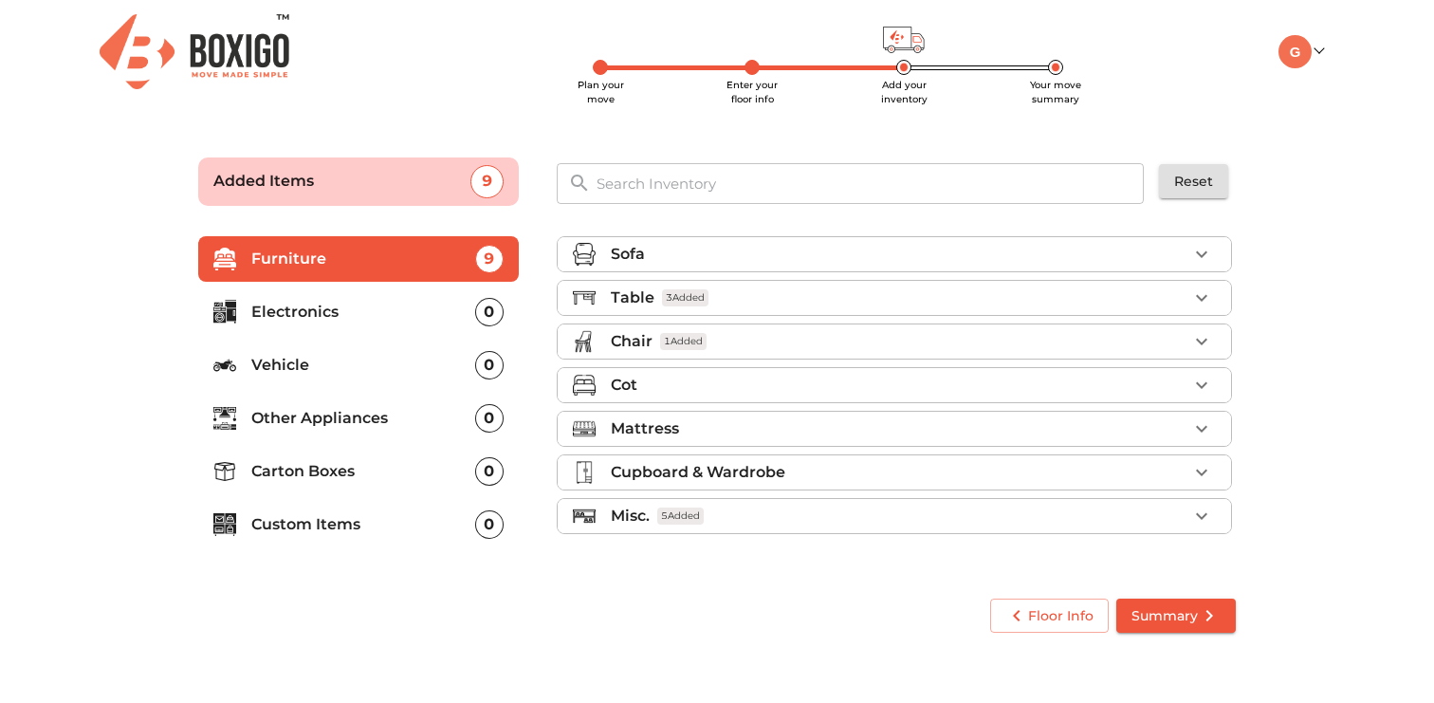
click at [423, 309] on p "Electronics" at bounding box center [363, 312] width 224 height 23
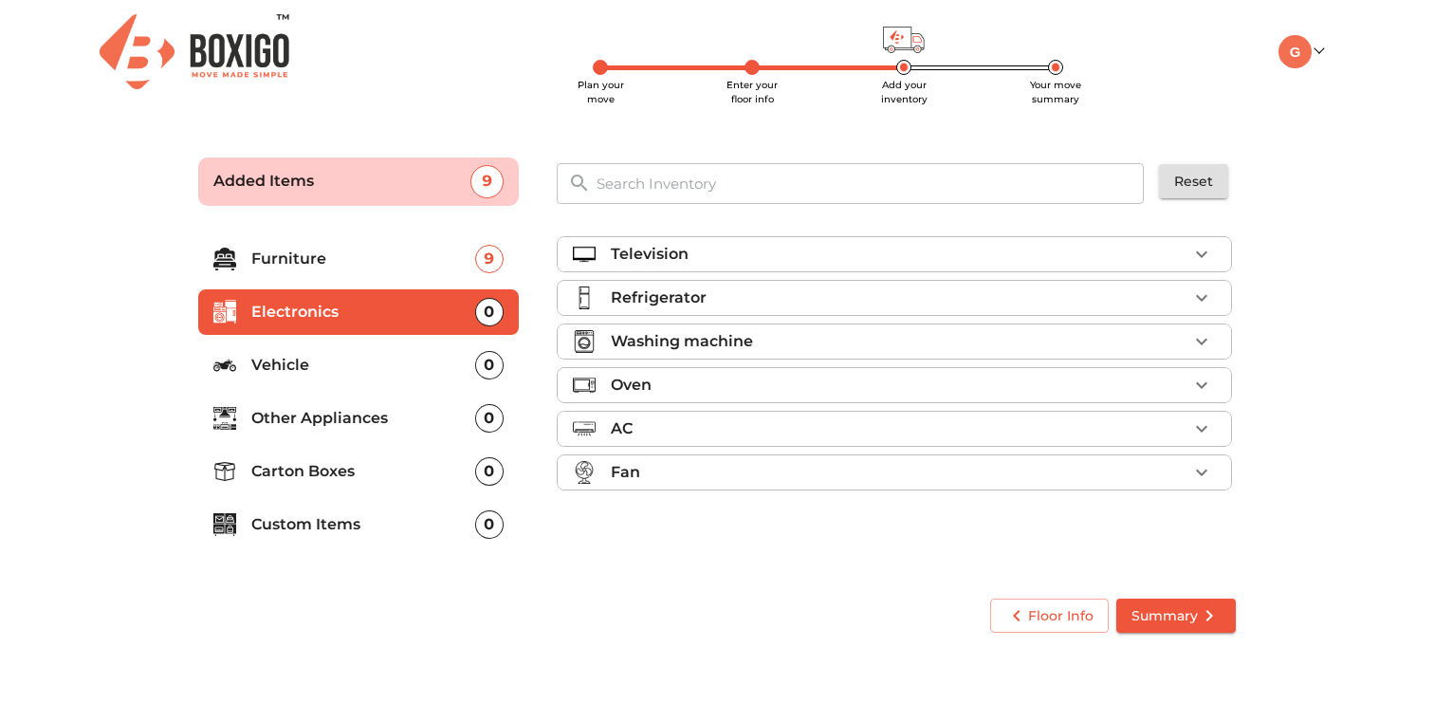
click at [704, 253] on div "Television" at bounding box center [899, 254] width 577 height 23
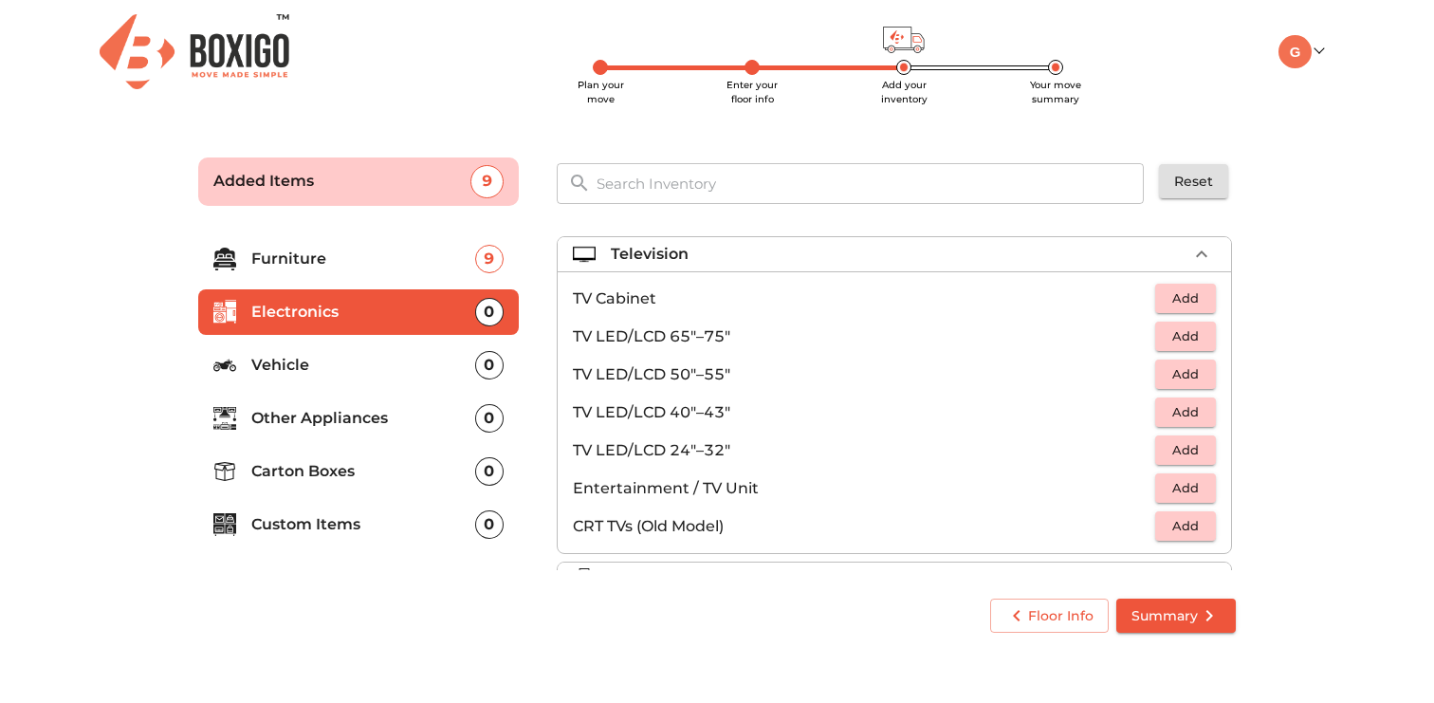
click at [1198, 379] on span "Add" at bounding box center [1186, 374] width 42 height 22
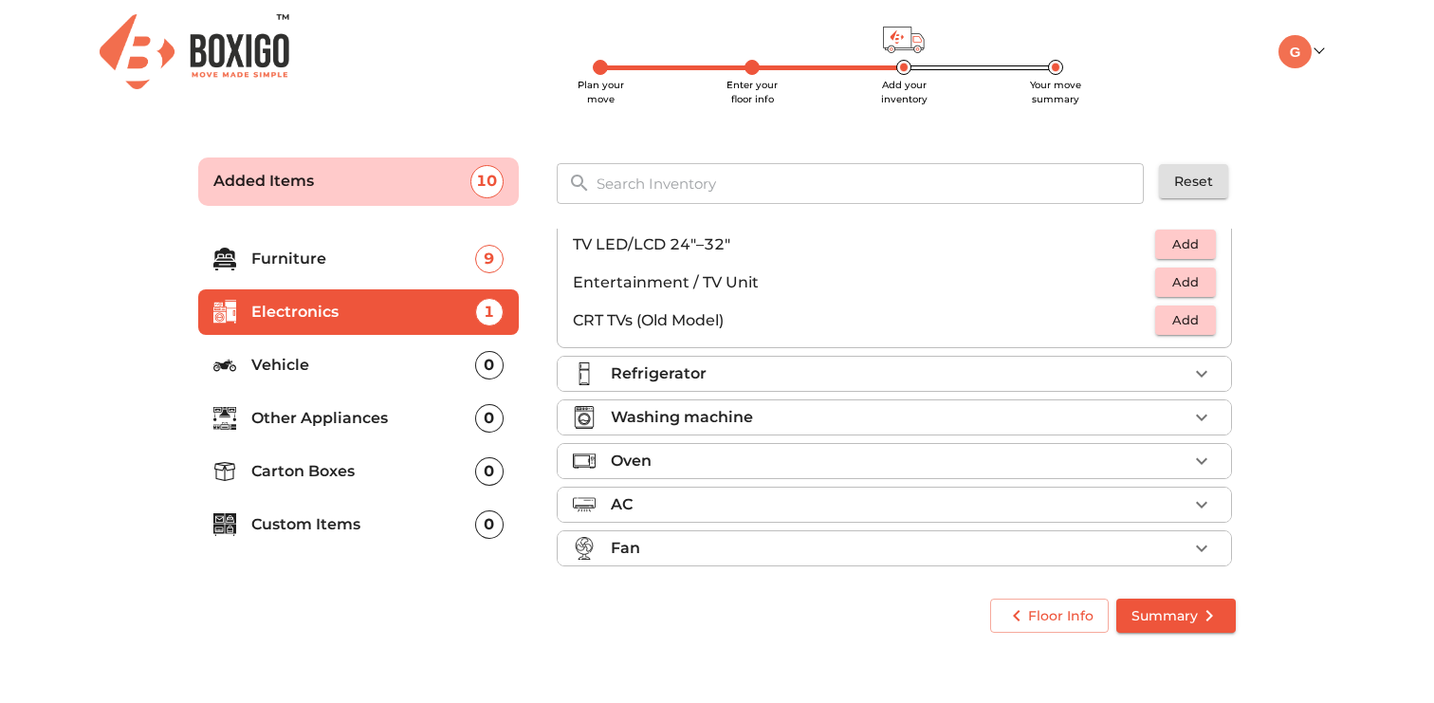
scroll to position [217, 0]
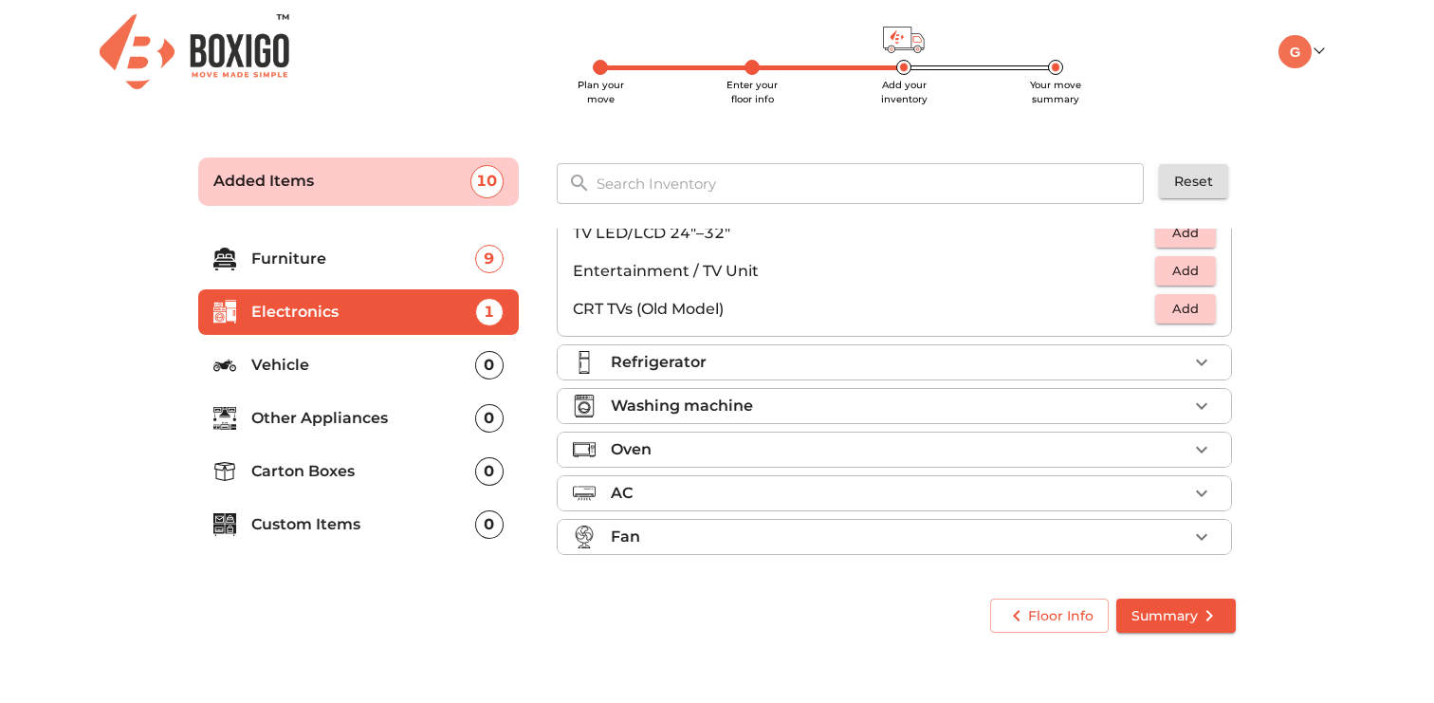
click at [1102, 370] on div "Refrigerator" at bounding box center [899, 362] width 577 height 23
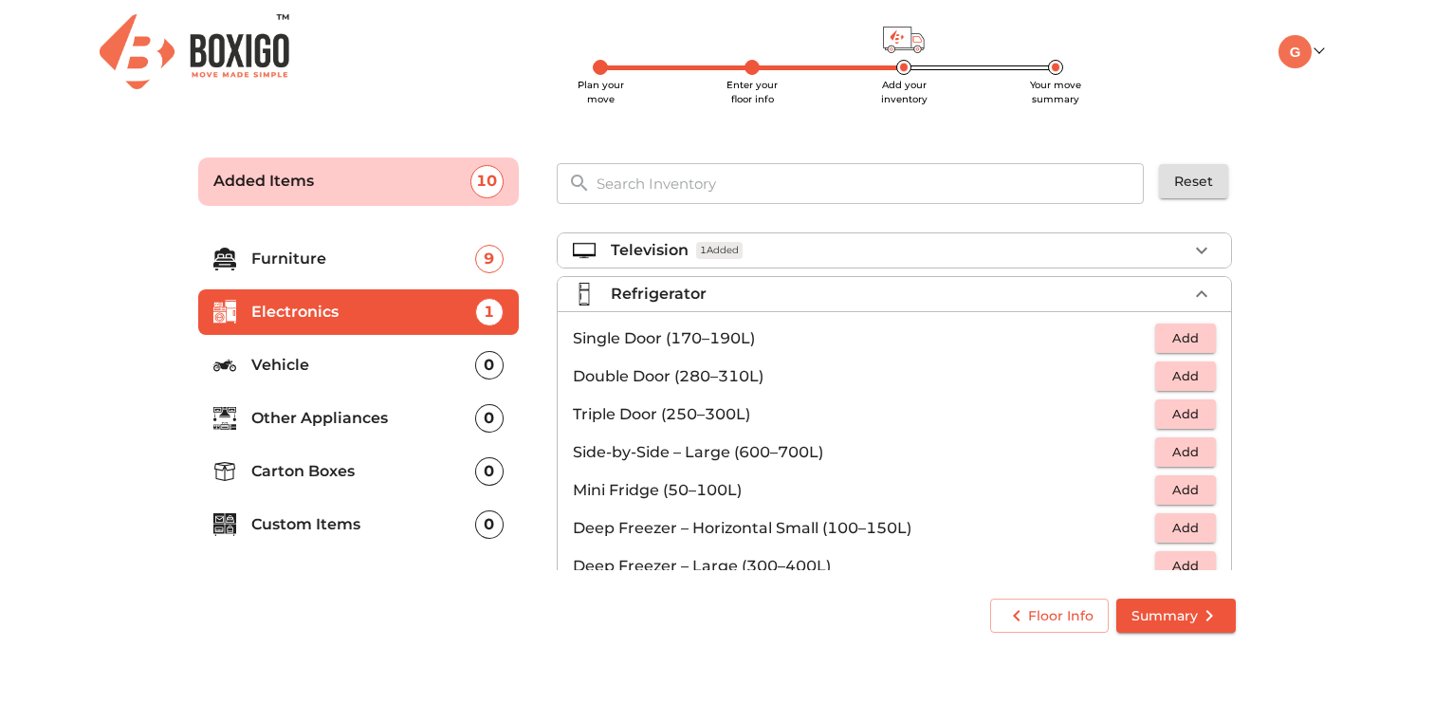
scroll to position [0, 0]
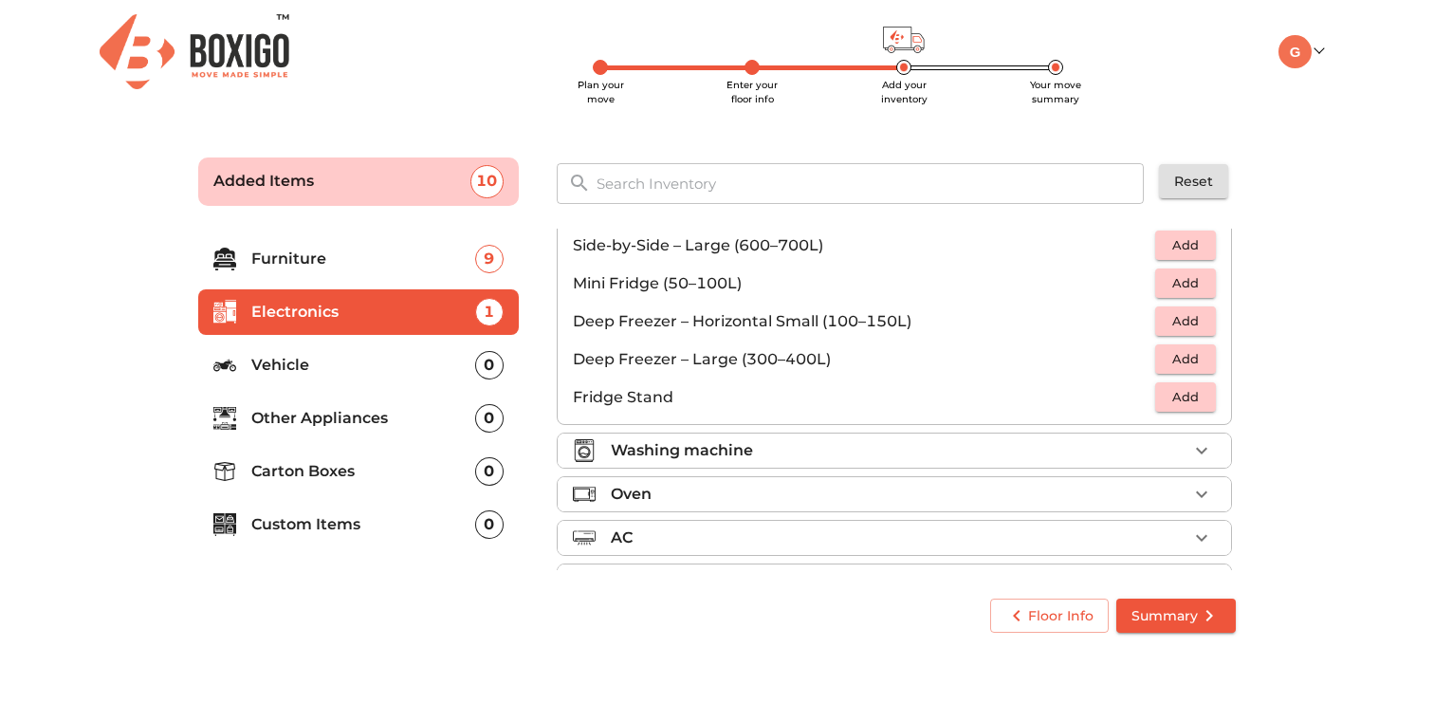
click at [1077, 457] on div "Washing machine" at bounding box center [899, 450] width 577 height 23
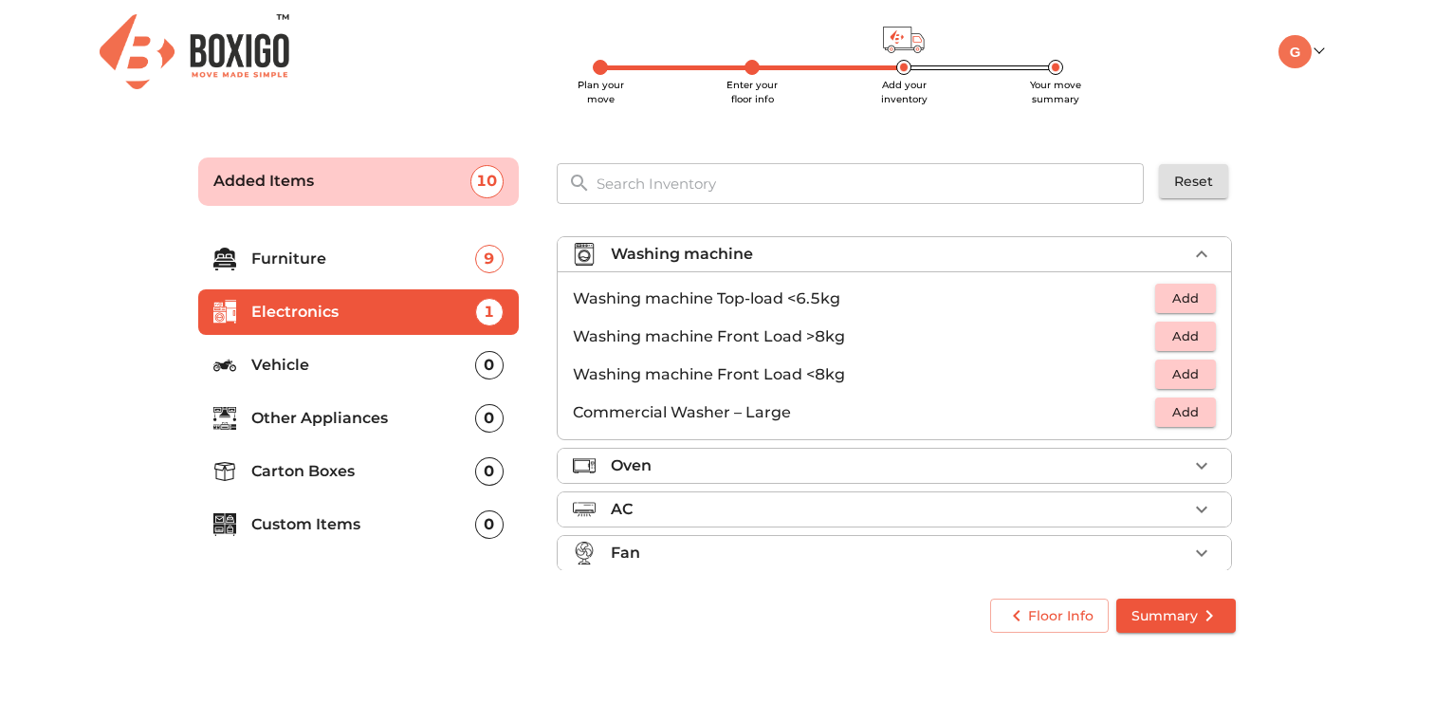
click at [1077, 465] on div "Oven" at bounding box center [899, 465] width 577 height 23
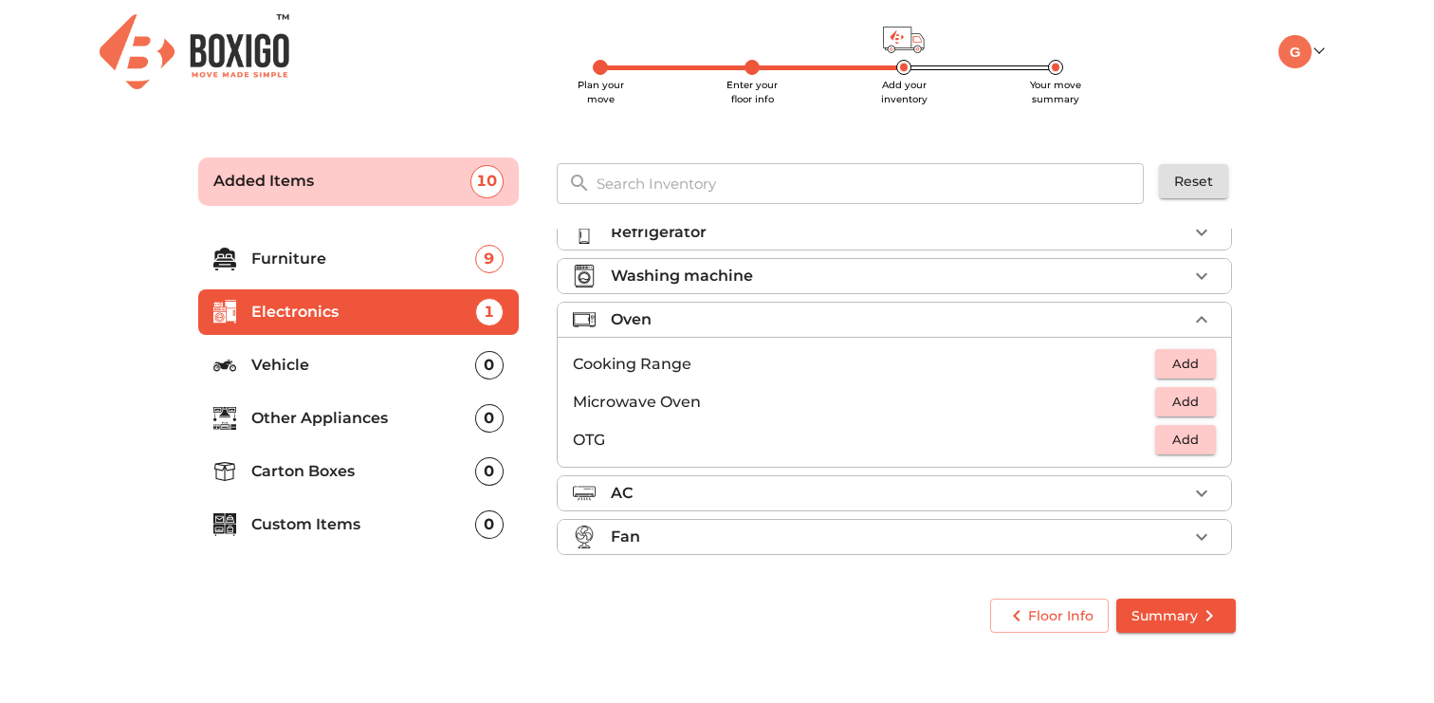
scroll to position [65, 0]
click at [1079, 504] on li "AC" at bounding box center [895, 493] width 674 height 34
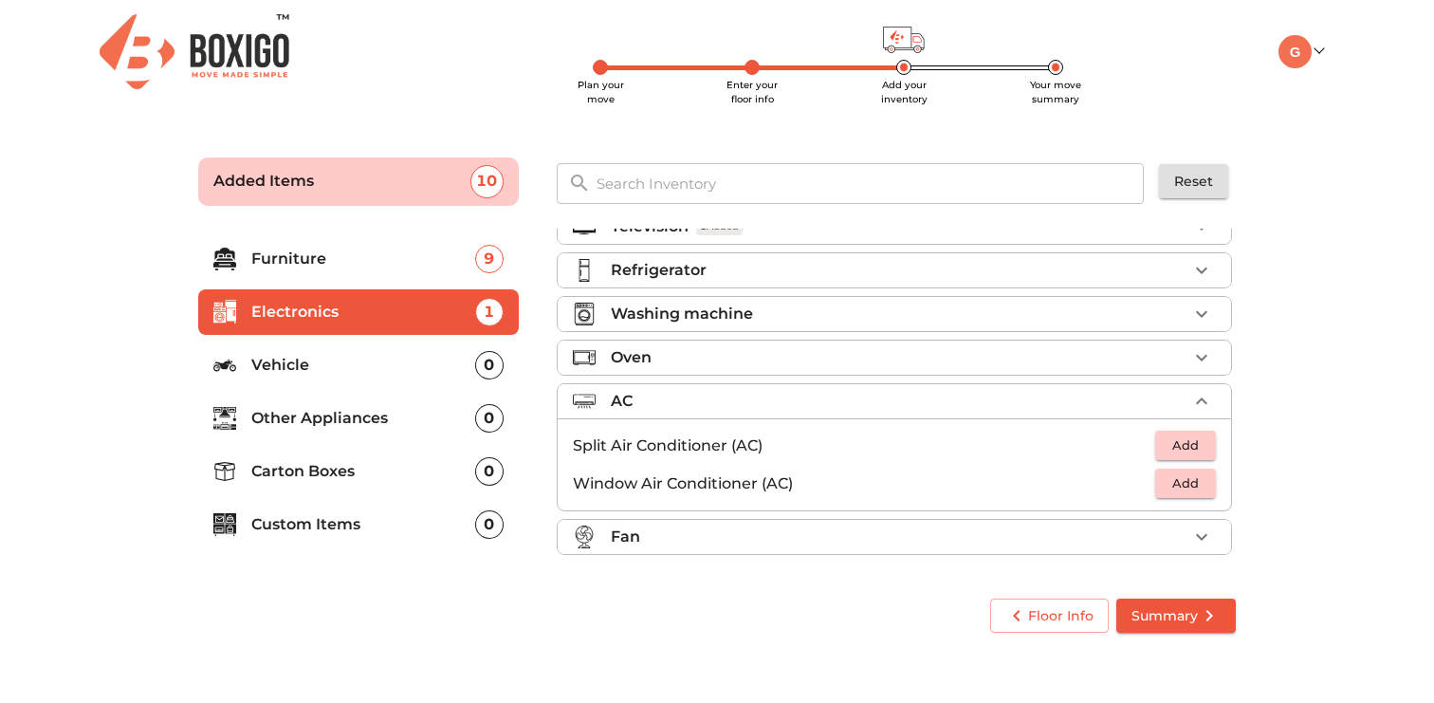
scroll to position [28, 0]
click at [1077, 528] on div "Fan" at bounding box center [899, 537] width 577 height 23
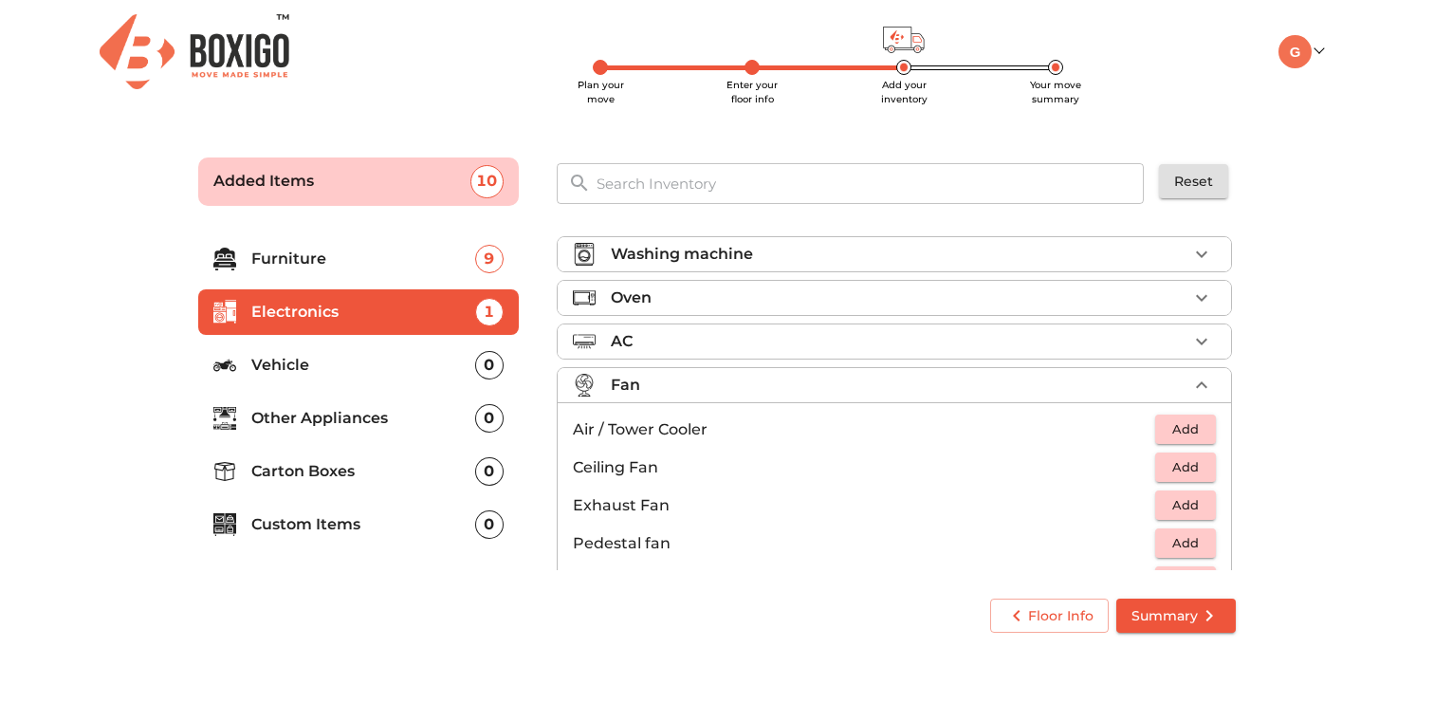
scroll to position [141, 0]
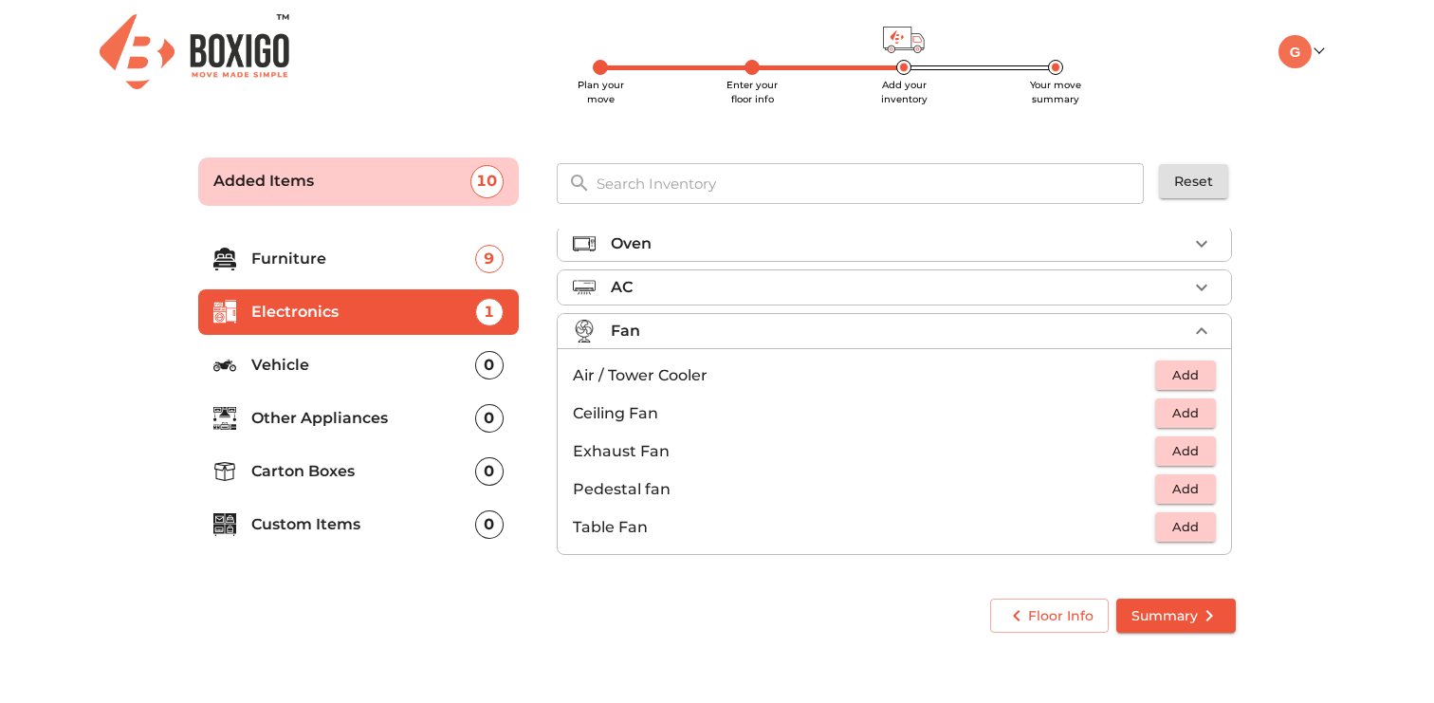
click at [429, 370] on p "Vehicle" at bounding box center [363, 365] width 224 height 23
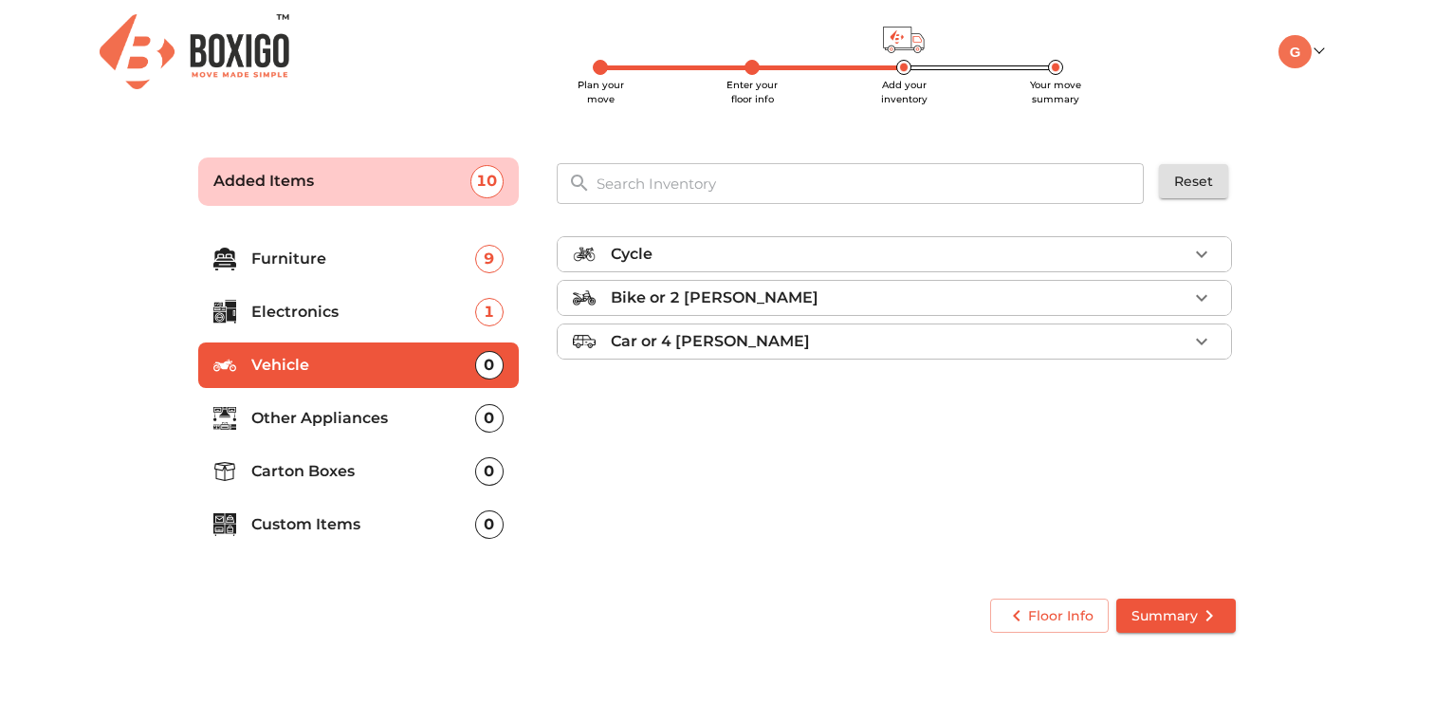
click at [342, 434] on li "Other Appliances 0" at bounding box center [358, 419] width 321 height 46
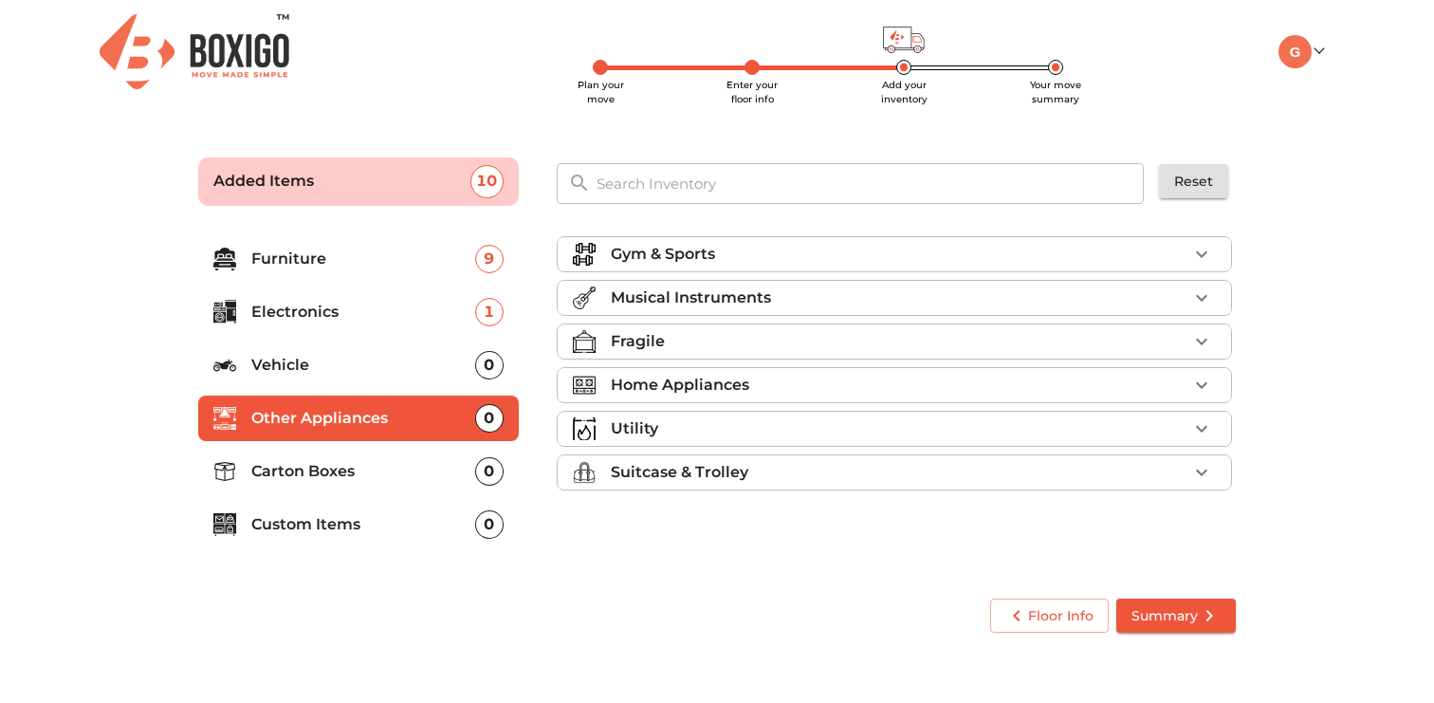
click at [813, 263] on div "Gym & Sports" at bounding box center [899, 254] width 577 height 23
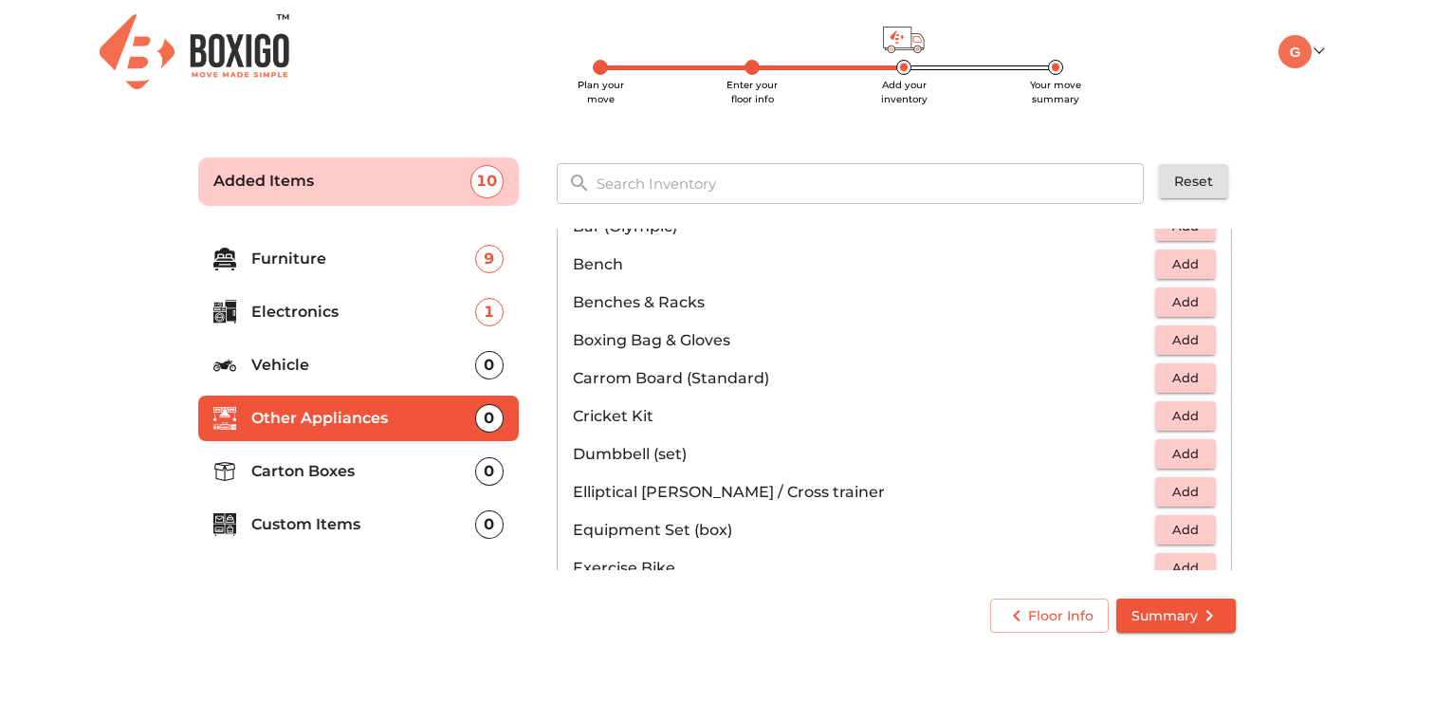
scroll to position [97, 0]
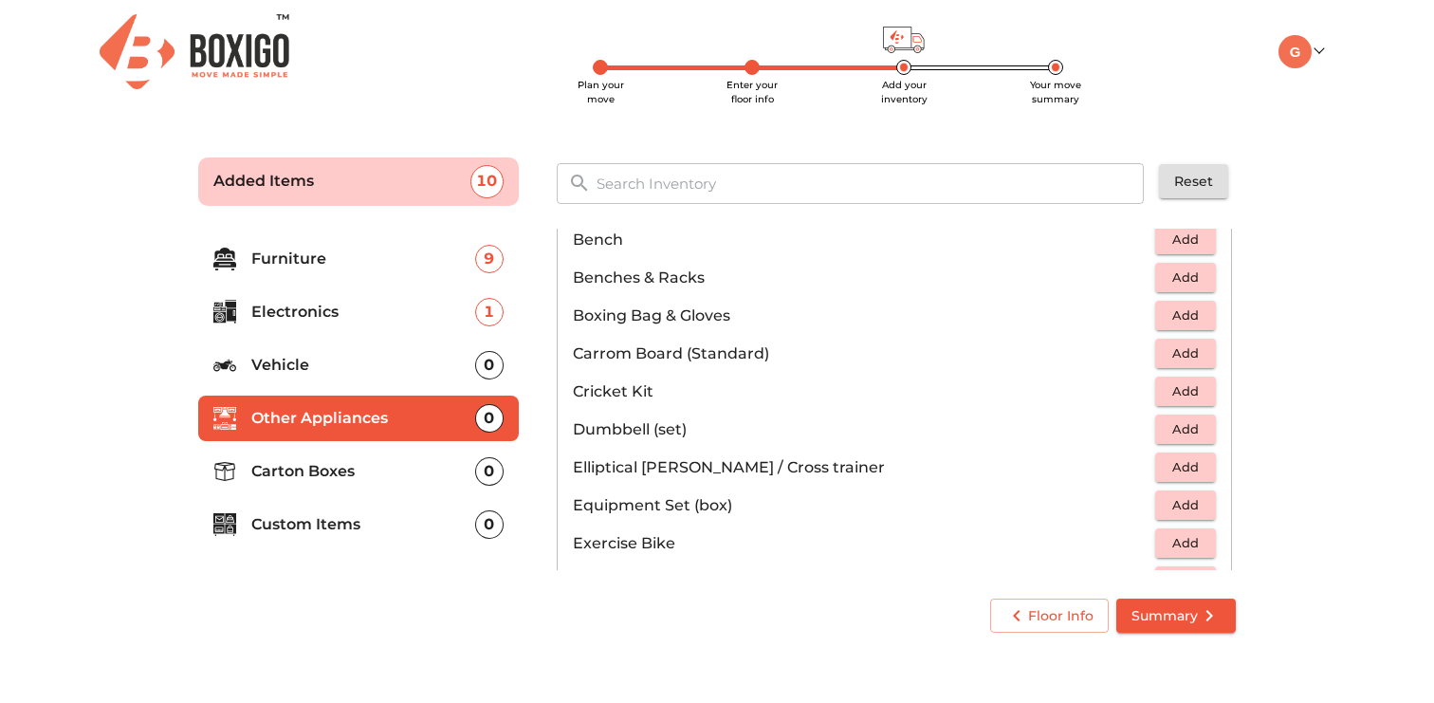
click at [1162, 428] on button "Add" at bounding box center [1185, 429] width 61 height 29
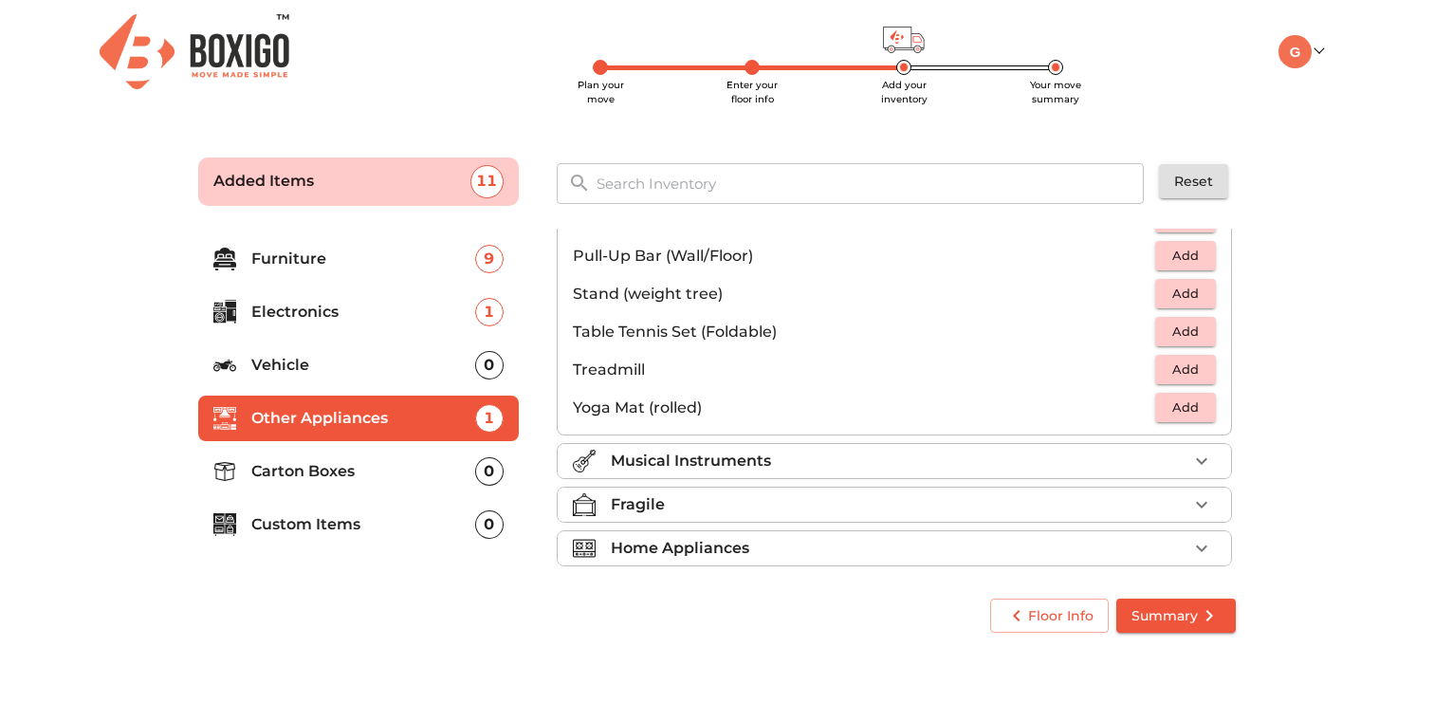
scroll to position [542, 0]
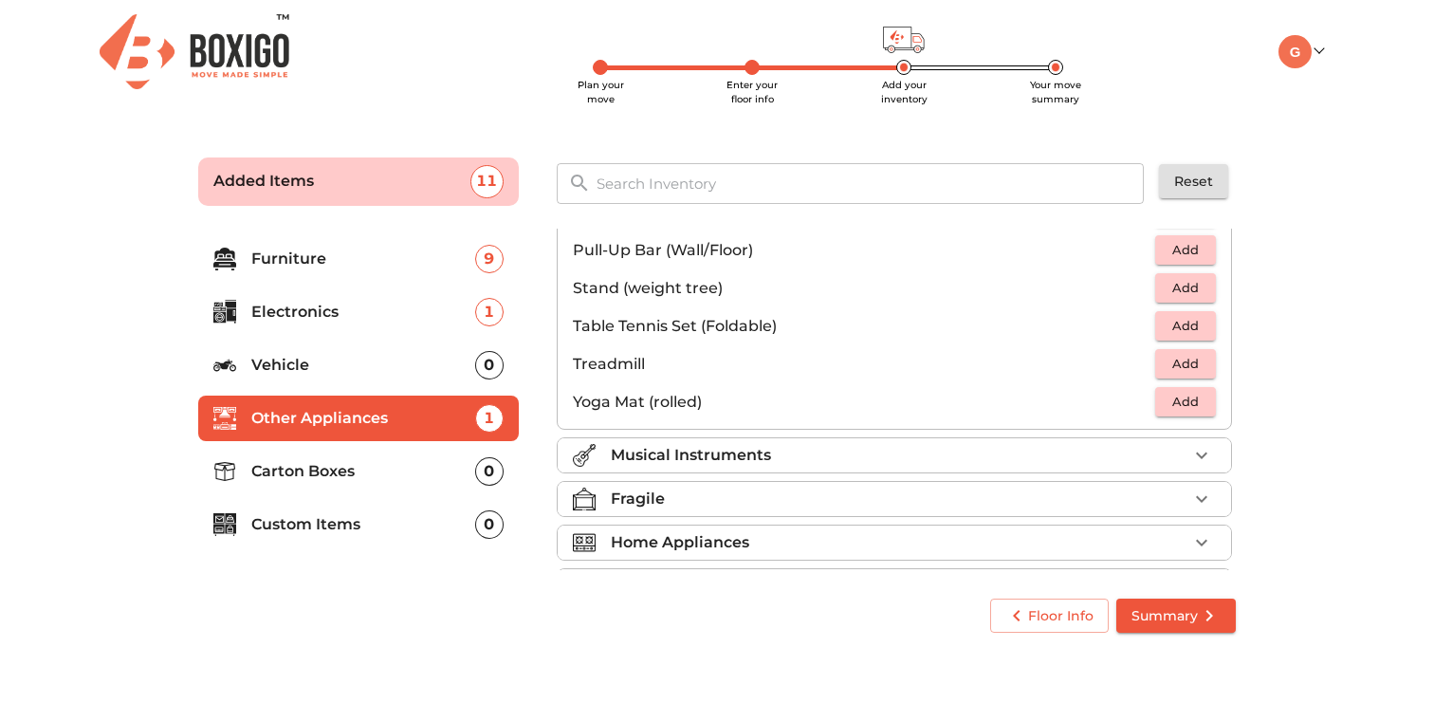
click at [1197, 410] on span "Add" at bounding box center [1186, 402] width 42 height 22
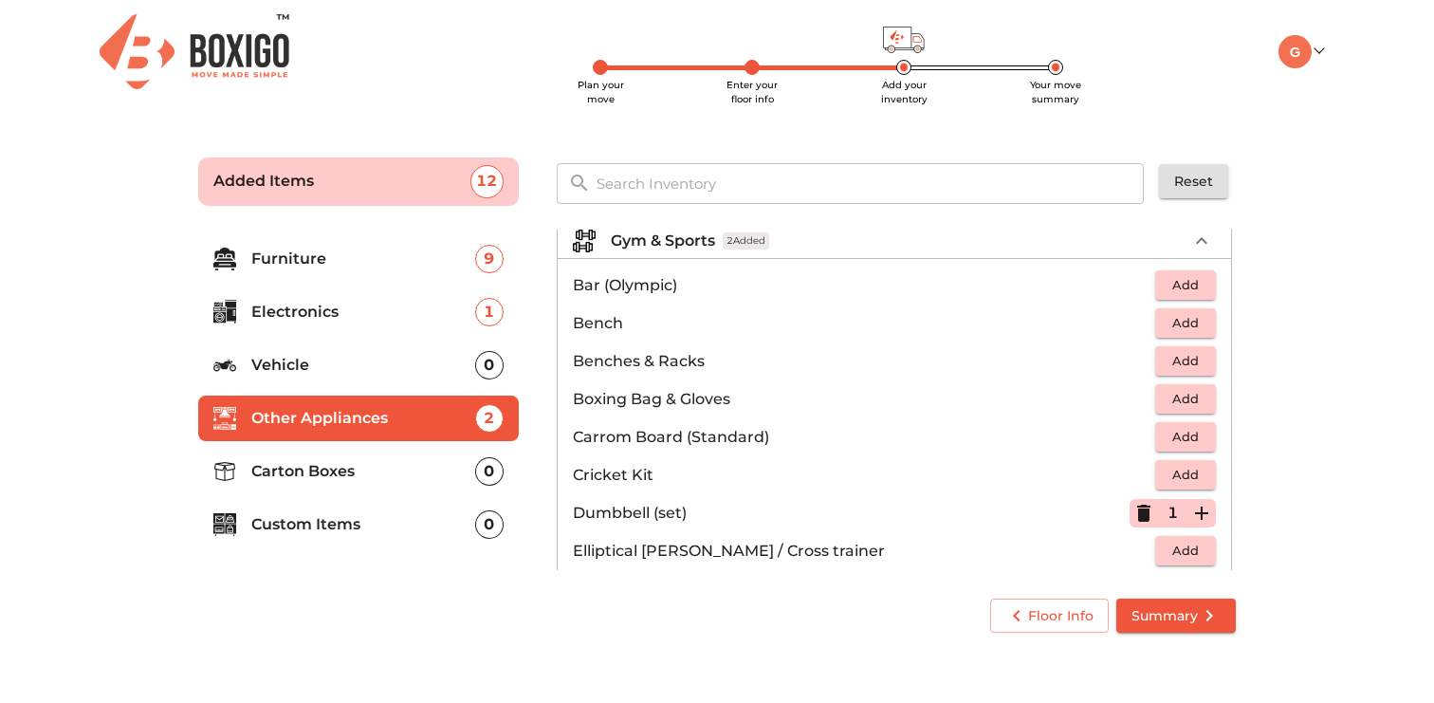
scroll to position [0, 0]
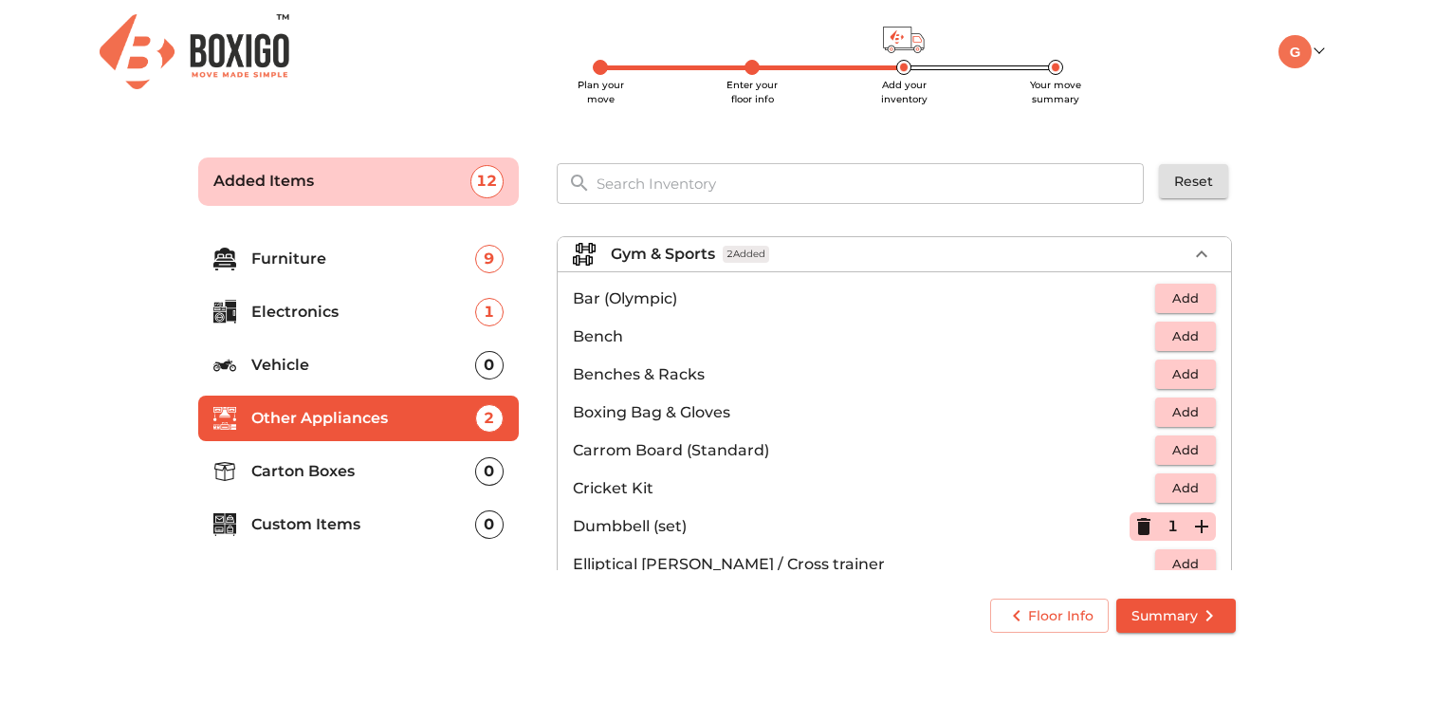
click at [1019, 243] on div "Gym & Sports 2 Added" at bounding box center [899, 254] width 577 height 23
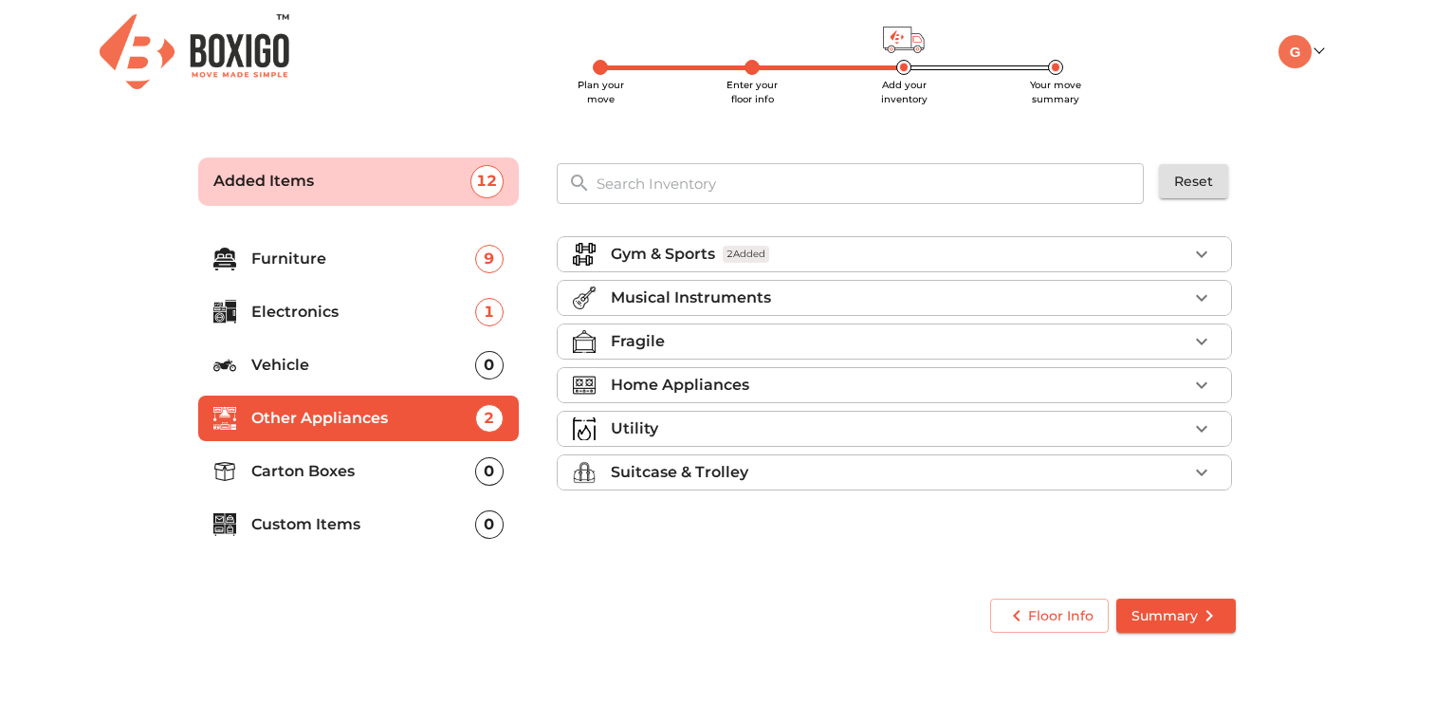
click at [1008, 298] on div "Musical Instruments" at bounding box center [899, 297] width 577 height 23
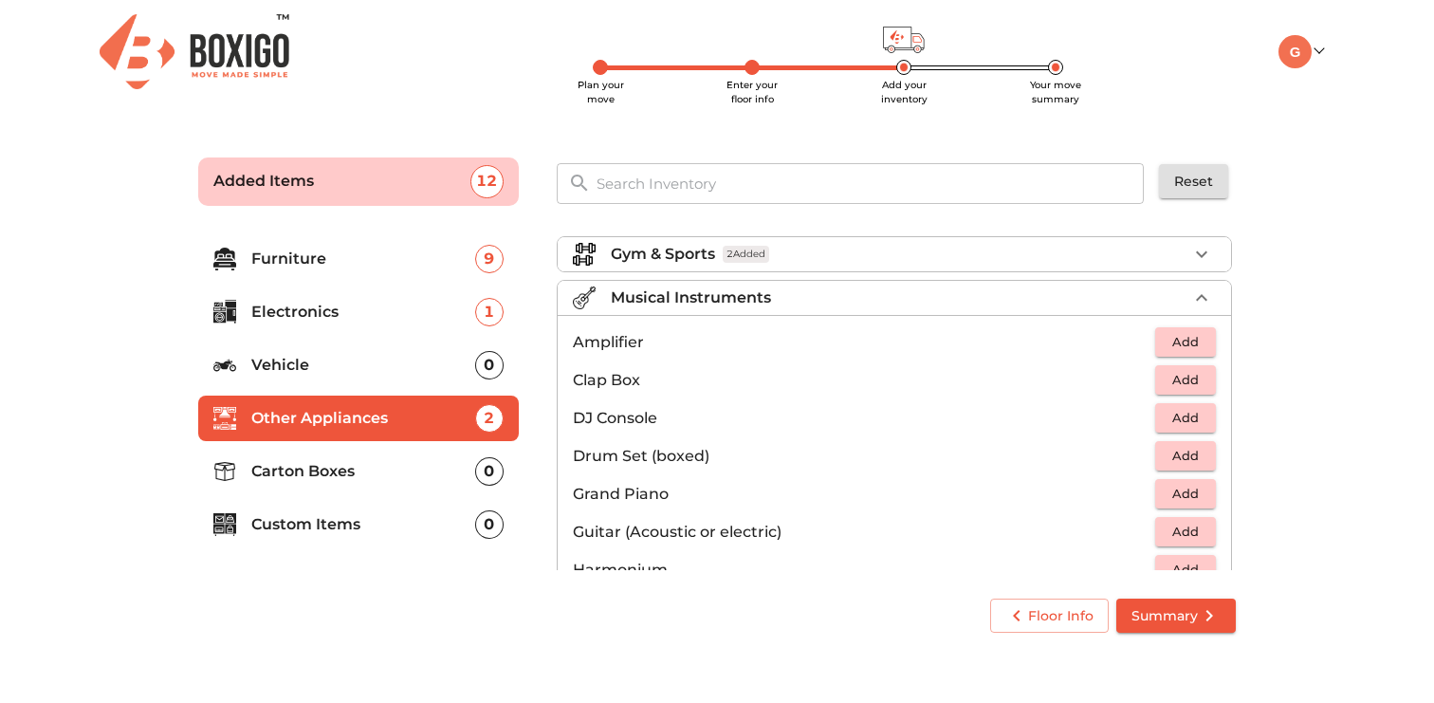
click at [1080, 292] on div "Musical Instruments" at bounding box center [899, 297] width 577 height 23
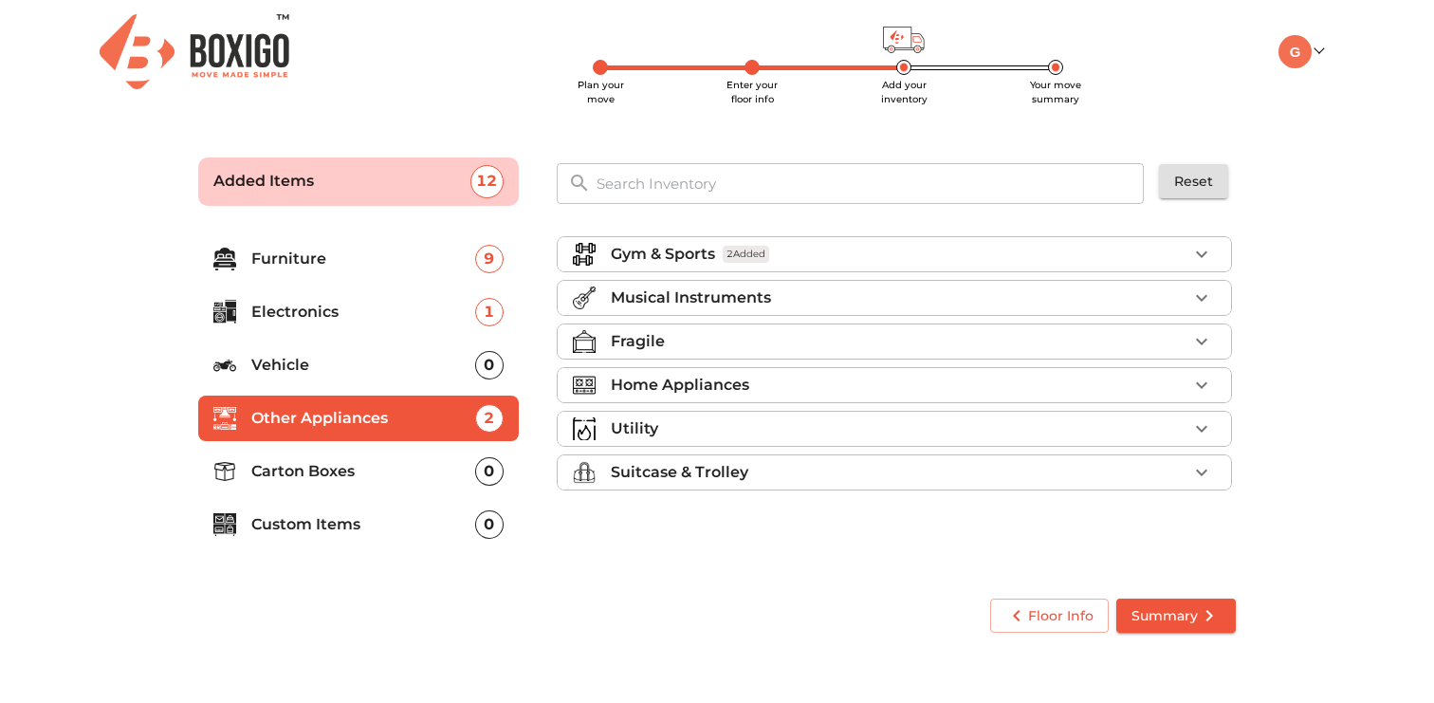
click at [1059, 347] on div "Fragile" at bounding box center [899, 341] width 577 height 23
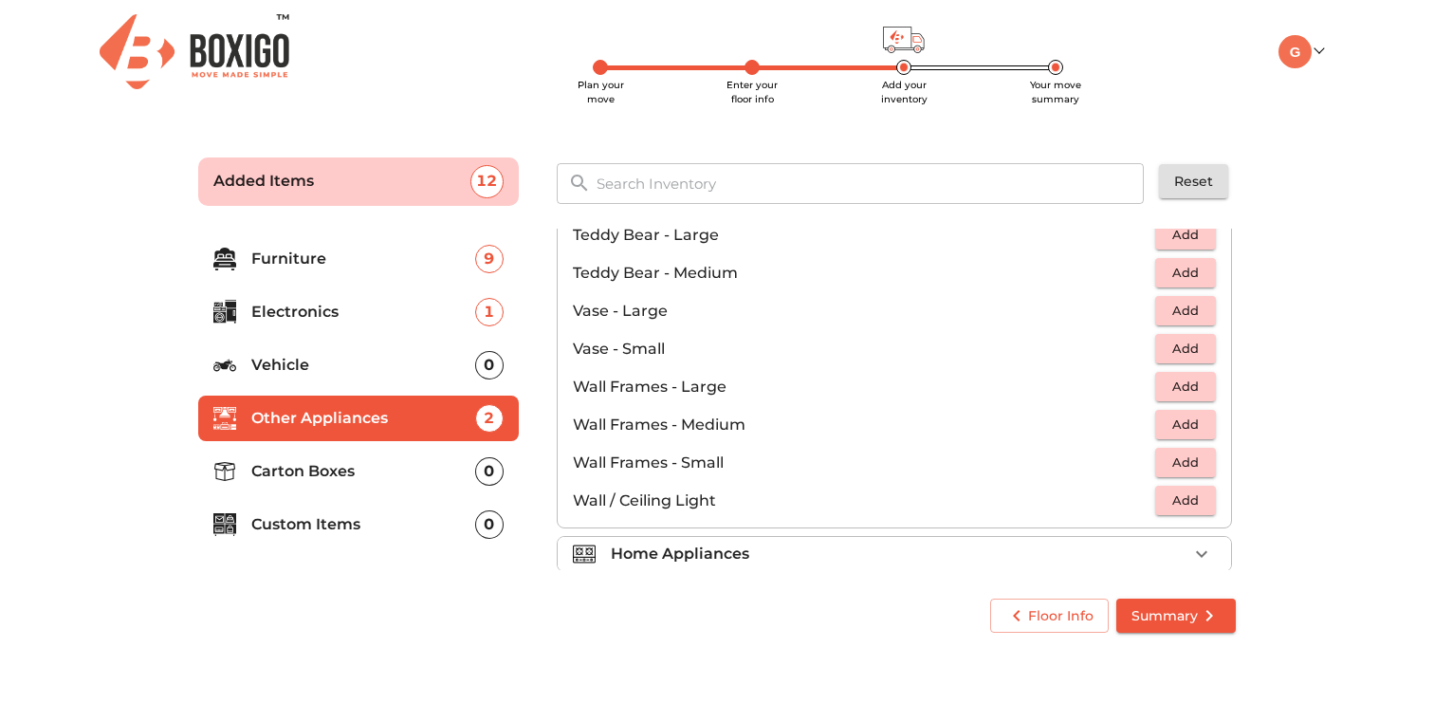
scroll to position [1166, 0]
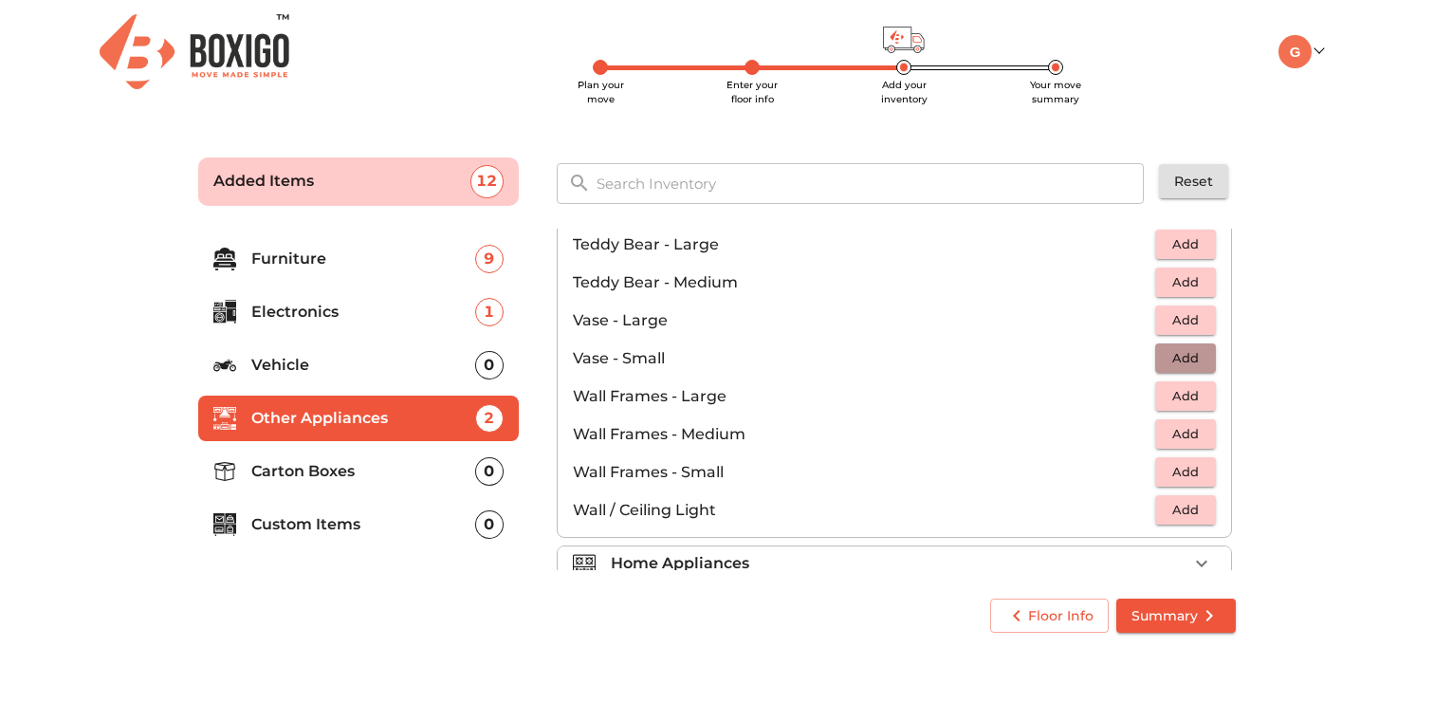
click at [1198, 353] on span "Add" at bounding box center [1186, 358] width 42 height 22
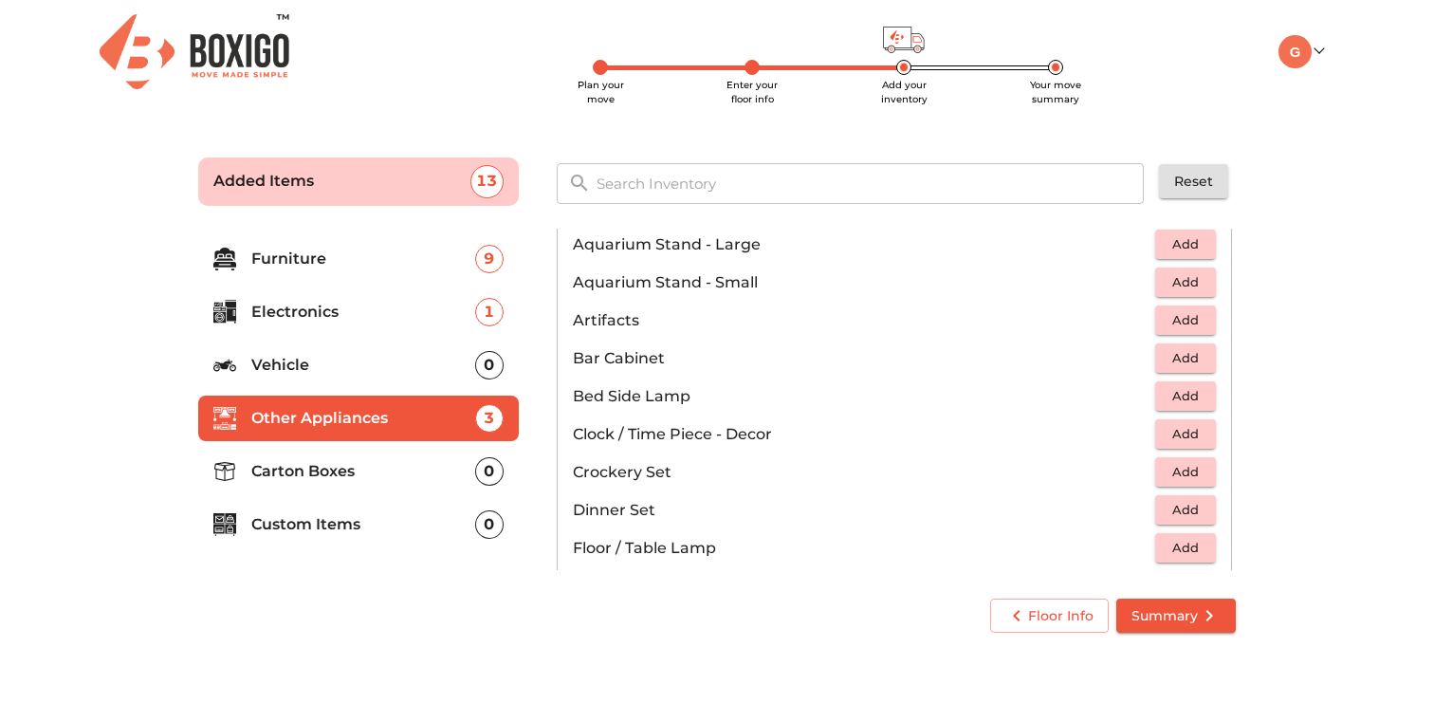
scroll to position [216, 0]
click at [1173, 473] on span "Add" at bounding box center [1186, 473] width 42 height 22
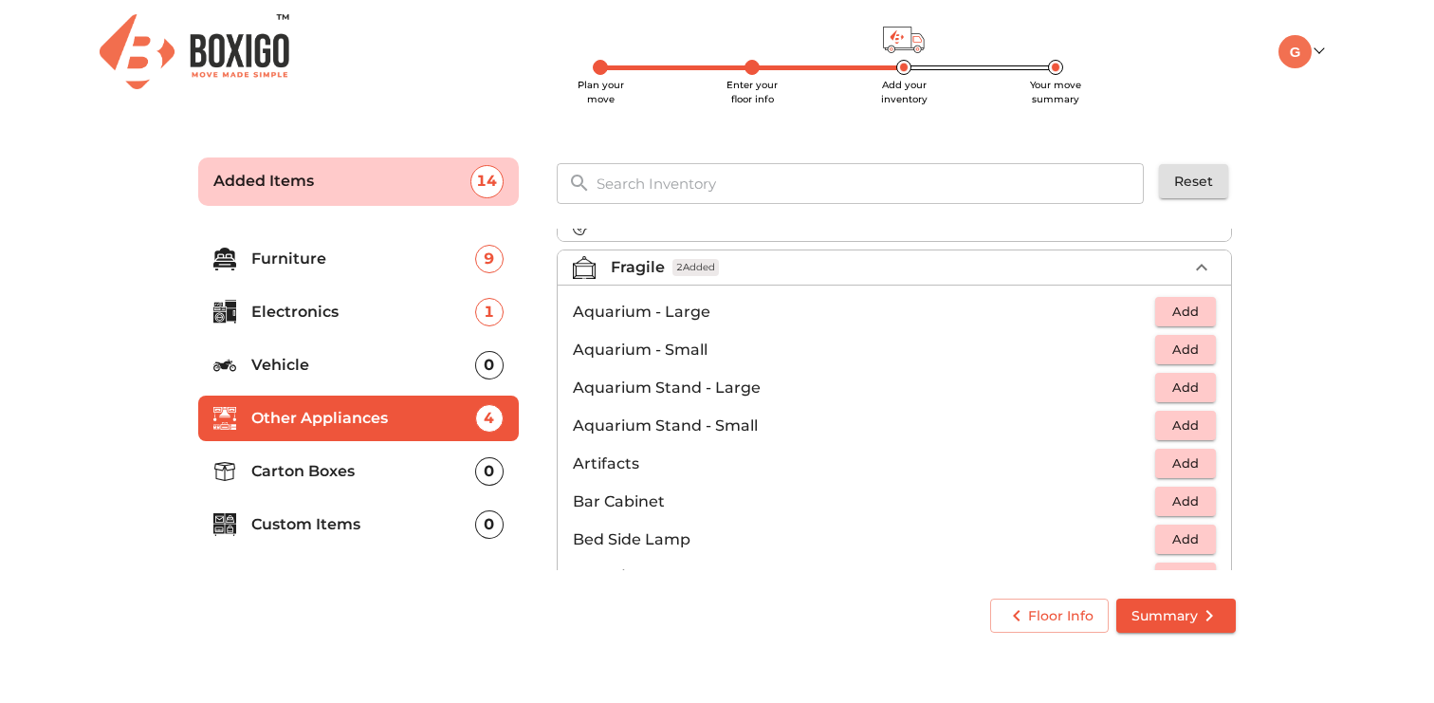
scroll to position [60, 0]
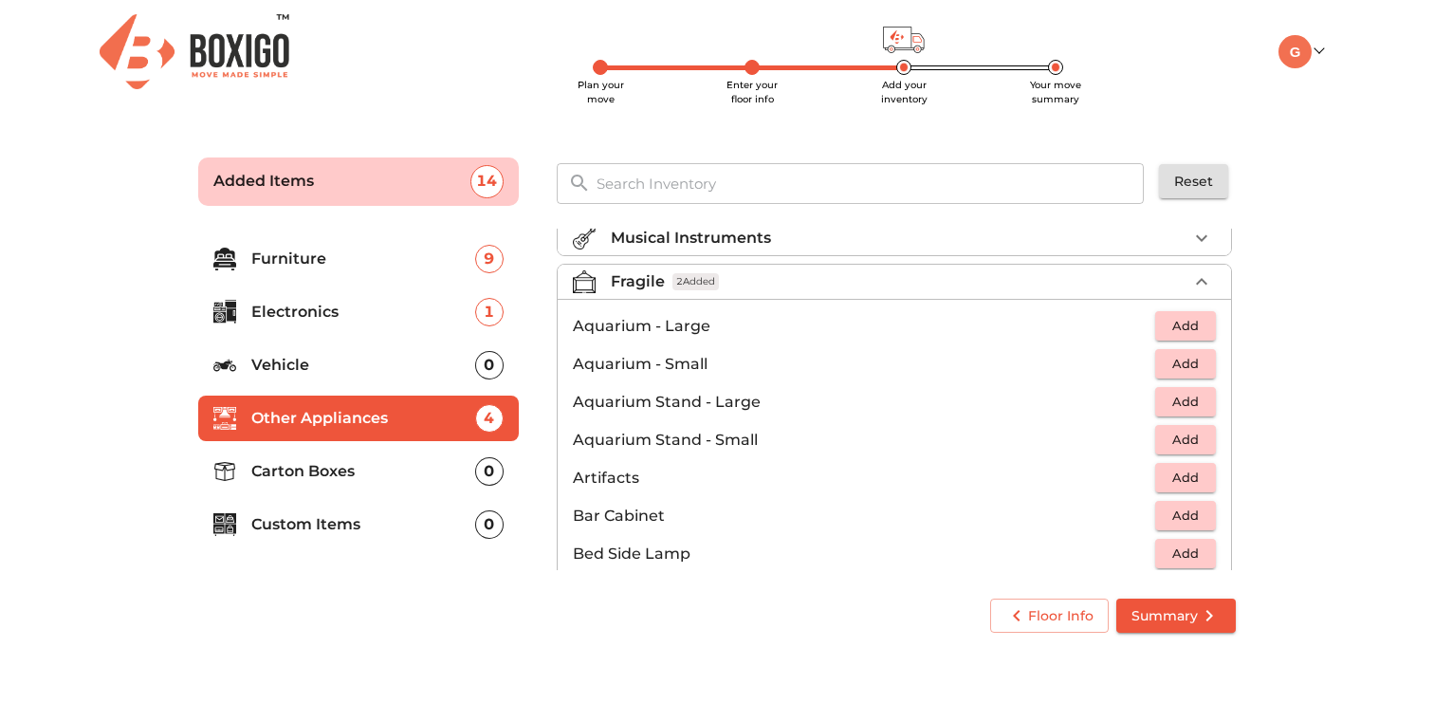
click at [1175, 358] on span "Add" at bounding box center [1186, 364] width 42 height 22
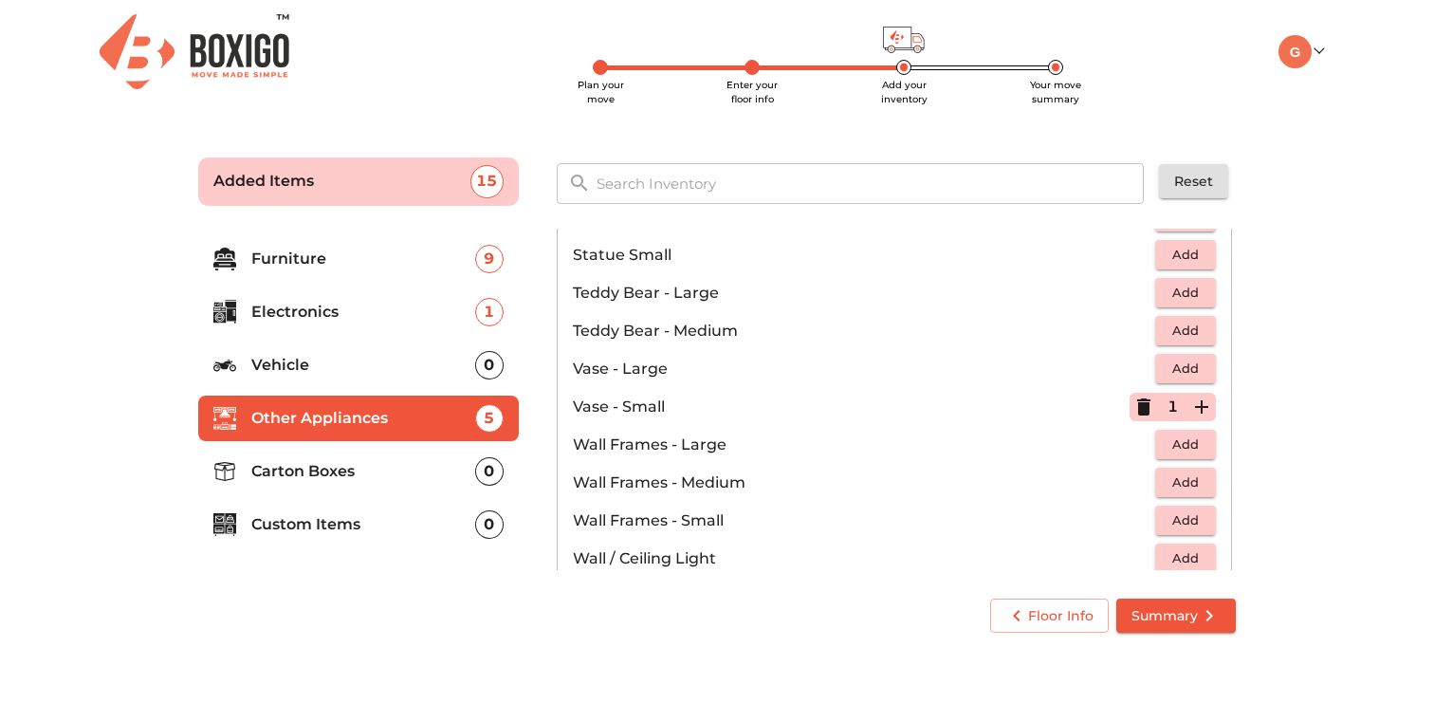
scroll to position [1280, 0]
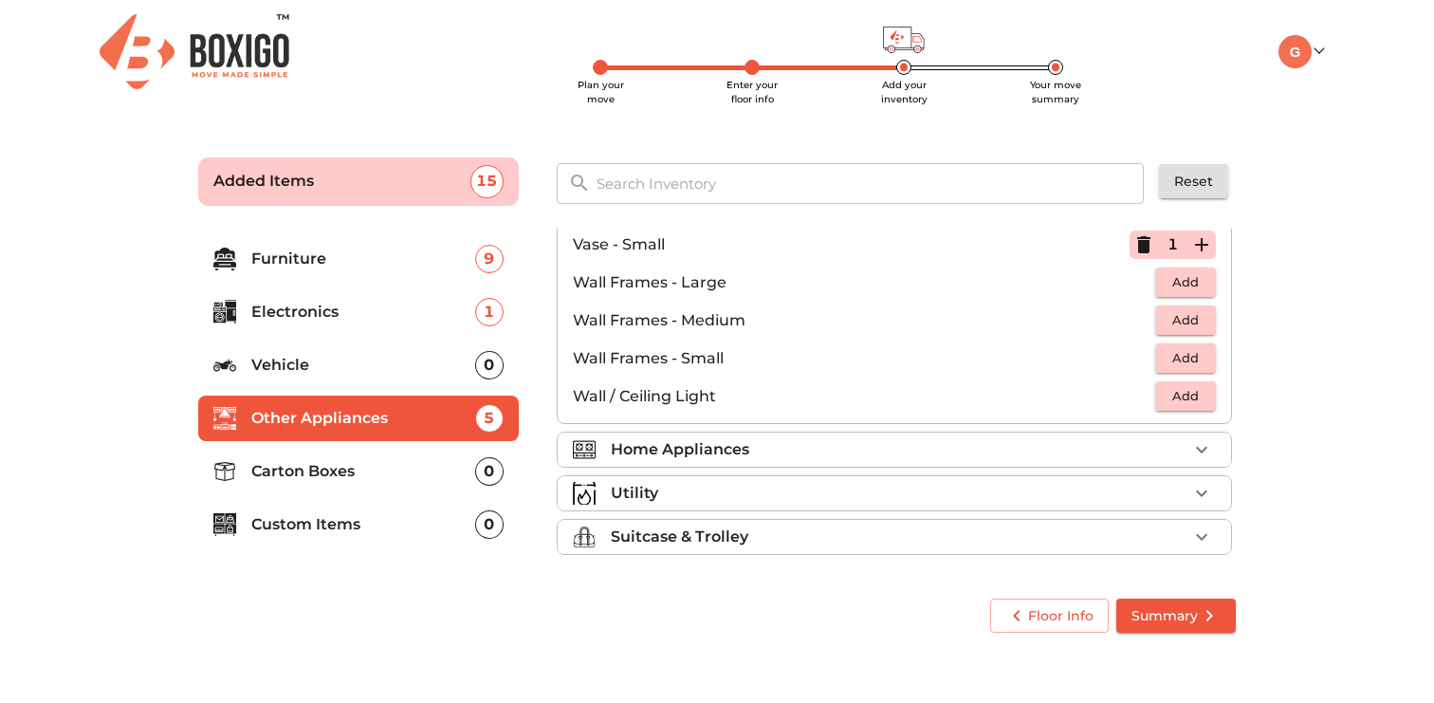
click at [1187, 458] on li "Home Appliances" at bounding box center [895, 450] width 674 height 34
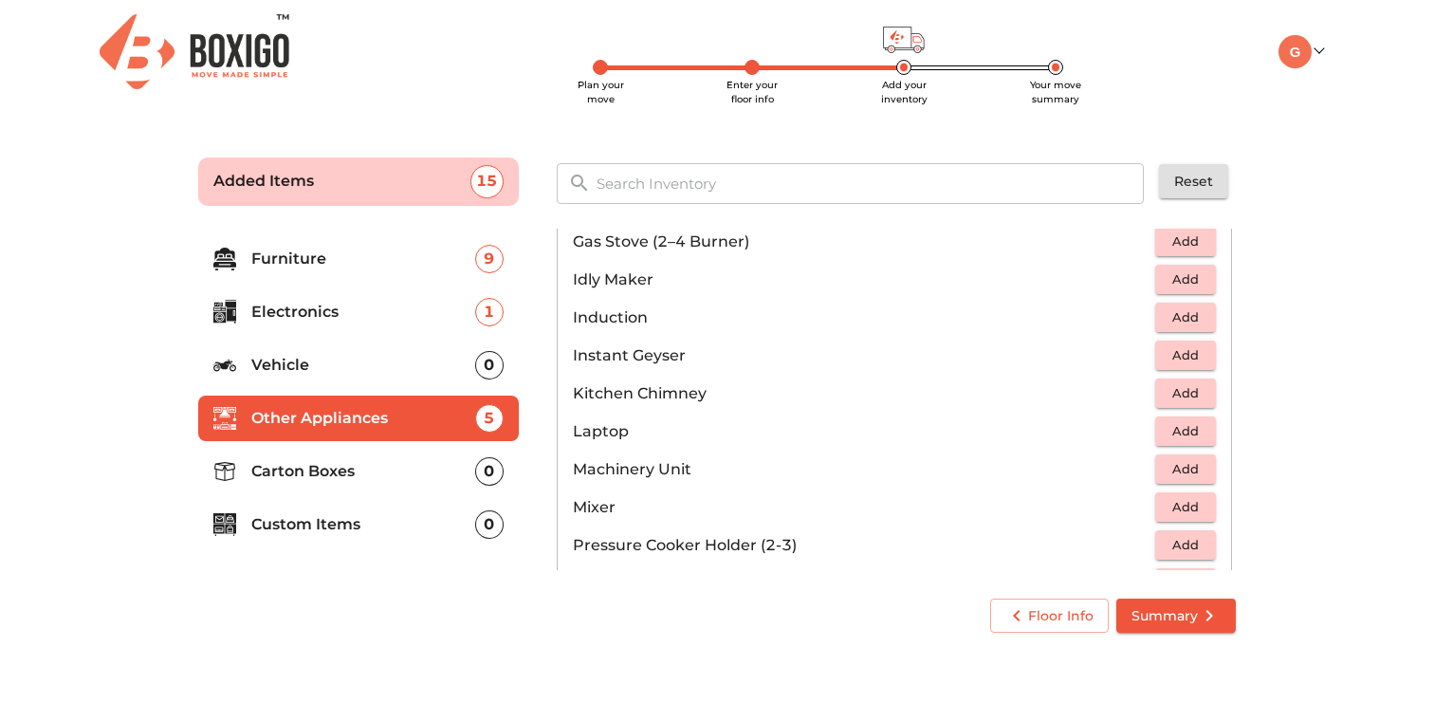
click at [1267, 378] on main "Plan your move Enter your floor info Add your inventory Your move summary Added…" at bounding box center [717, 392] width 1434 height 522
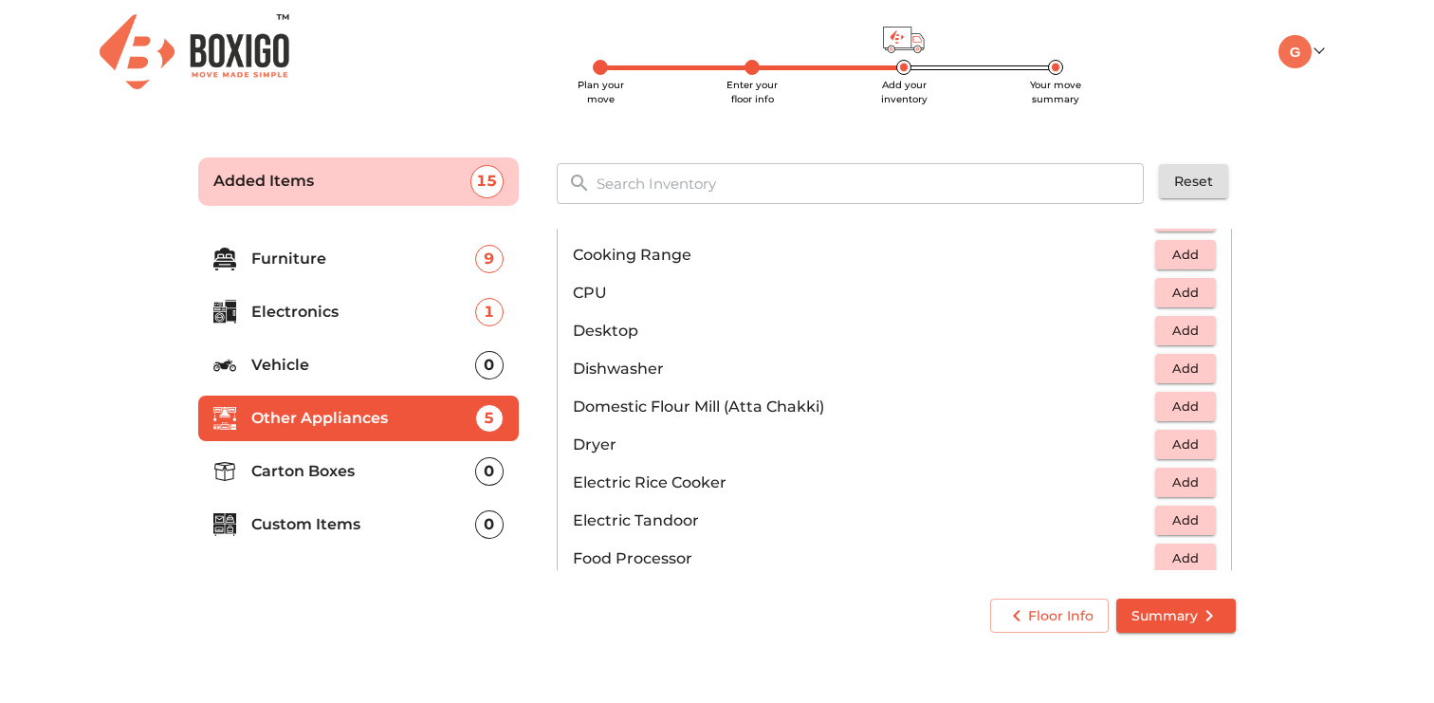
scroll to position [403, 0]
click at [1188, 323] on span "Add" at bounding box center [1186, 330] width 42 height 22
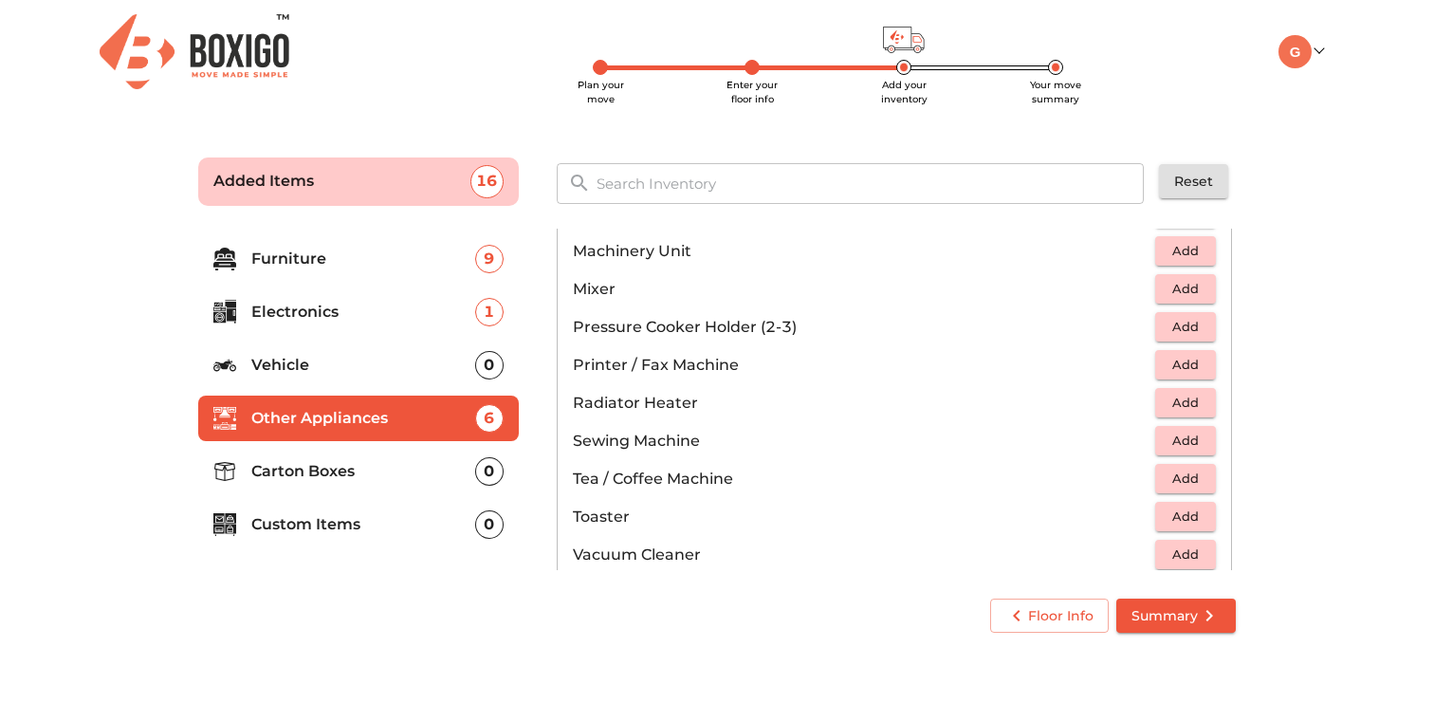
scroll to position [1061, 0]
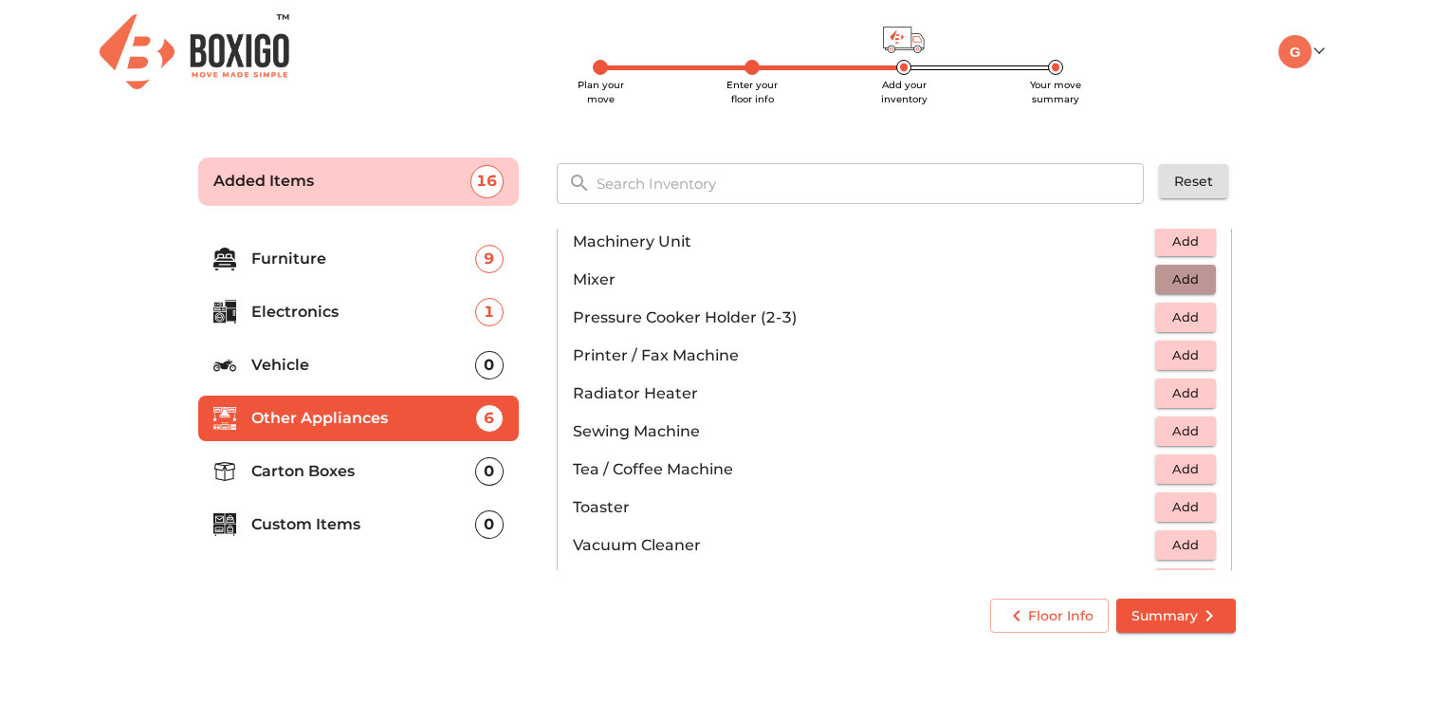
click at [1177, 284] on span "Add" at bounding box center [1186, 279] width 42 height 22
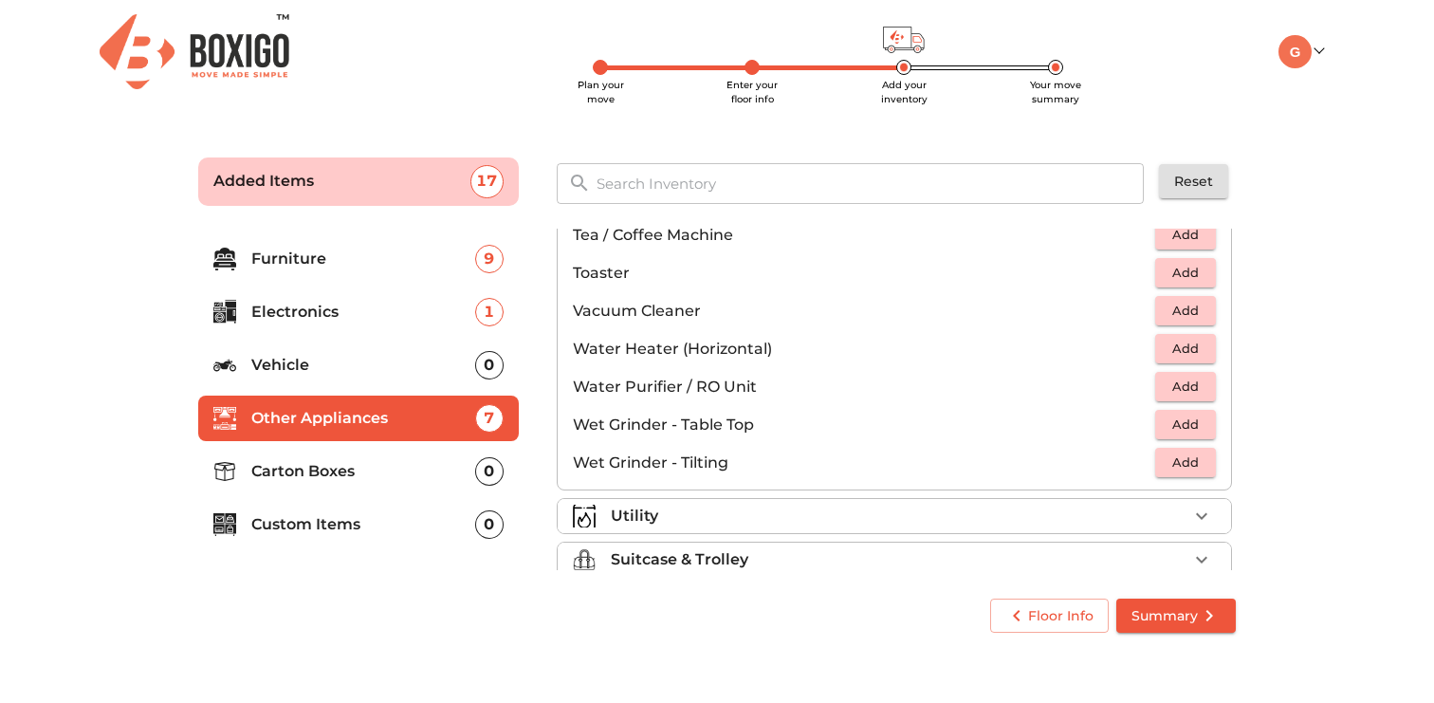
scroll to position [1296, 0]
click at [1184, 319] on span "Add" at bounding box center [1186, 310] width 42 height 22
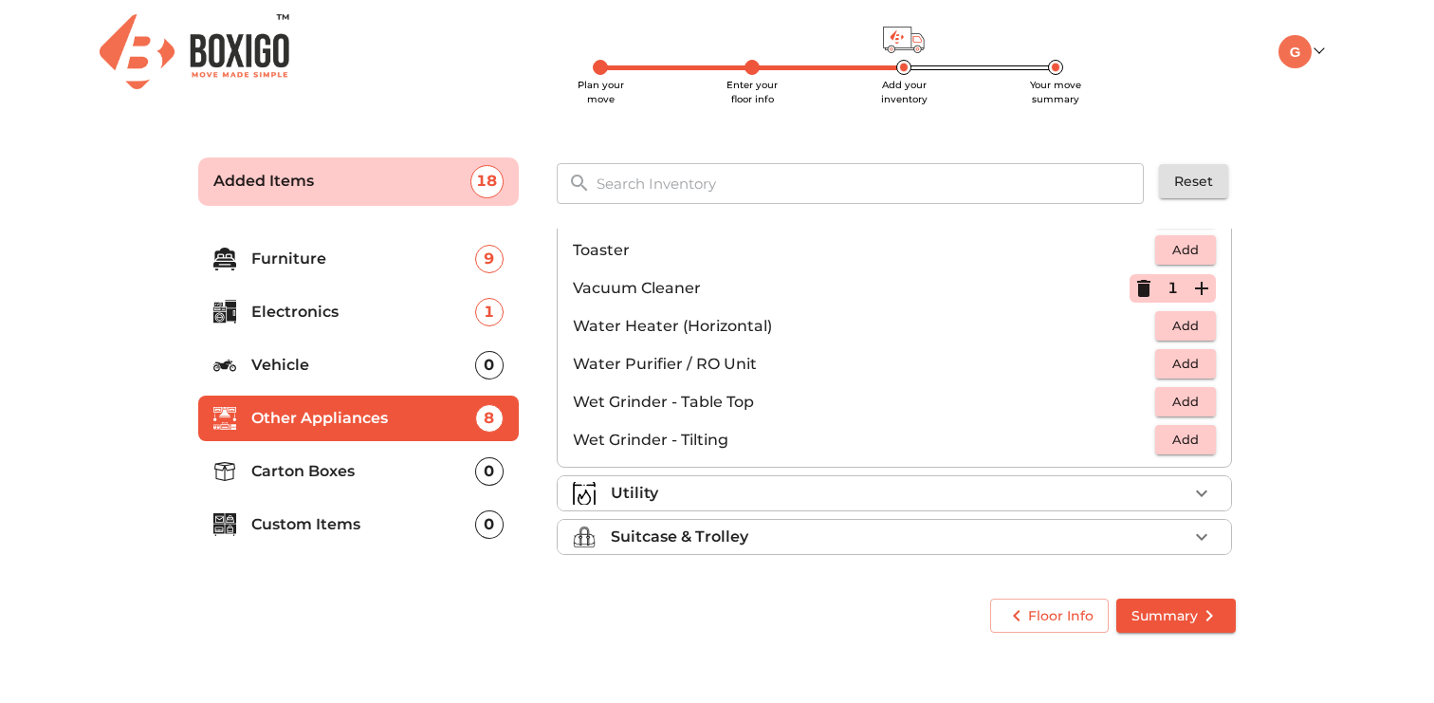
click at [1079, 502] on div "Utility" at bounding box center [899, 493] width 577 height 23
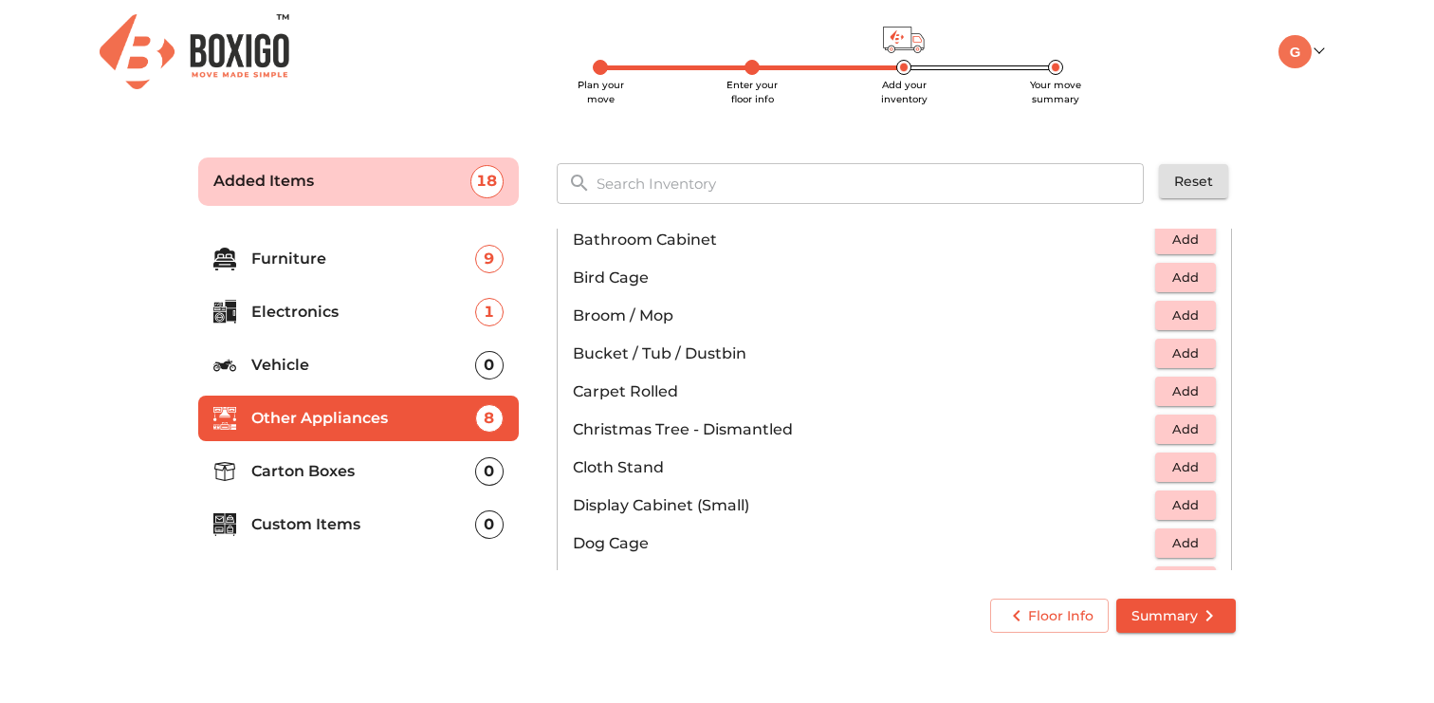
scroll to position [351, 0]
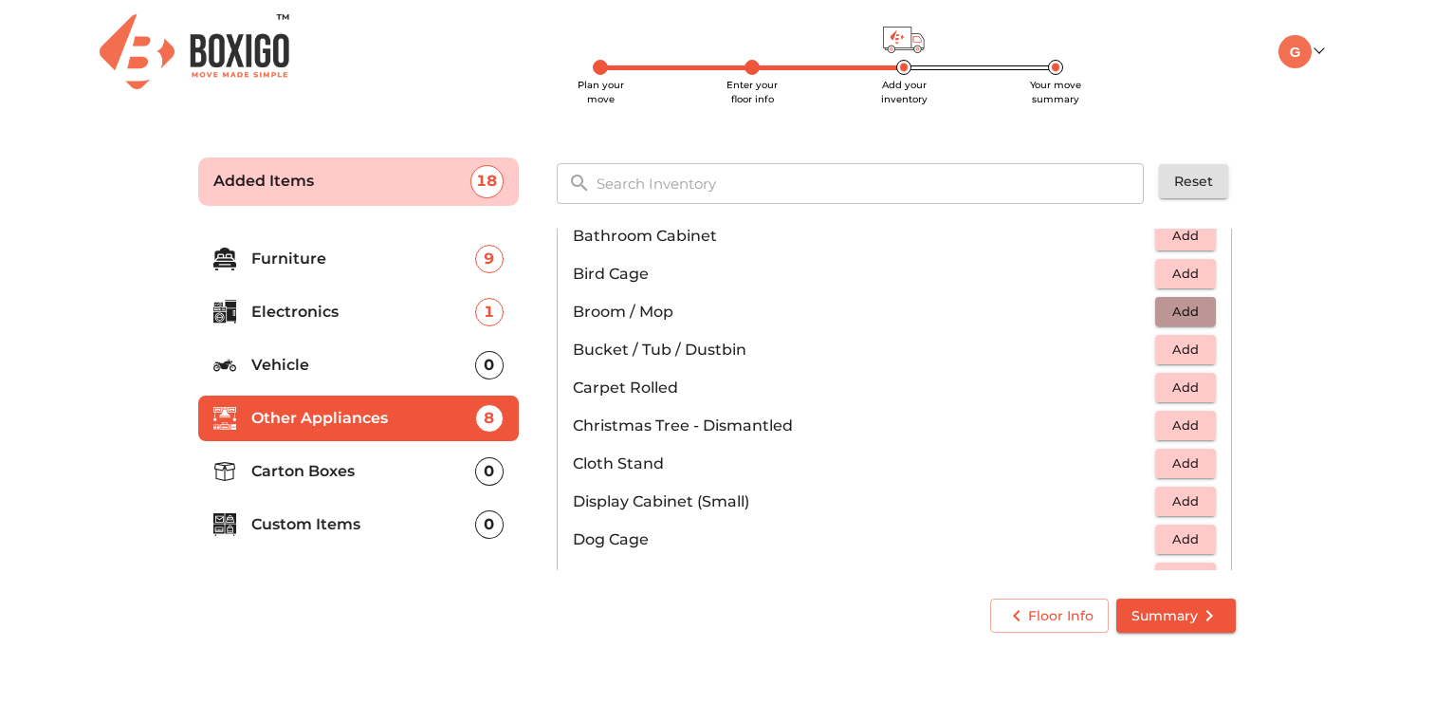
click at [1194, 308] on span "Add" at bounding box center [1186, 312] width 42 height 22
click at [1184, 342] on span "Add" at bounding box center [1186, 350] width 42 height 22
click at [1209, 346] on icon "button" at bounding box center [1202, 350] width 23 height 23
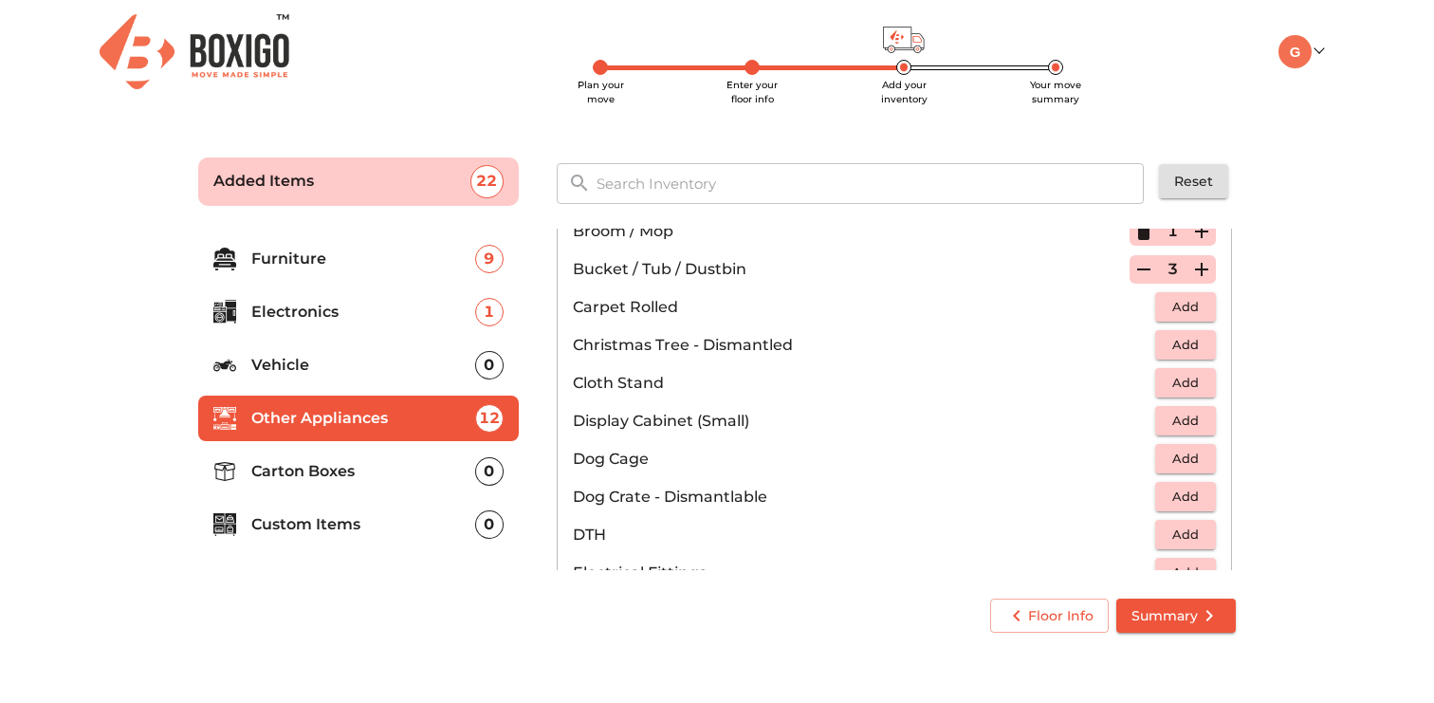
scroll to position [436, 0]
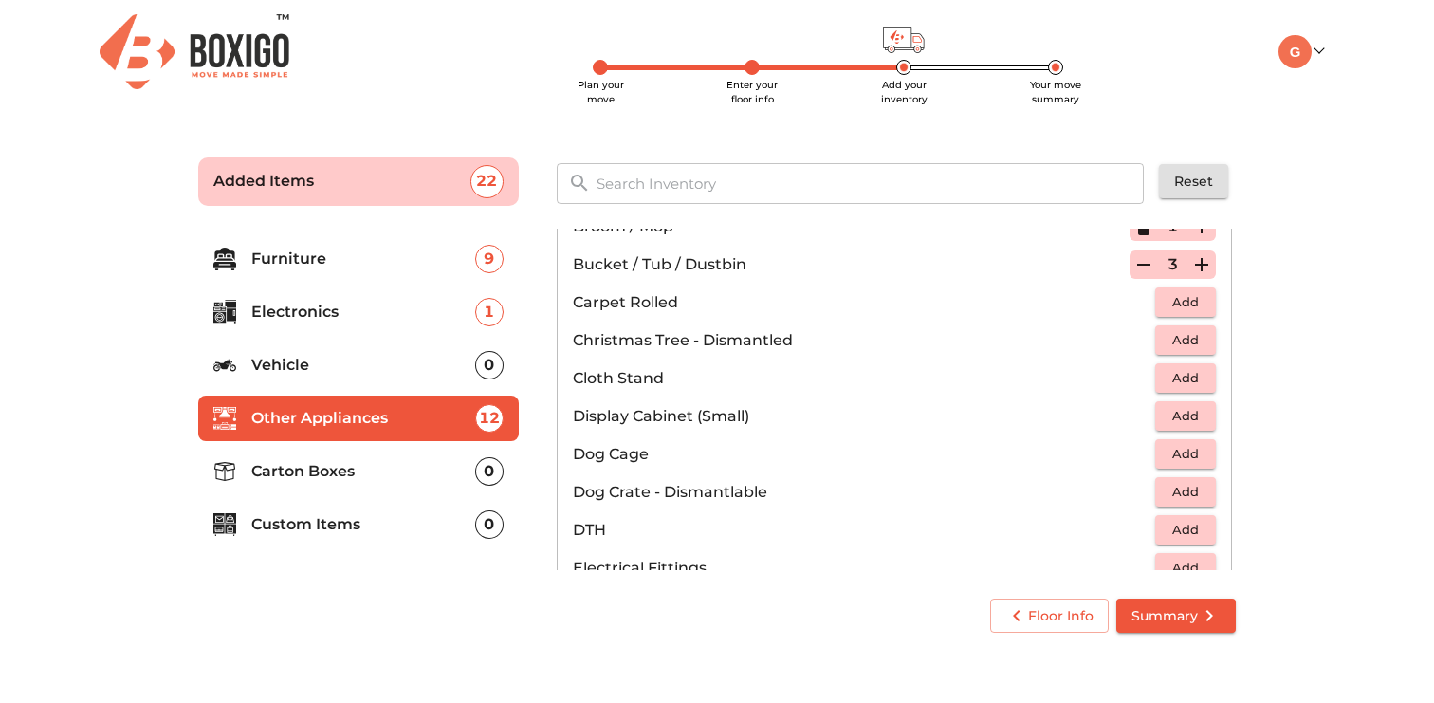
click at [1147, 262] on icon "button" at bounding box center [1144, 264] width 23 height 23
click at [1209, 266] on icon "button" at bounding box center [1202, 264] width 23 height 23
click at [1176, 372] on span "Add" at bounding box center [1186, 378] width 42 height 22
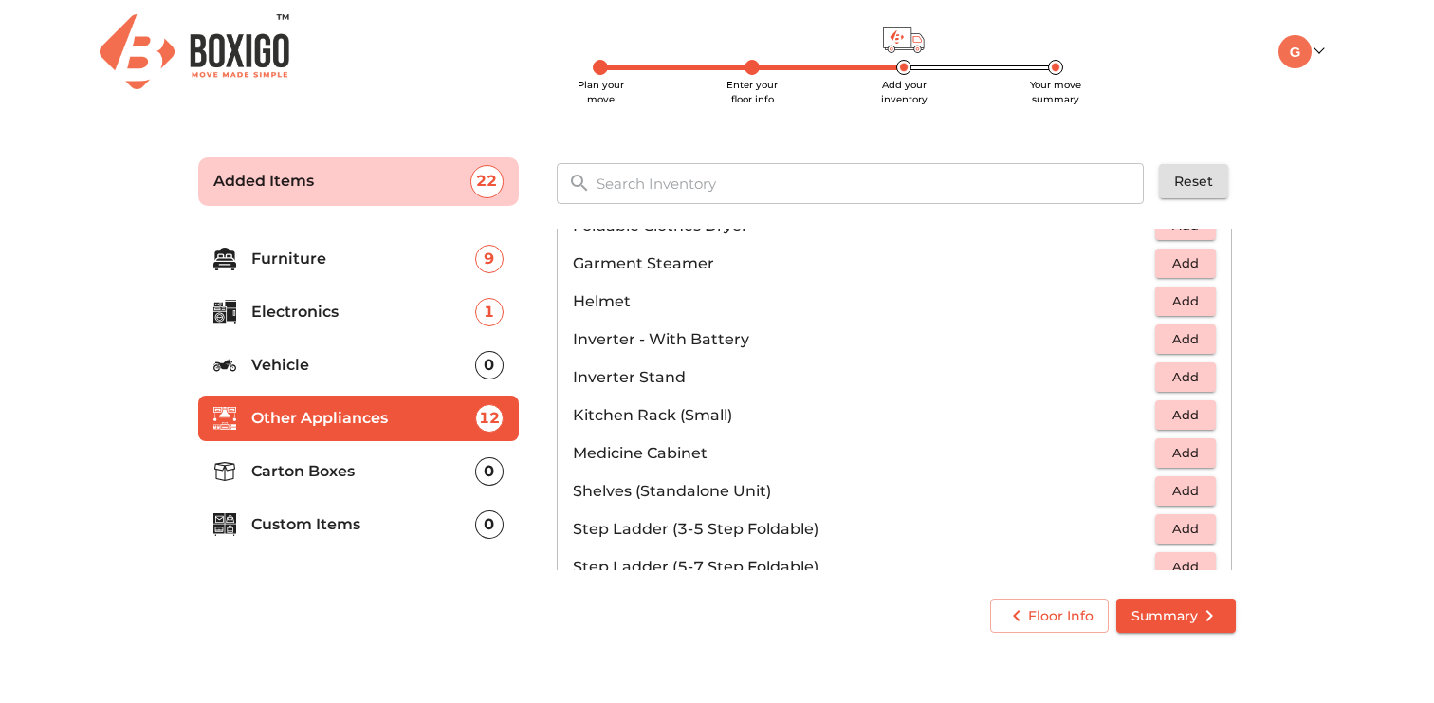
scroll to position [898, 0]
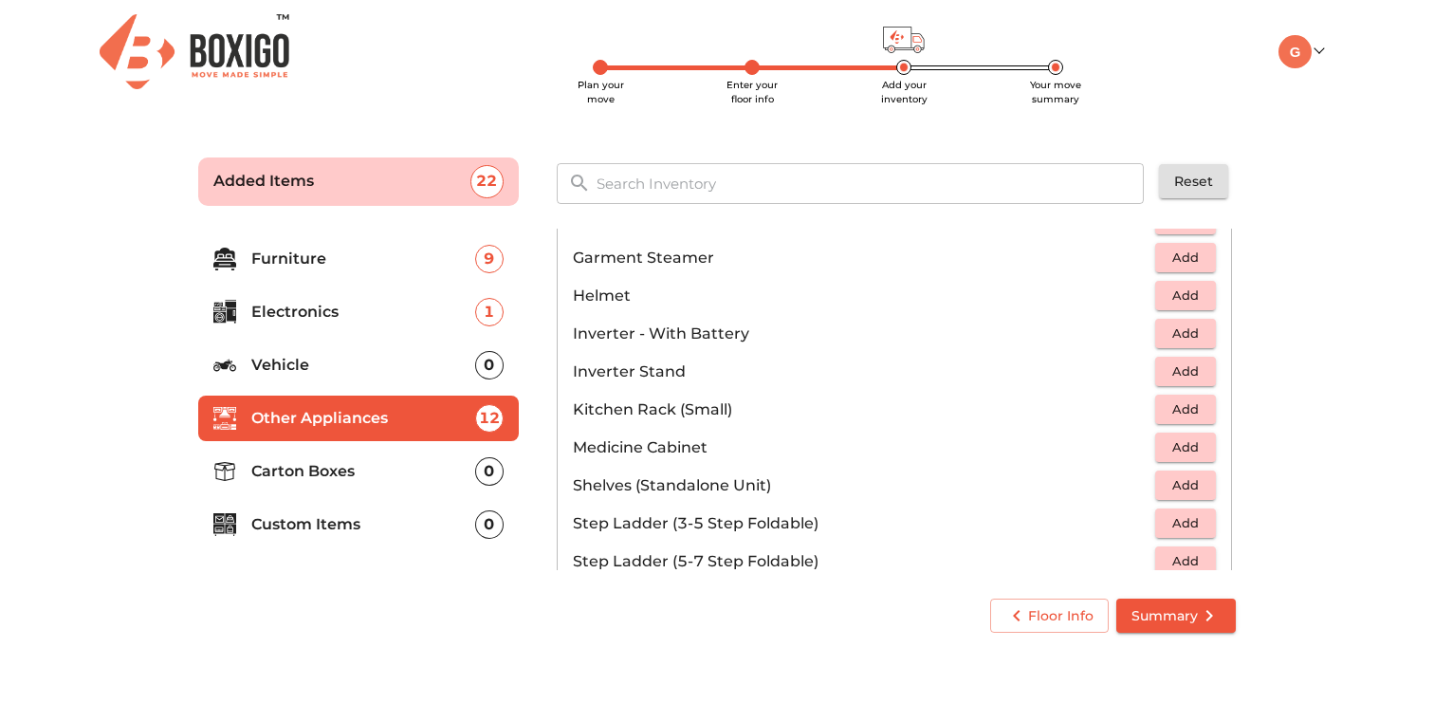
click at [1172, 418] on span "Add" at bounding box center [1186, 409] width 42 height 22
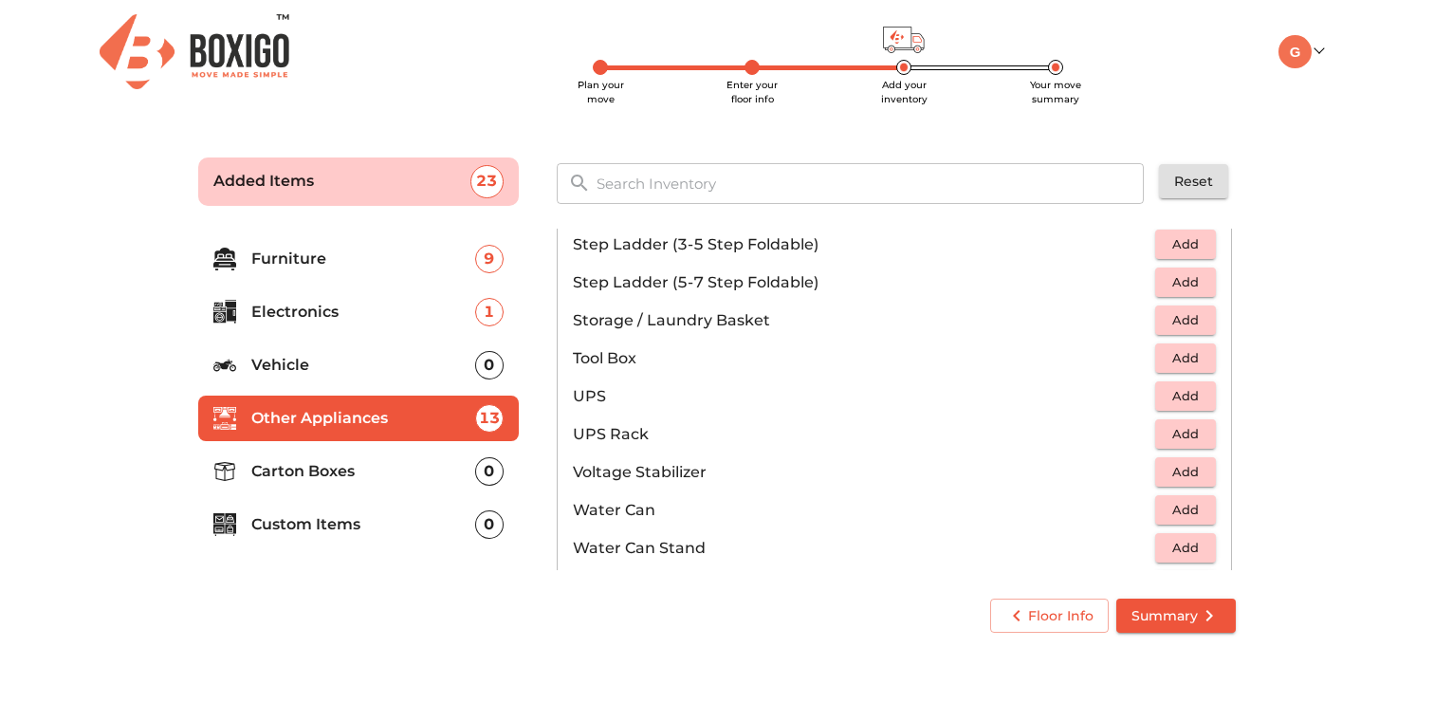
scroll to position [1190, 0]
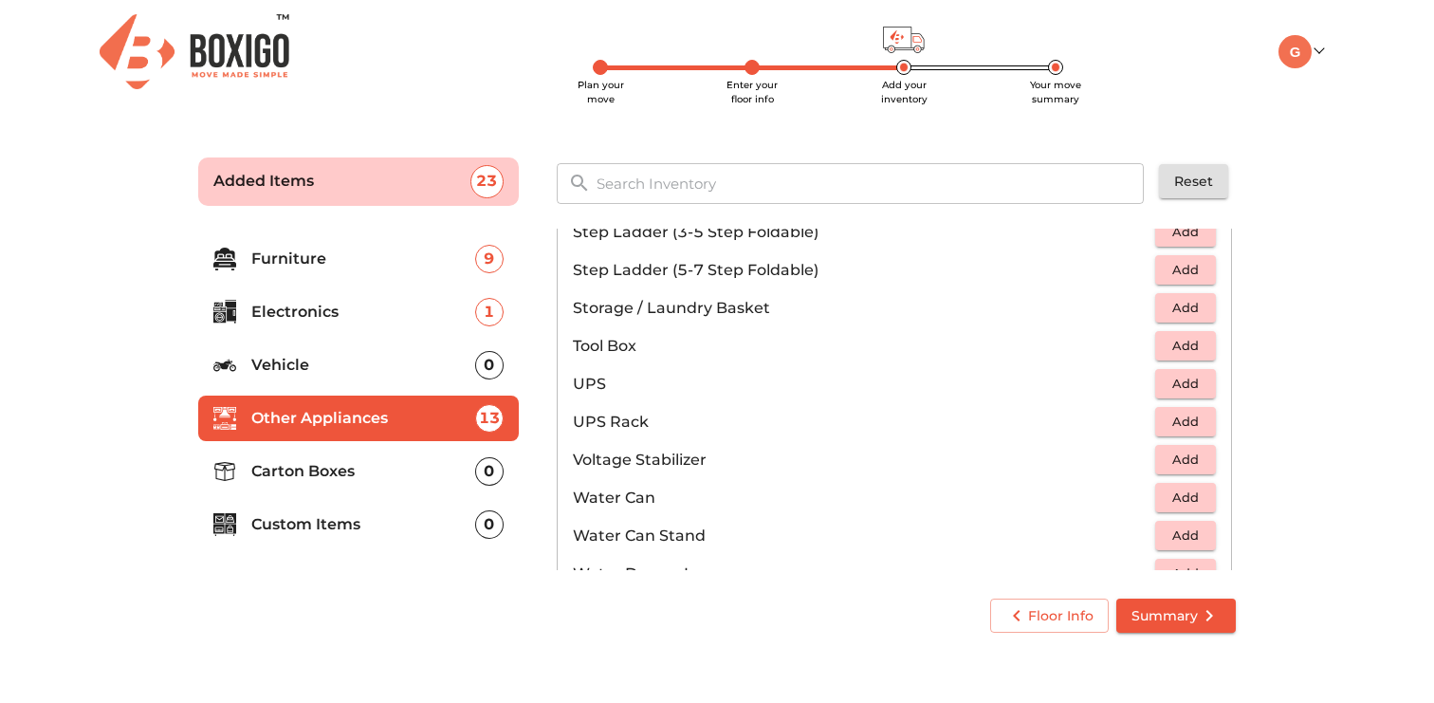
click at [1180, 306] on span "Add" at bounding box center [1186, 308] width 42 height 22
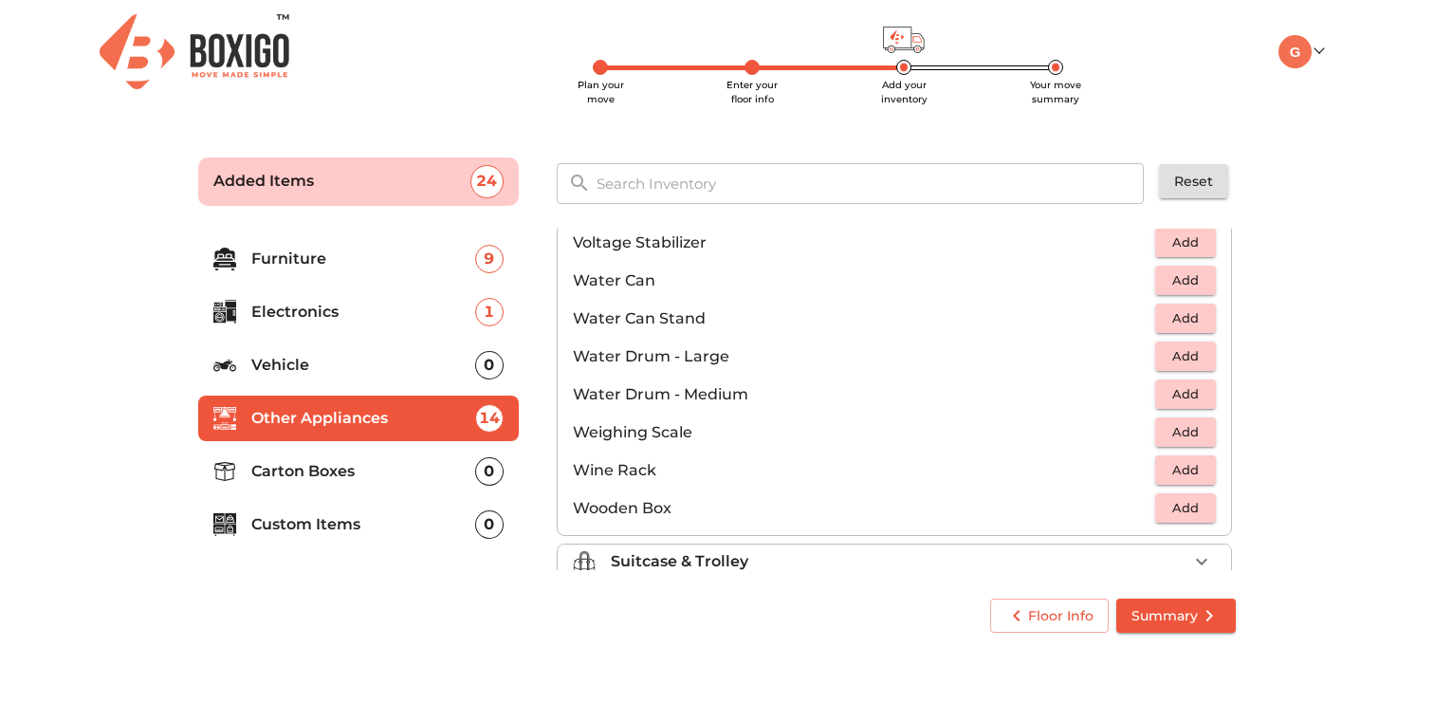
scroll to position [1411, 0]
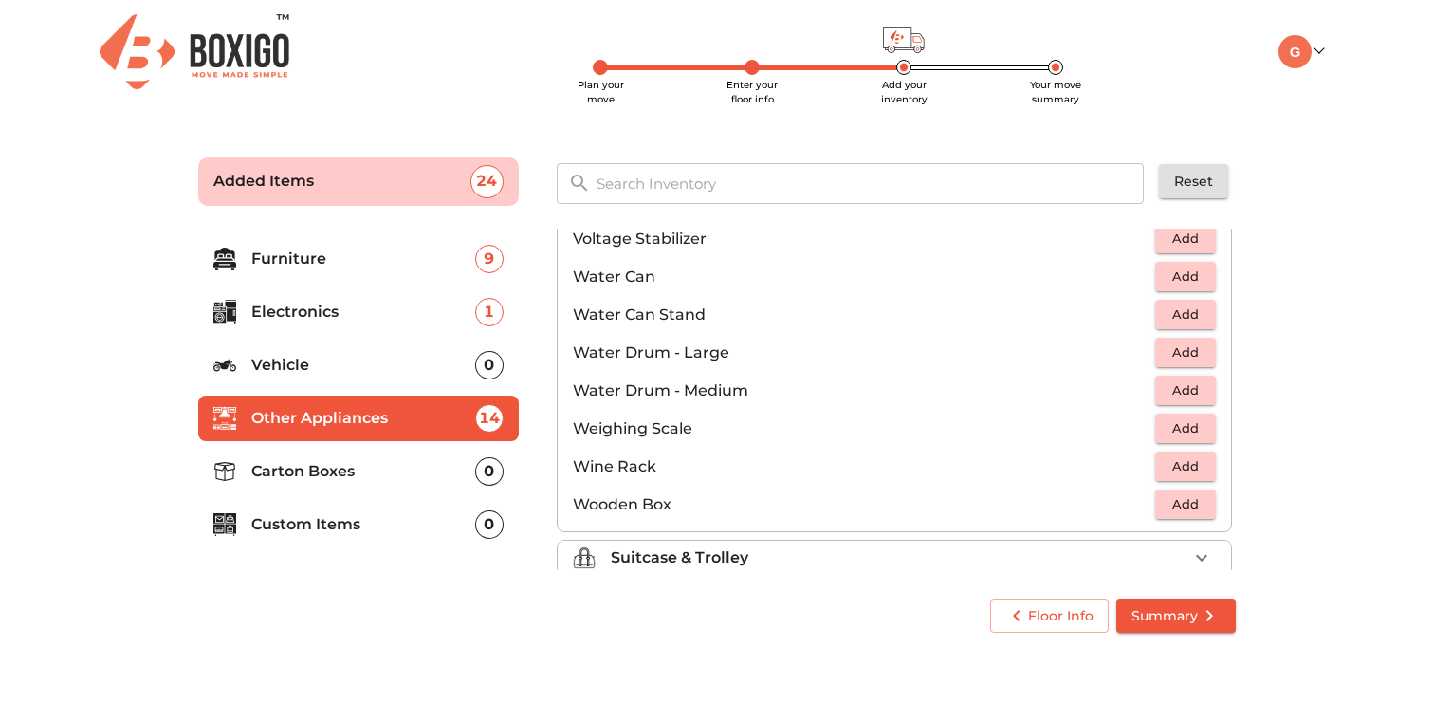
click at [1197, 318] on span "Add" at bounding box center [1186, 315] width 42 height 22
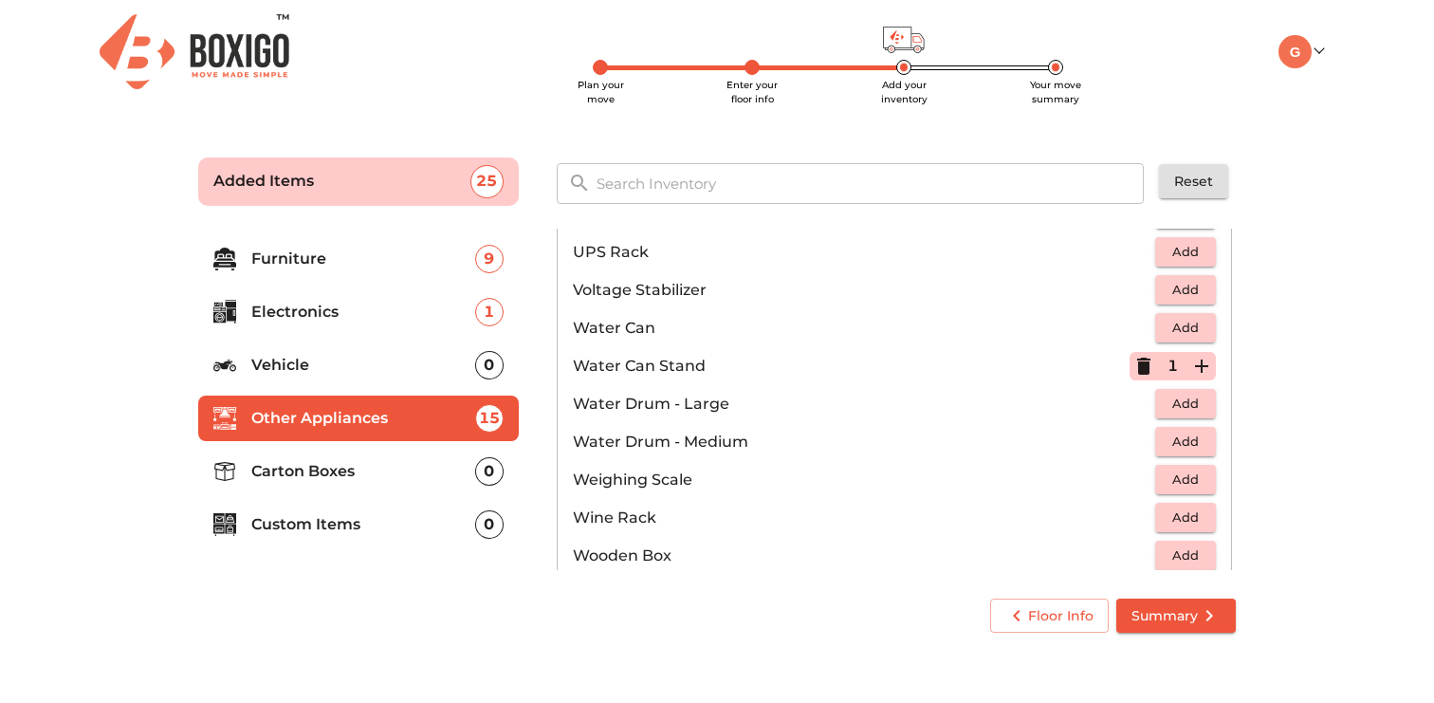
scroll to position [1431, 0]
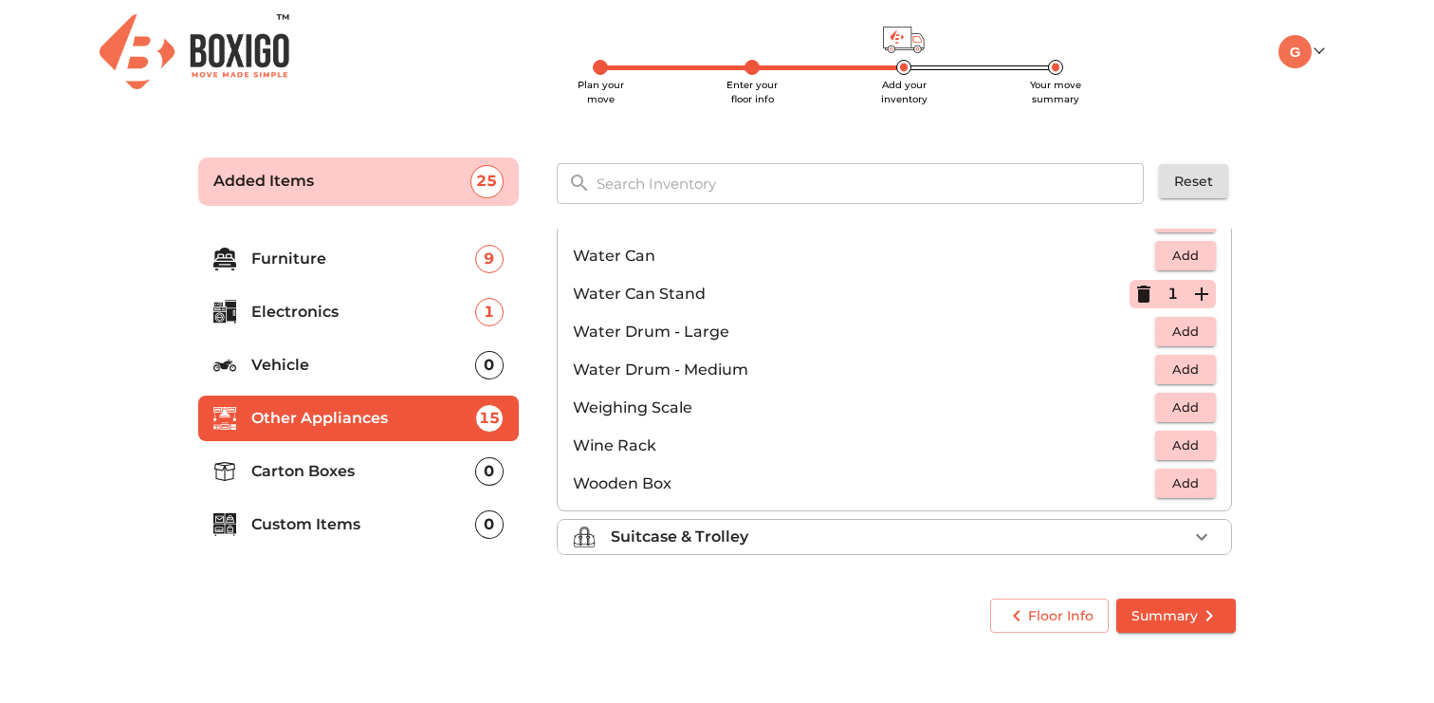
click at [1201, 410] on span "Add" at bounding box center [1186, 408] width 42 height 22
click at [1007, 548] on li "Suitcase & Trolley" at bounding box center [895, 537] width 674 height 34
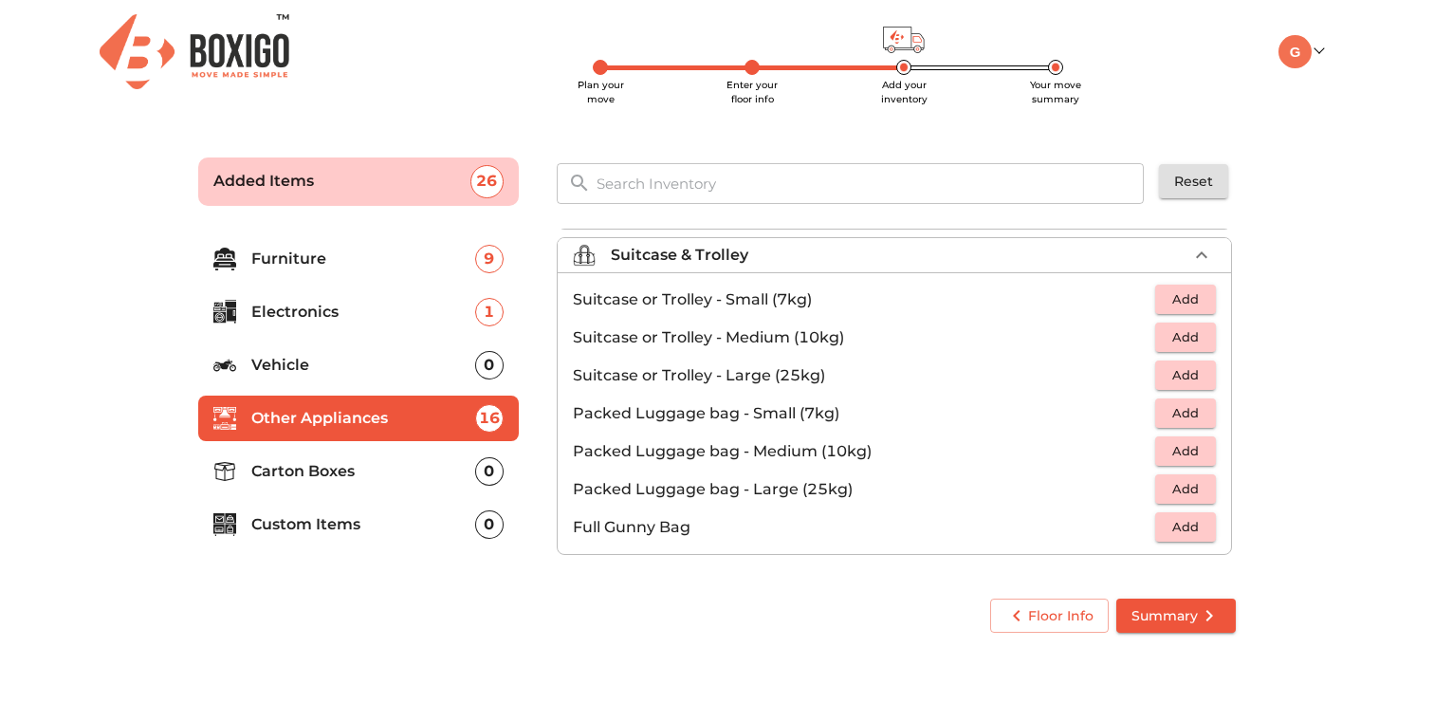
scroll to position [217, 0]
click at [1183, 492] on span "Add" at bounding box center [1186, 489] width 42 height 22
click at [1182, 449] on span "Add" at bounding box center [1186, 451] width 42 height 22
click at [1182, 416] on span "Add" at bounding box center [1186, 413] width 42 height 22
click at [1178, 526] on span "Add" at bounding box center [1186, 527] width 42 height 22
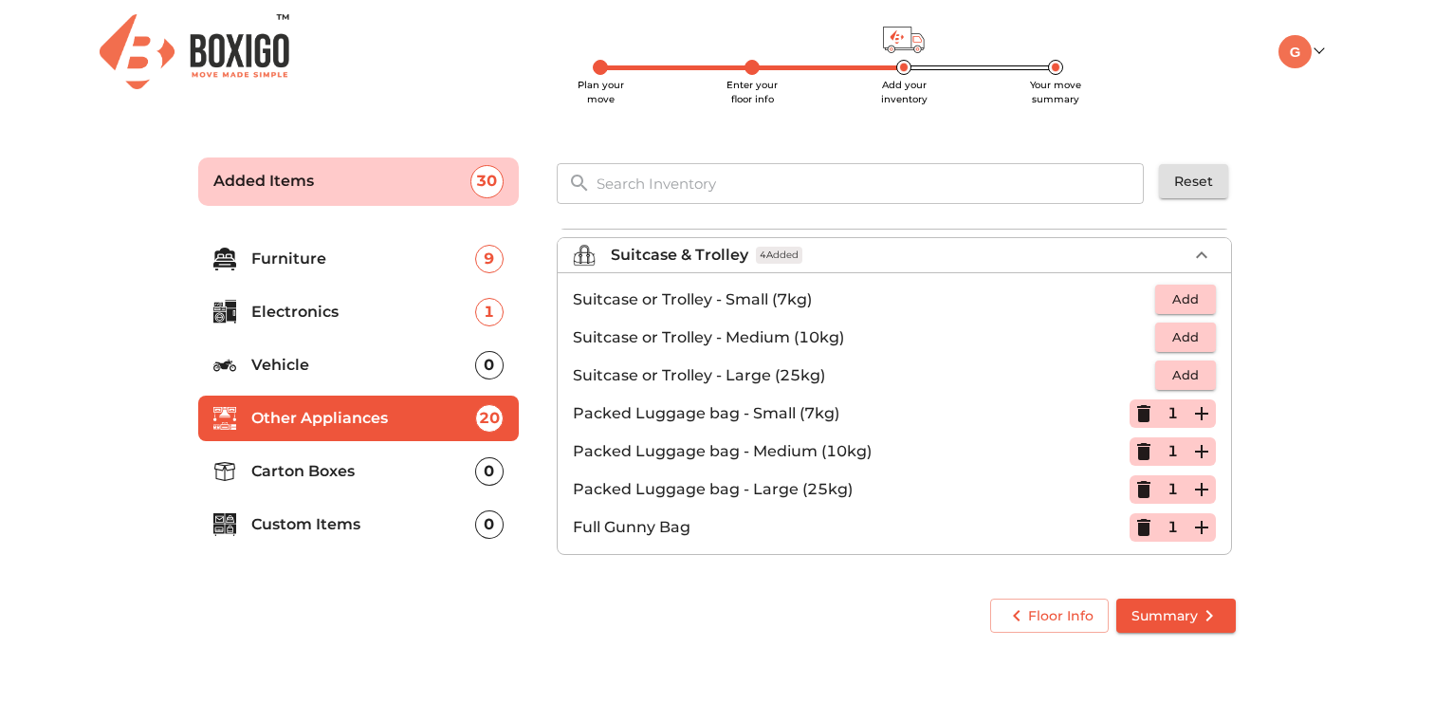
click at [427, 467] on p "Carton Boxes" at bounding box center [363, 471] width 224 height 23
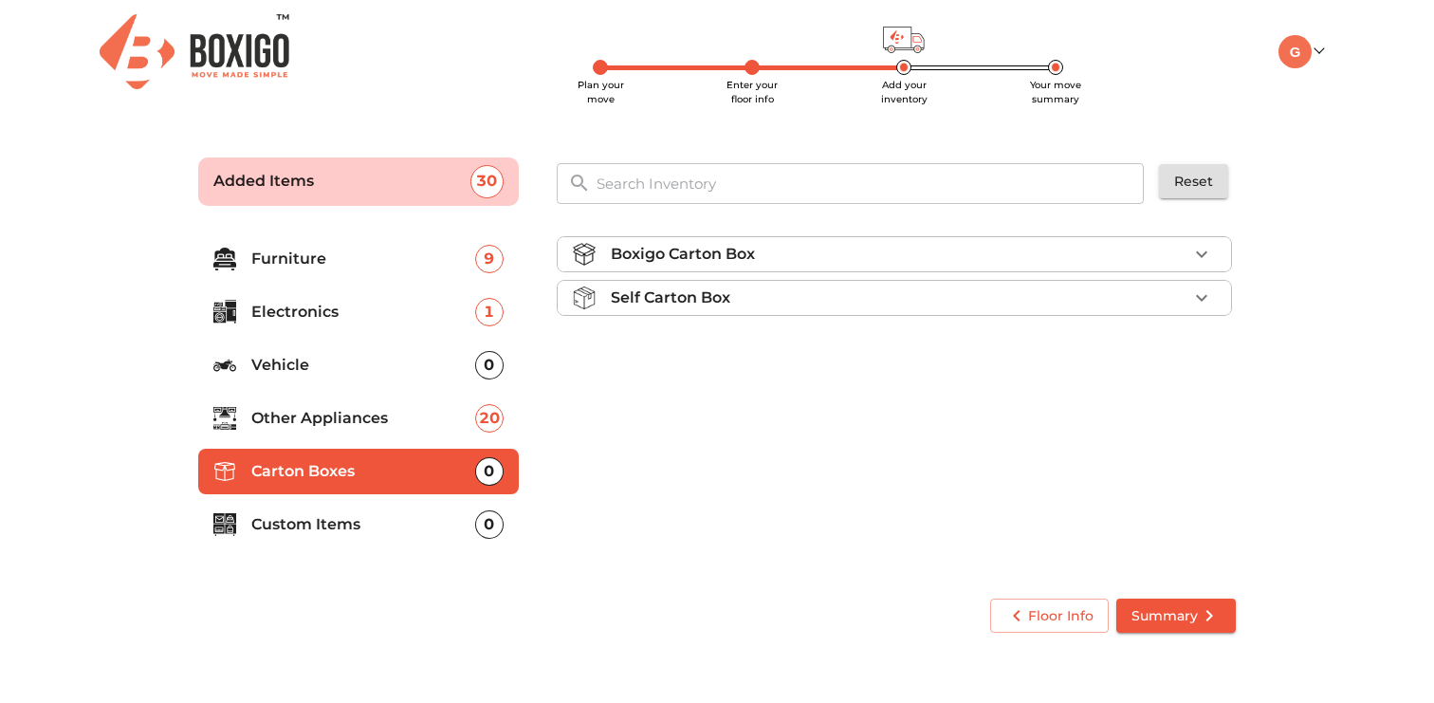
click at [1031, 267] on li "Boxigo Carton Box" at bounding box center [895, 254] width 674 height 34
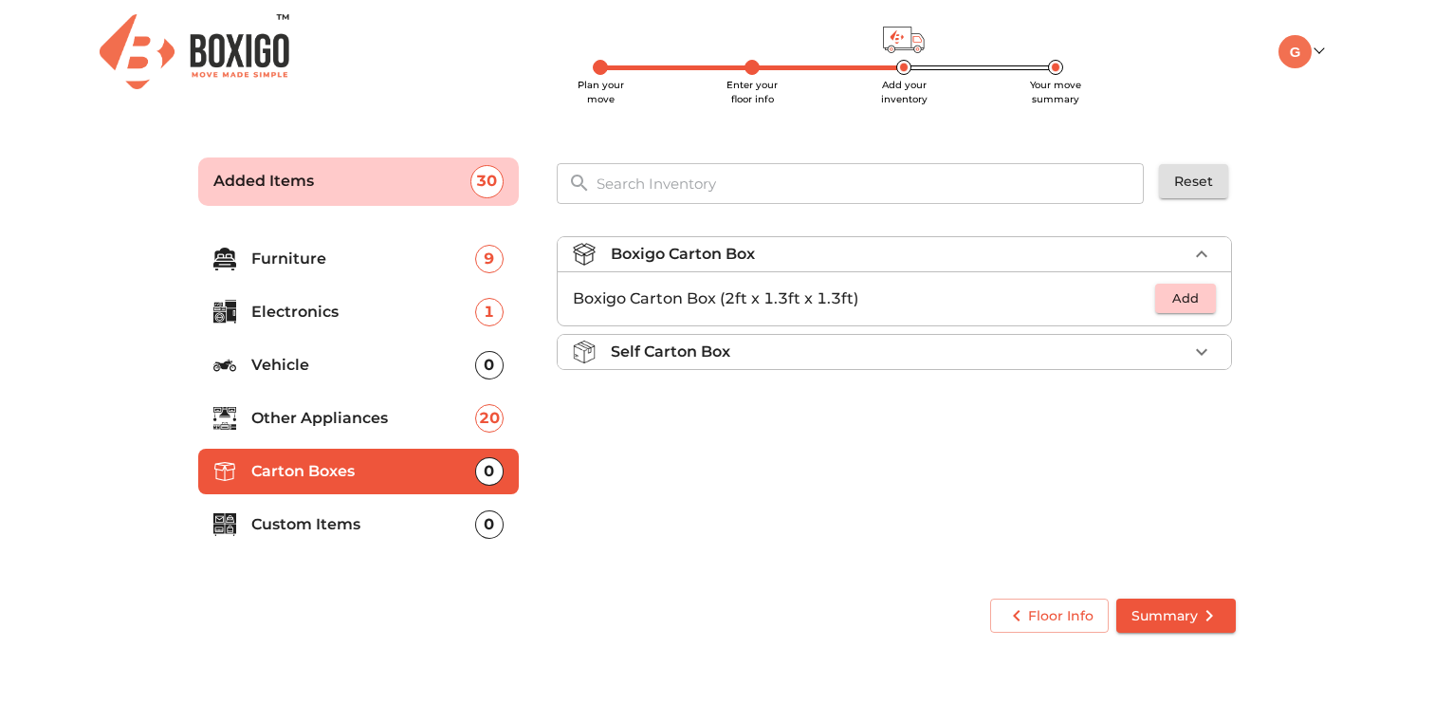
click at [1171, 295] on span "Add" at bounding box center [1186, 298] width 42 height 22
click at [1171, 295] on p "1" at bounding box center [1173, 298] width 10 height 23
click at [1188, 295] on button "button" at bounding box center [1202, 299] width 28 height 28
click at [1201, 295] on icon "button" at bounding box center [1201, 298] width 13 height 13
click at [1197, 349] on icon "button" at bounding box center [1201, 351] width 11 height 7
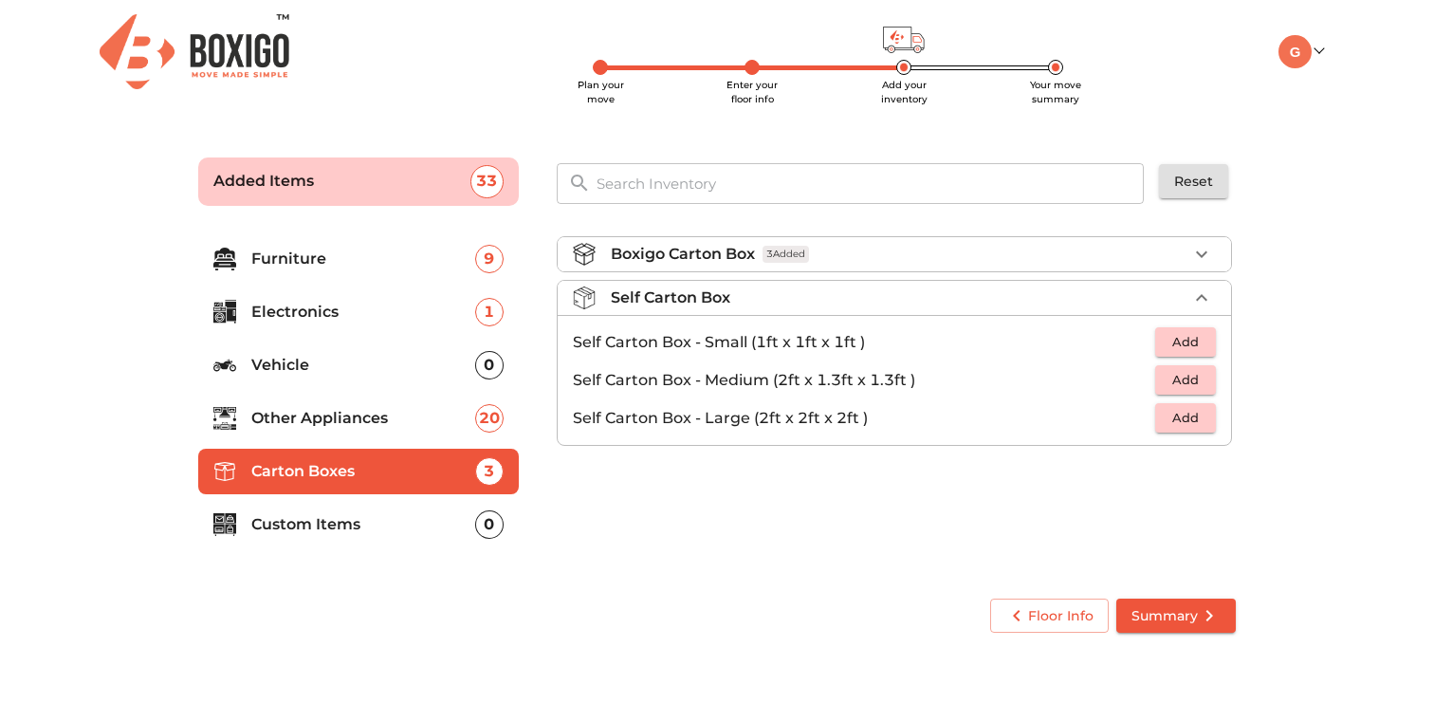
click at [1194, 409] on span "Add" at bounding box center [1186, 418] width 42 height 22
click at [1195, 373] on span "Add" at bounding box center [1186, 380] width 42 height 22
click at [1205, 378] on icon "button" at bounding box center [1201, 380] width 13 height 13
click at [1205, 414] on icon "button" at bounding box center [1202, 418] width 23 height 23
click at [1194, 343] on span "Add" at bounding box center [1186, 342] width 42 height 22
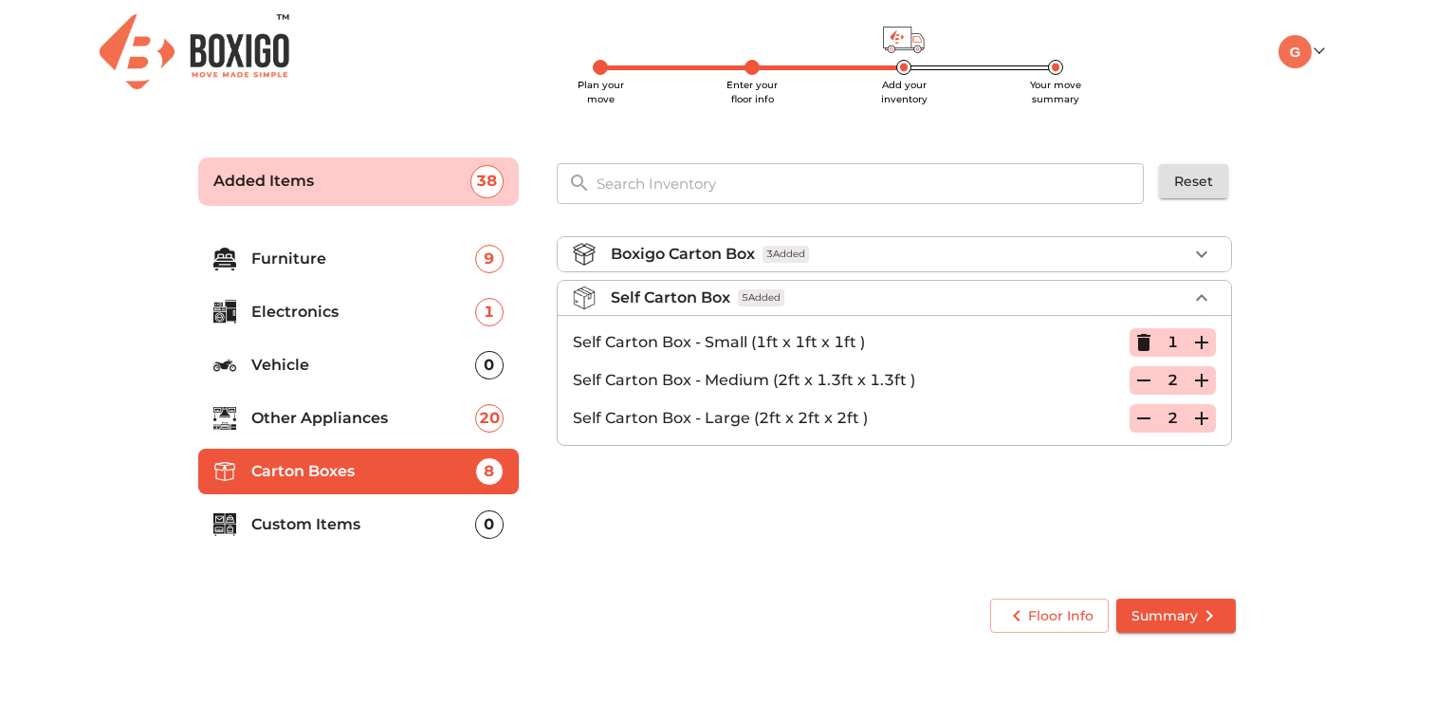
click at [1140, 342] on icon "button" at bounding box center [1143, 342] width 13 height 17
click at [1210, 385] on icon "button" at bounding box center [1202, 380] width 23 height 23
click at [1190, 343] on span "Add" at bounding box center [1186, 342] width 42 height 22
click at [419, 530] on p "Custom Items" at bounding box center [363, 524] width 224 height 23
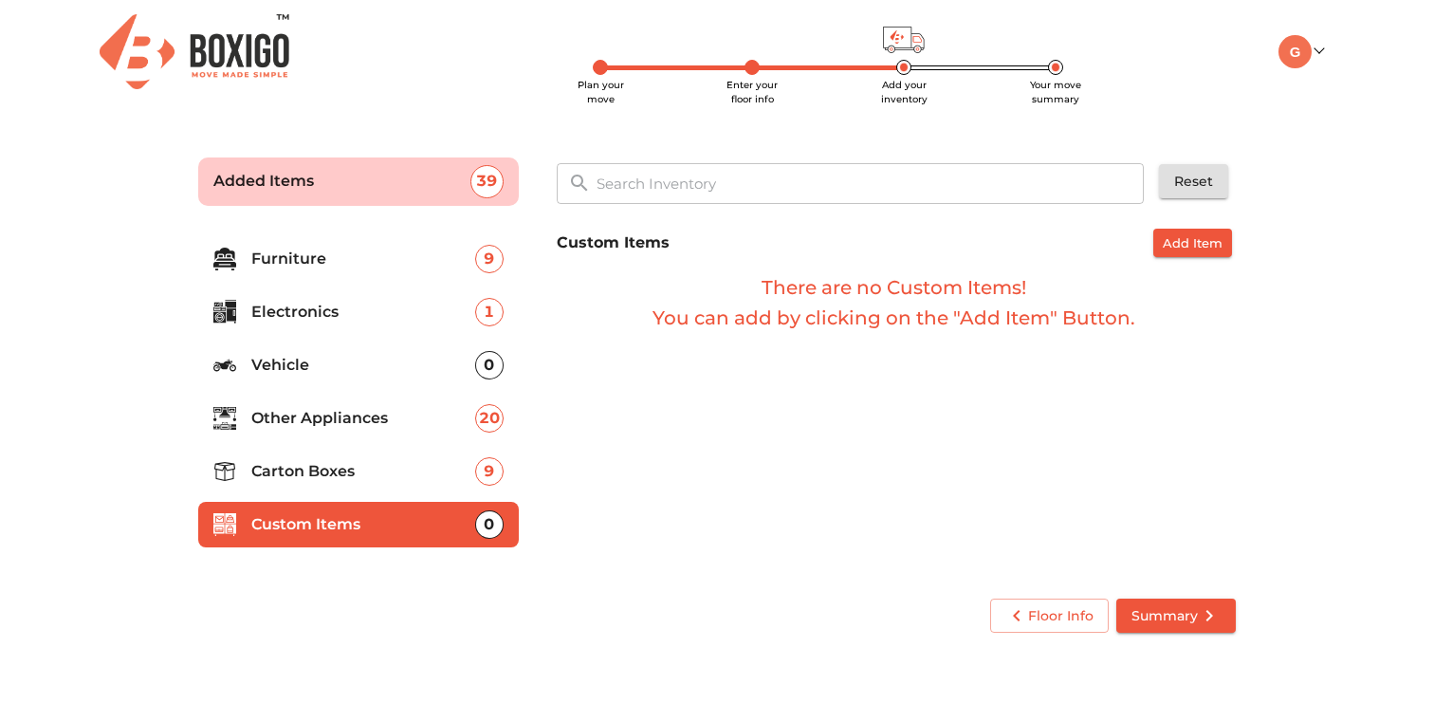
click at [1151, 607] on span "Summary" at bounding box center [1176, 616] width 89 height 24
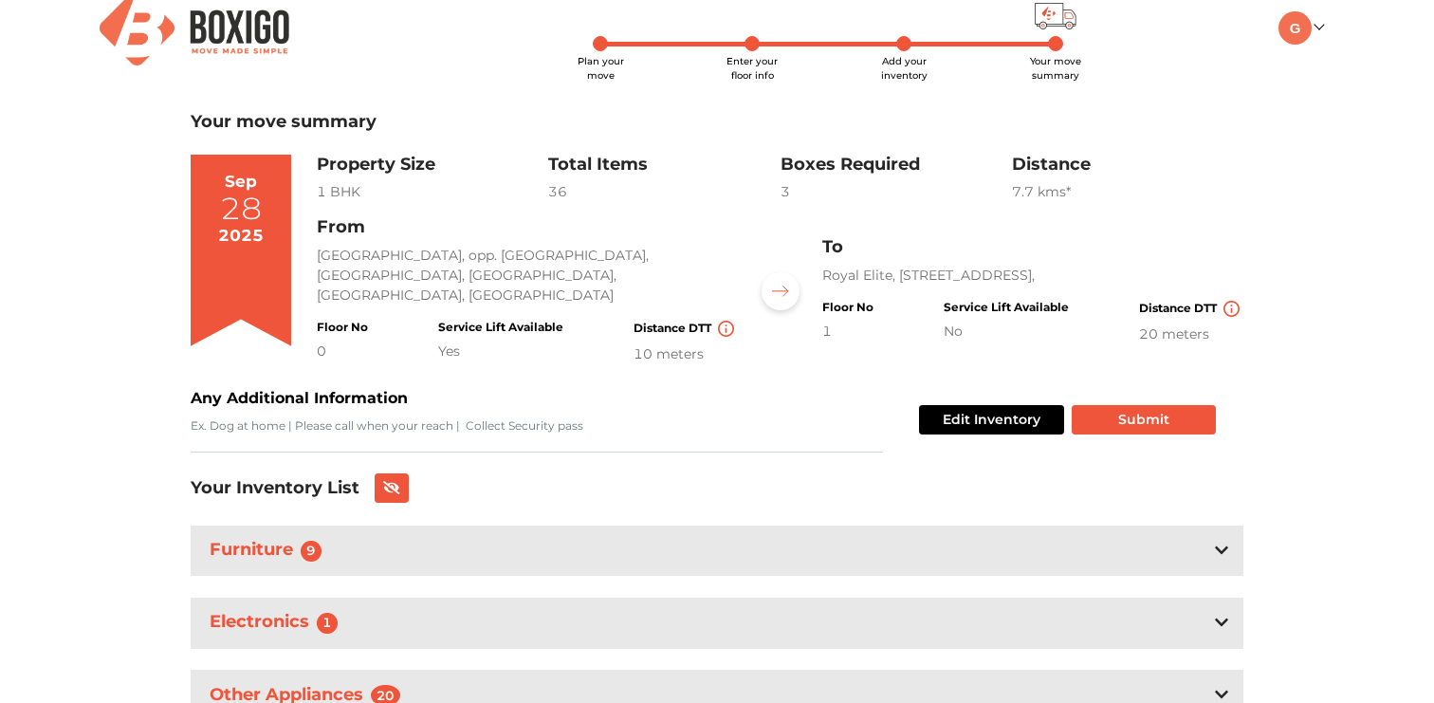
scroll to position [22, 0]
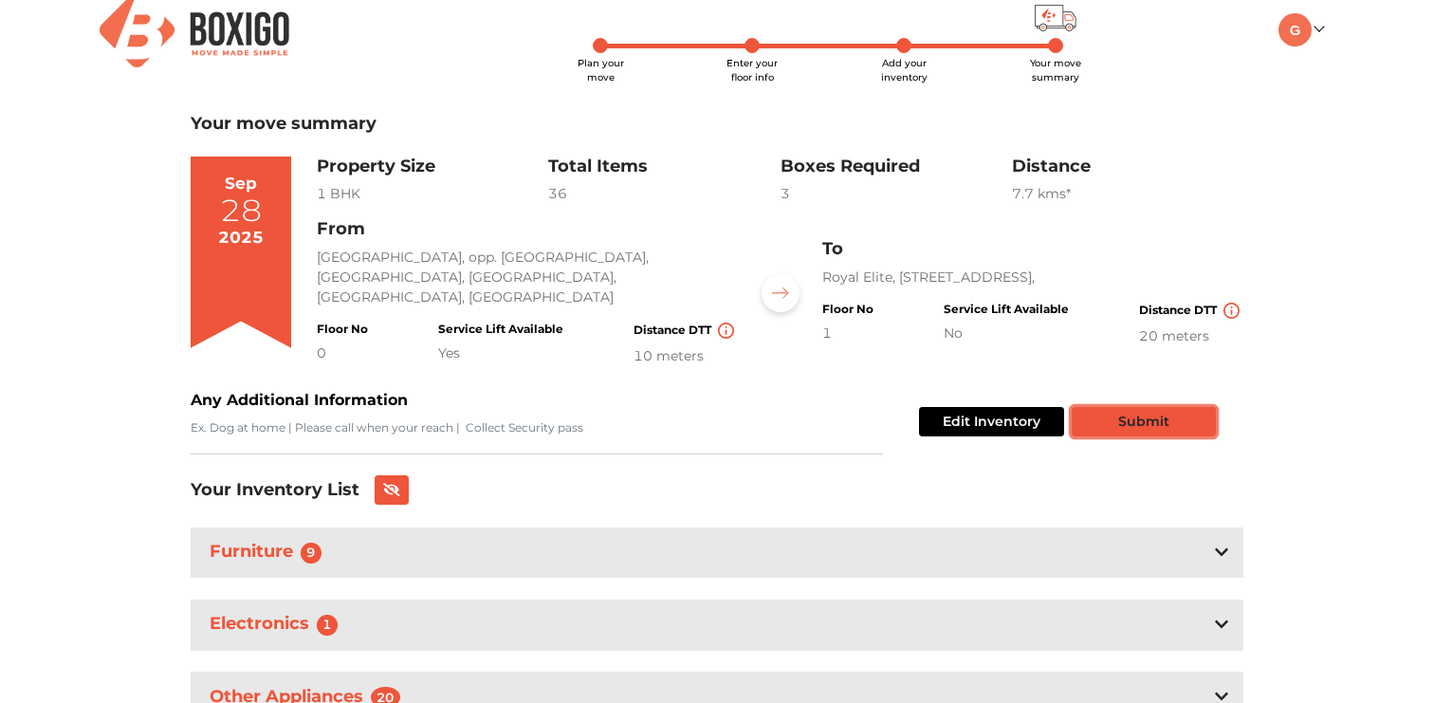
click at [1087, 409] on button "Submit" at bounding box center [1144, 421] width 144 height 29
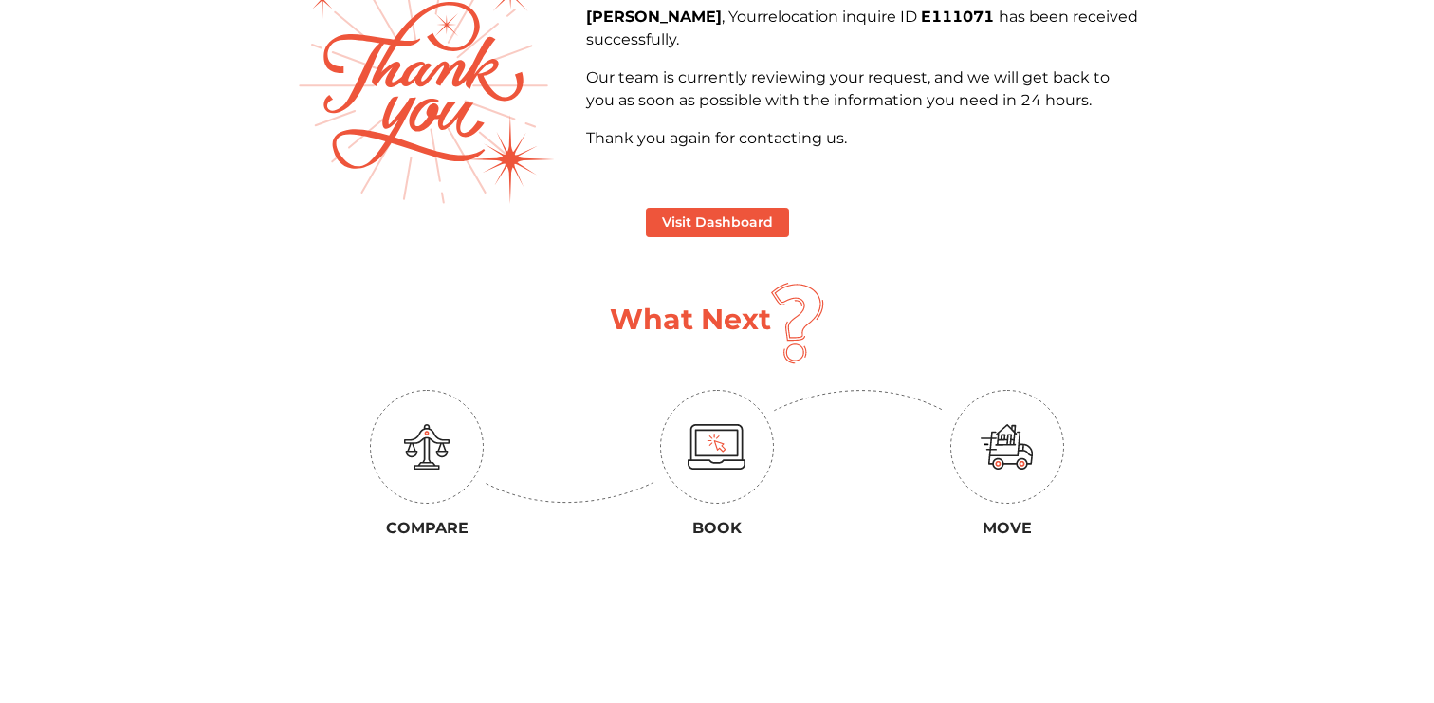
scroll to position [174, 0]
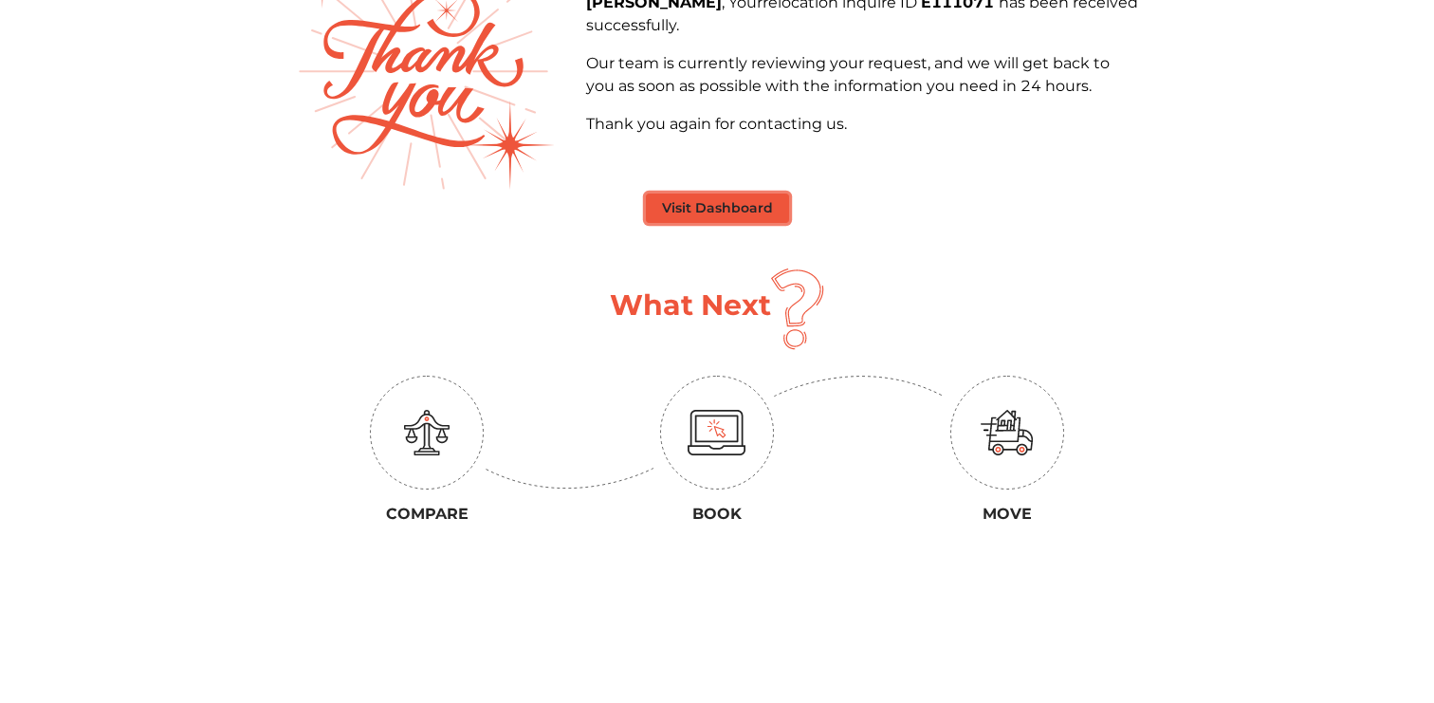
click at [749, 200] on button "Visit Dashboard" at bounding box center [717, 208] width 143 height 29
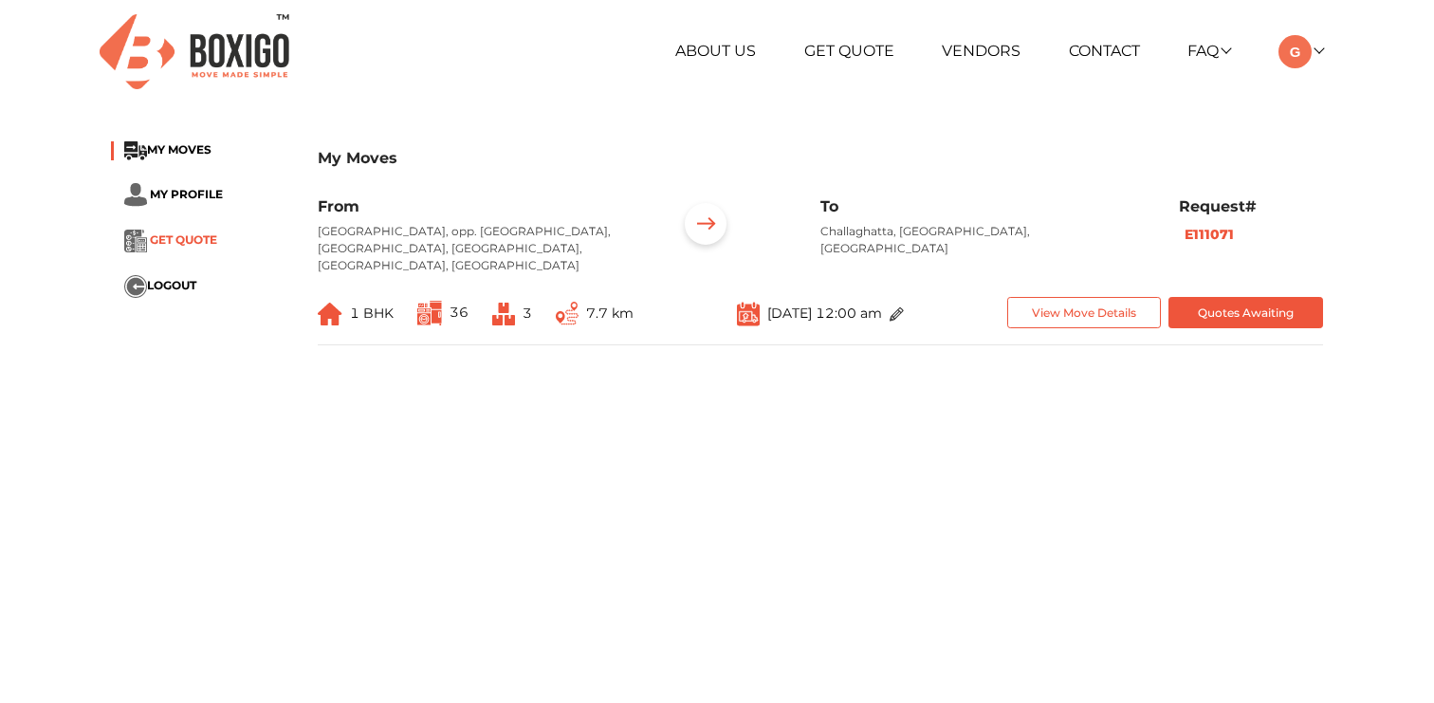
click at [192, 233] on span "GET QUOTE" at bounding box center [183, 239] width 67 height 14
click at [1101, 297] on button "View Move Details" at bounding box center [1084, 312] width 155 height 31
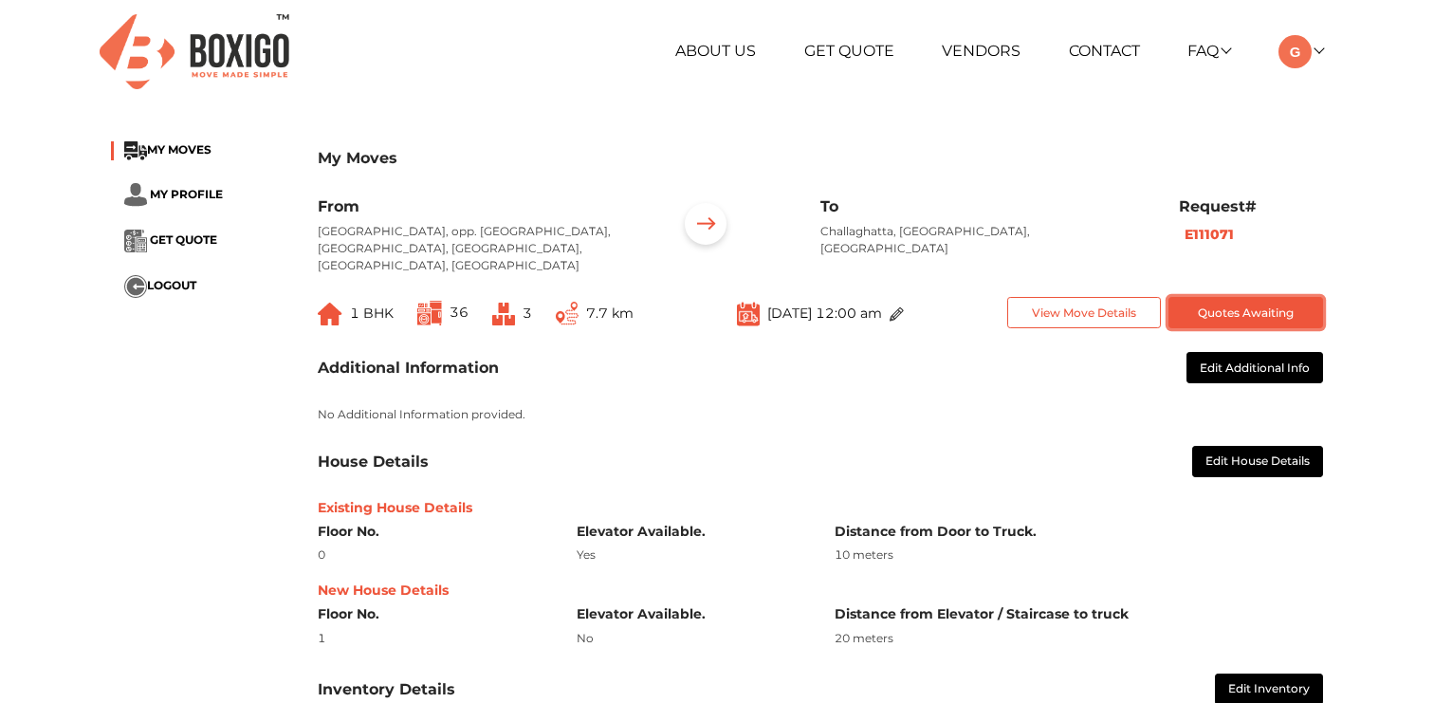
click at [1218, 297] on button "Quotes Awaiting" at bounding box center [1246, 312] width 155 height 31
click at [1271, 100] on div "About Us Get Quote Vendors Contact FAQ Customer FAQ Vendor FAQ My Moves My Prof…" at bounding box center [717, 52] width 1241 height 104
